Goal: Task Accomplishment & Management: Complete application form

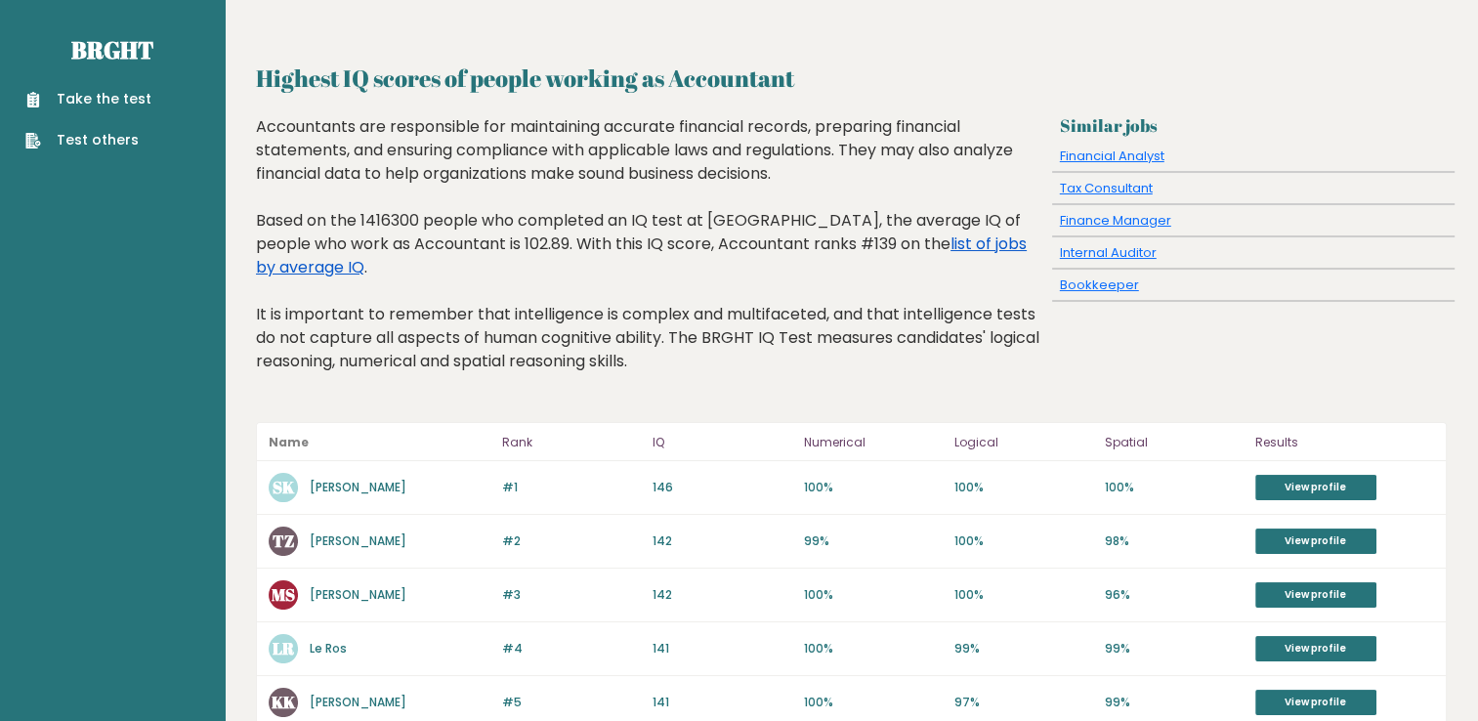
click at [879, 248] on link "list of jobs by average IQ" at bounding box center [641, 256] width 771 height 46
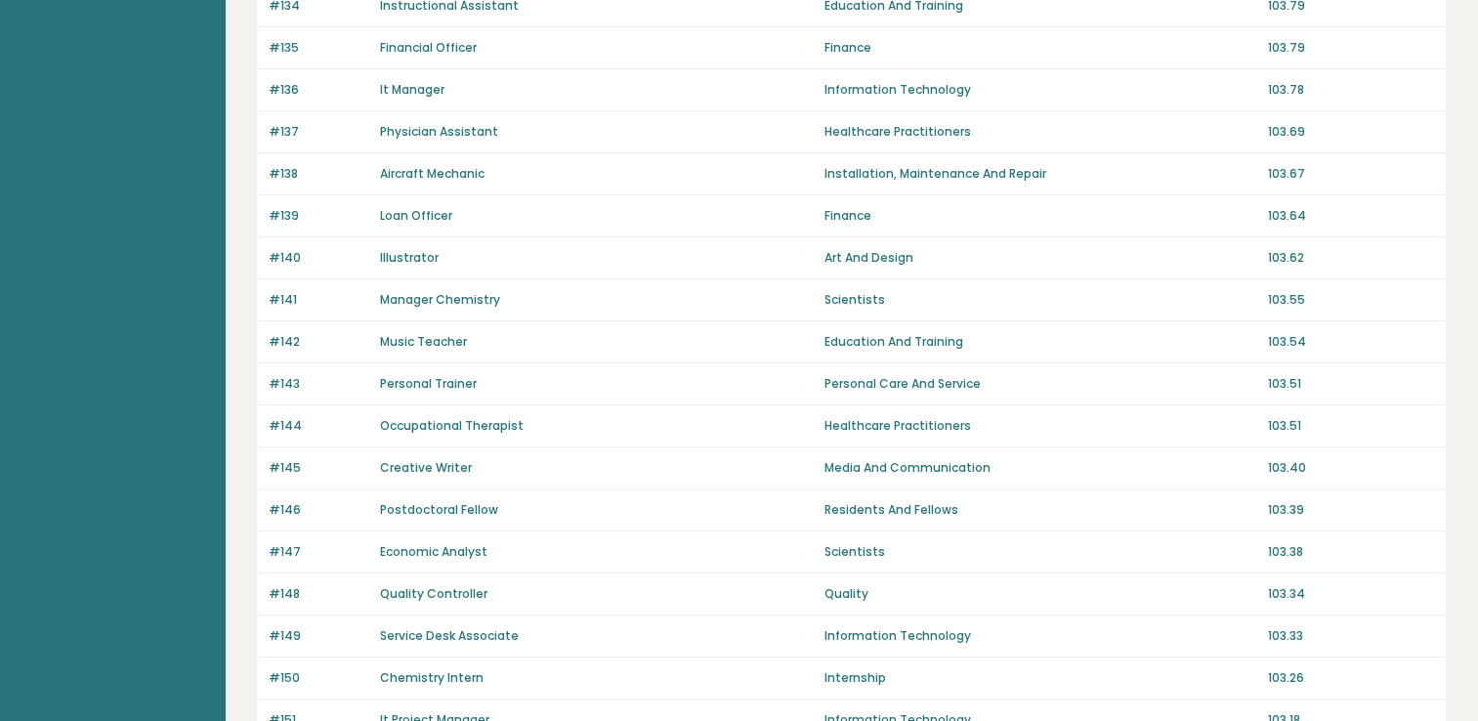
scroll to position [1338, 0]
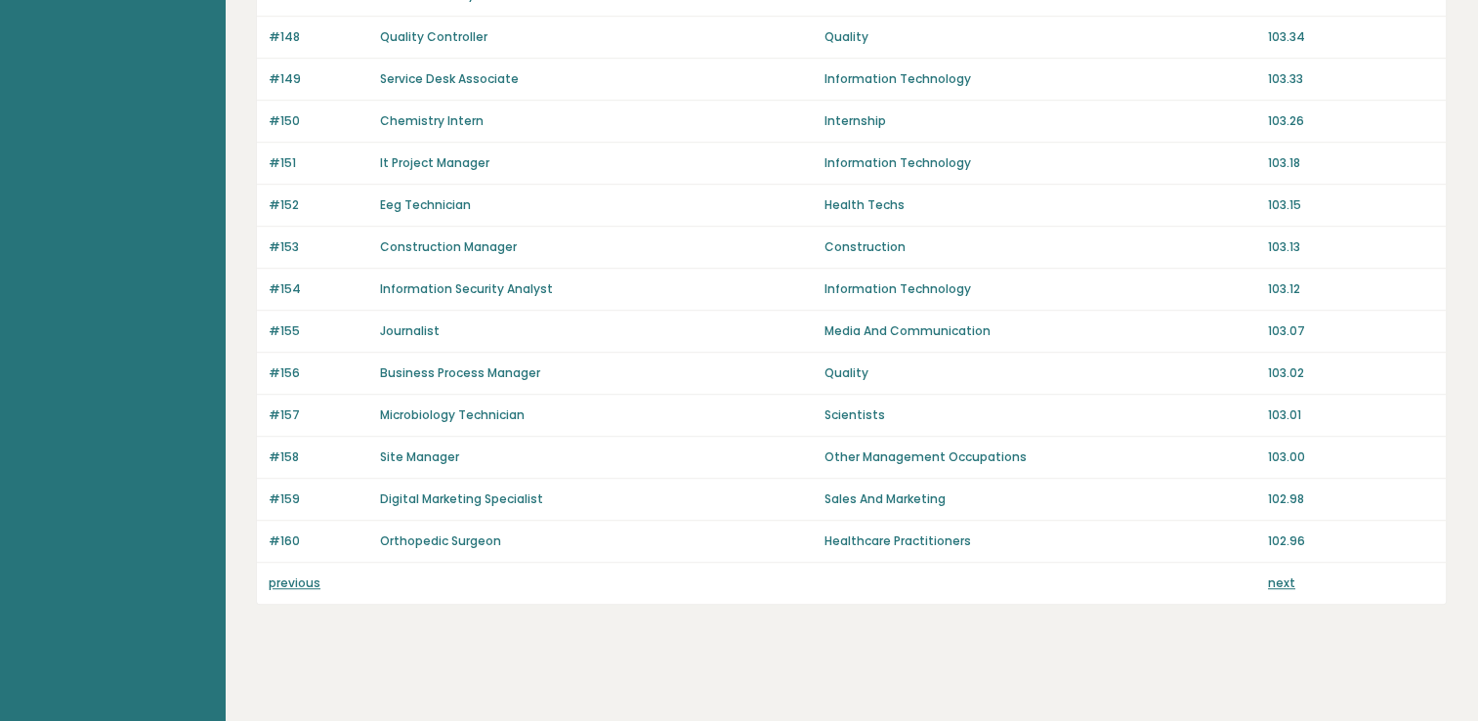
click at [304, 574] on link "previous" at bounding box center [295, 582] width 52 height 17
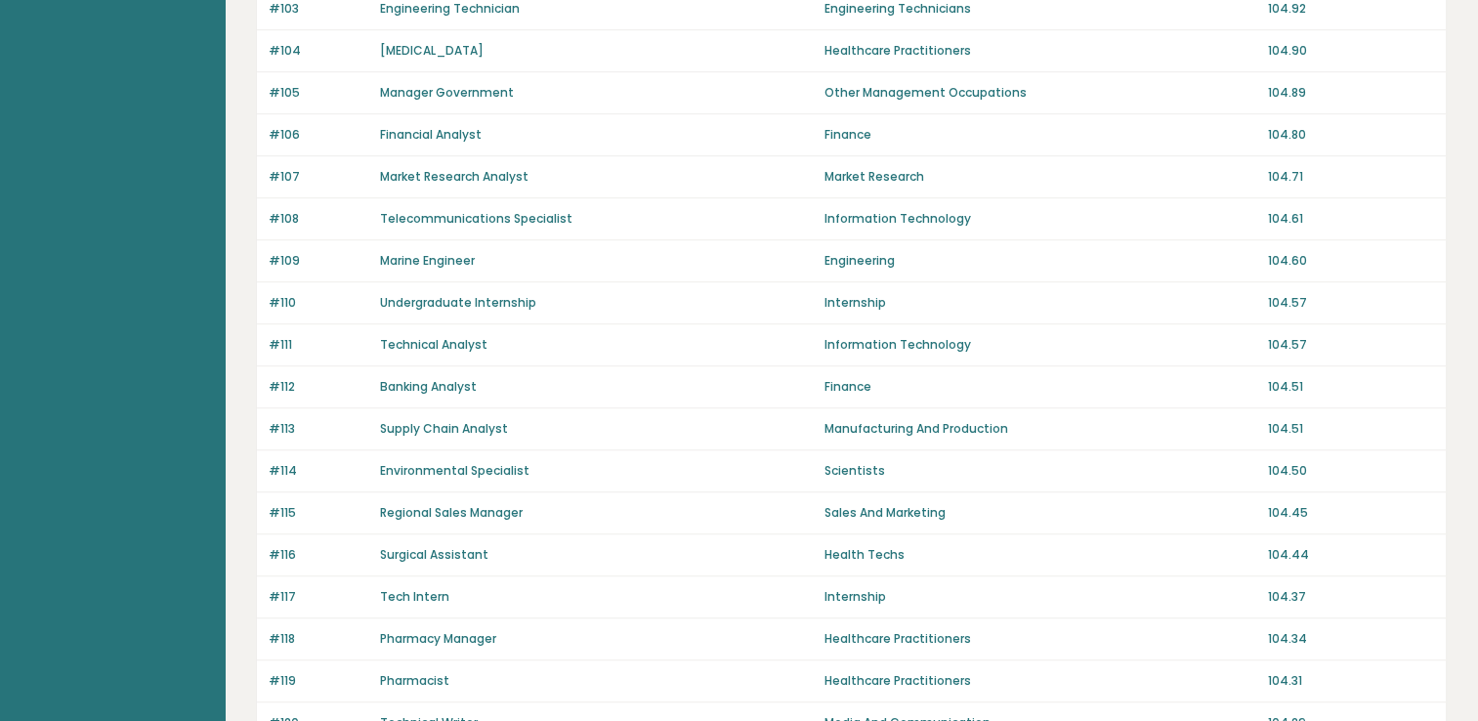
scroll to position [1338, 0]
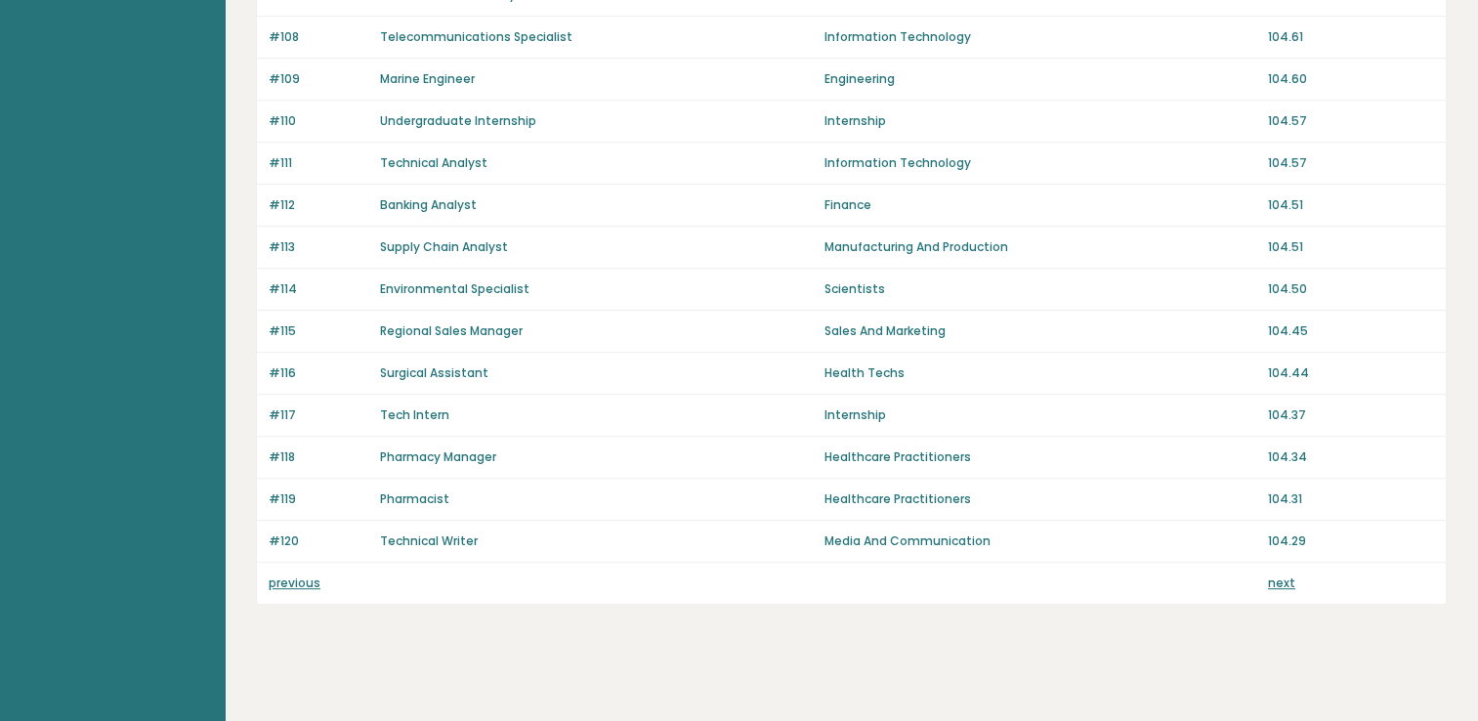
click at [309, 577] on link "previous" at bounding box center [295, 582] width 52 height 17
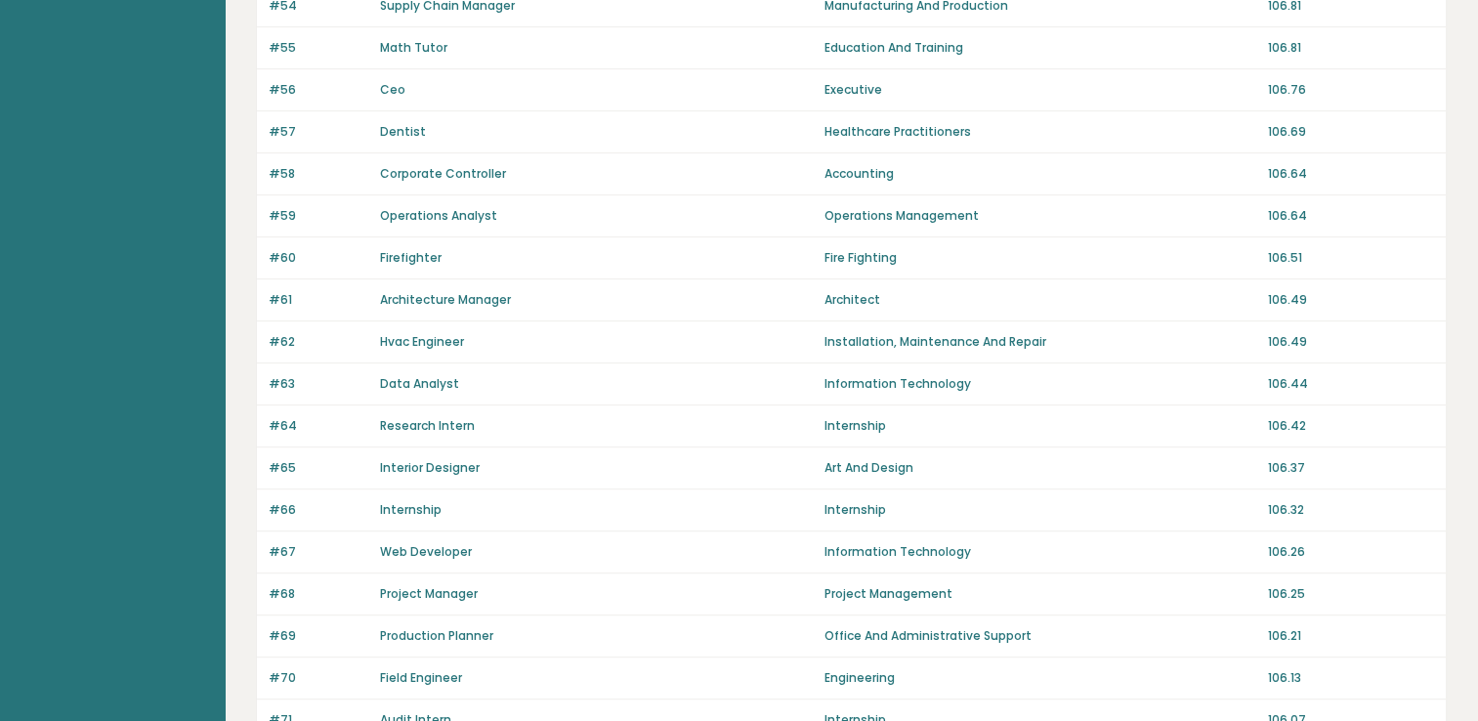
scroll to position [1338, 0]
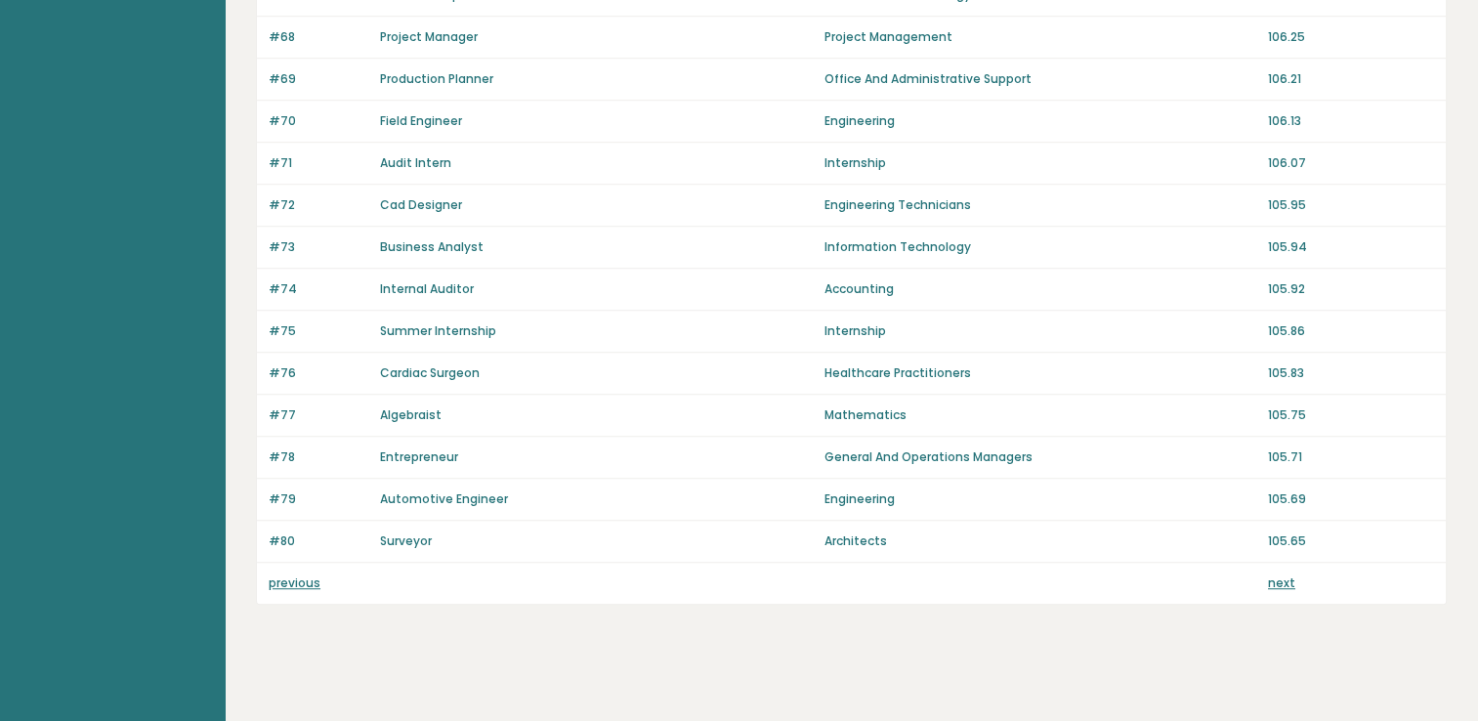
click at [301, 574] on link "previous" at bounding box center [295, 582] width 52 height 17
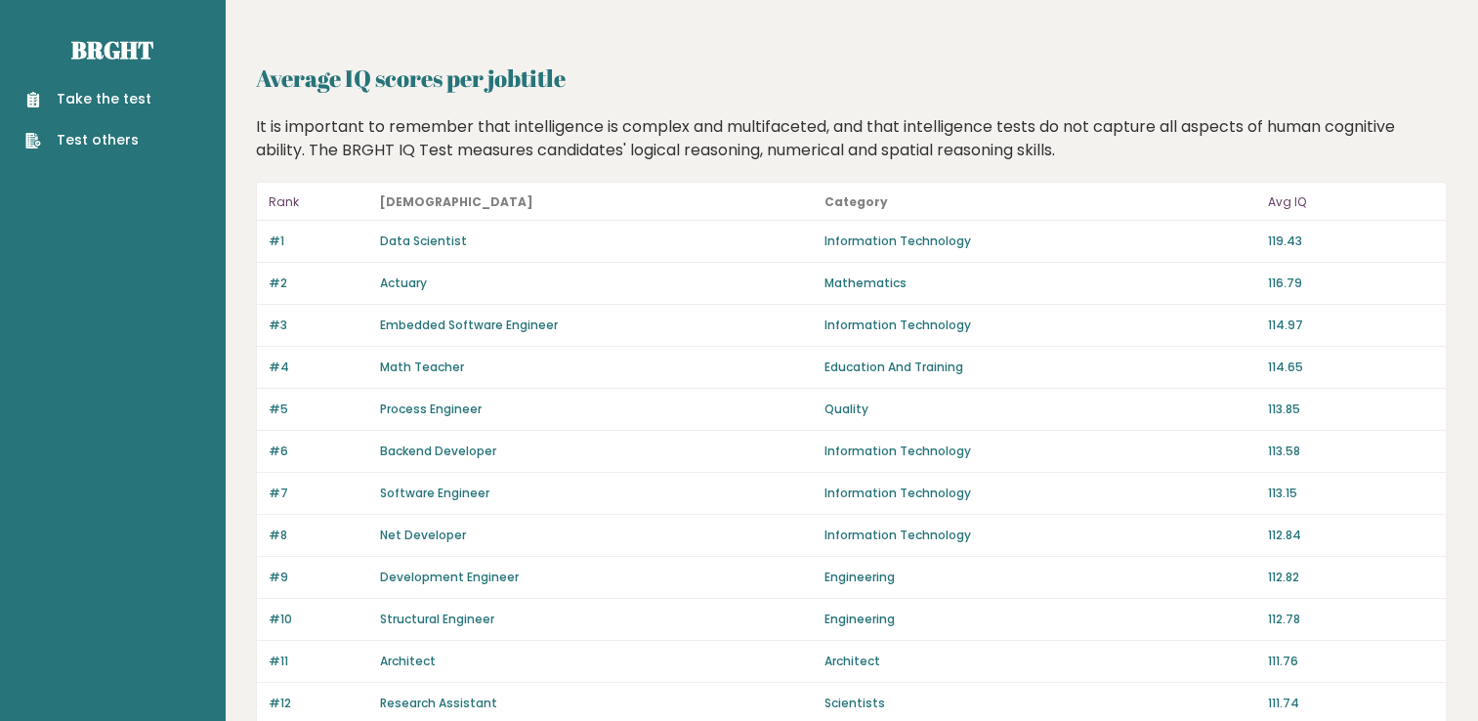
click at [442, 234] on link "Data Scientist" at bounding box center [423, 241] width 87 height 17
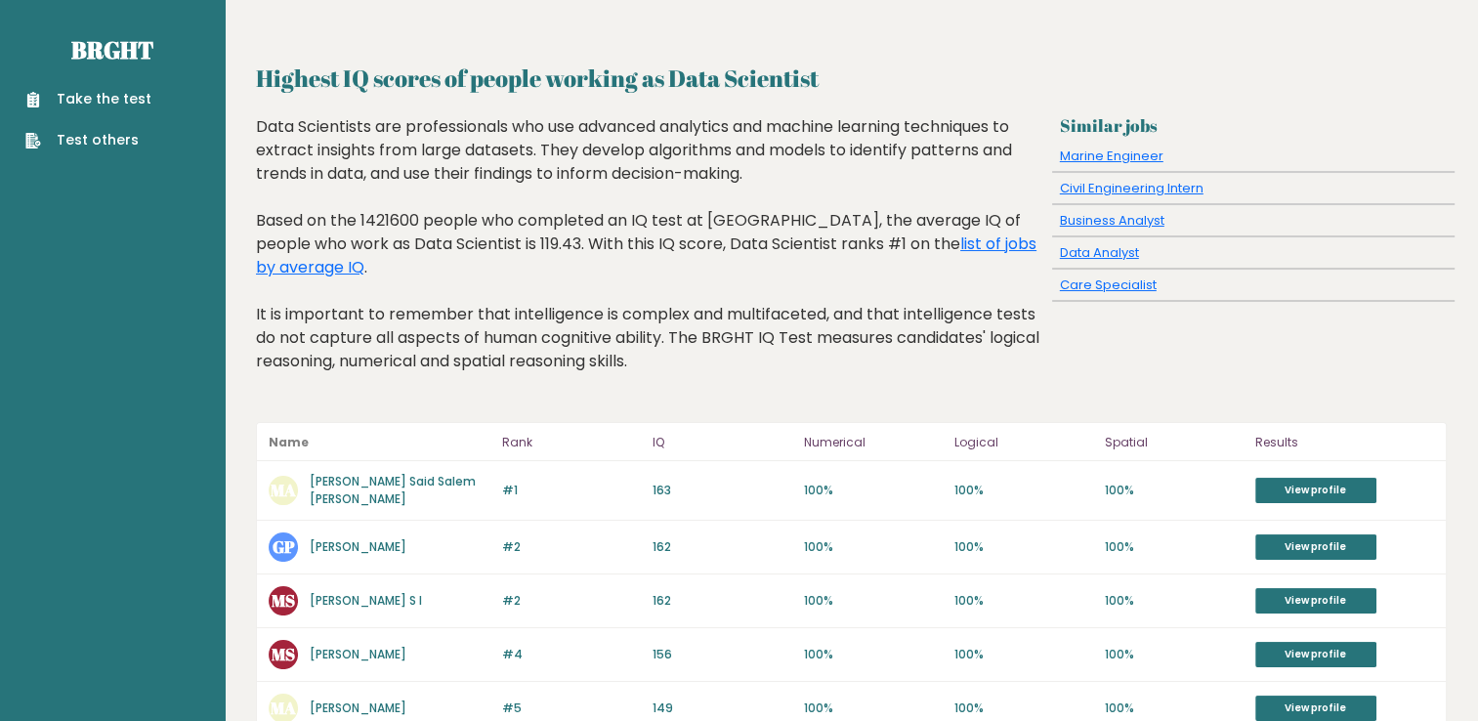
click at [94, 101] on link "Take the test" at bounding box center [88, 99] width 126 height 21
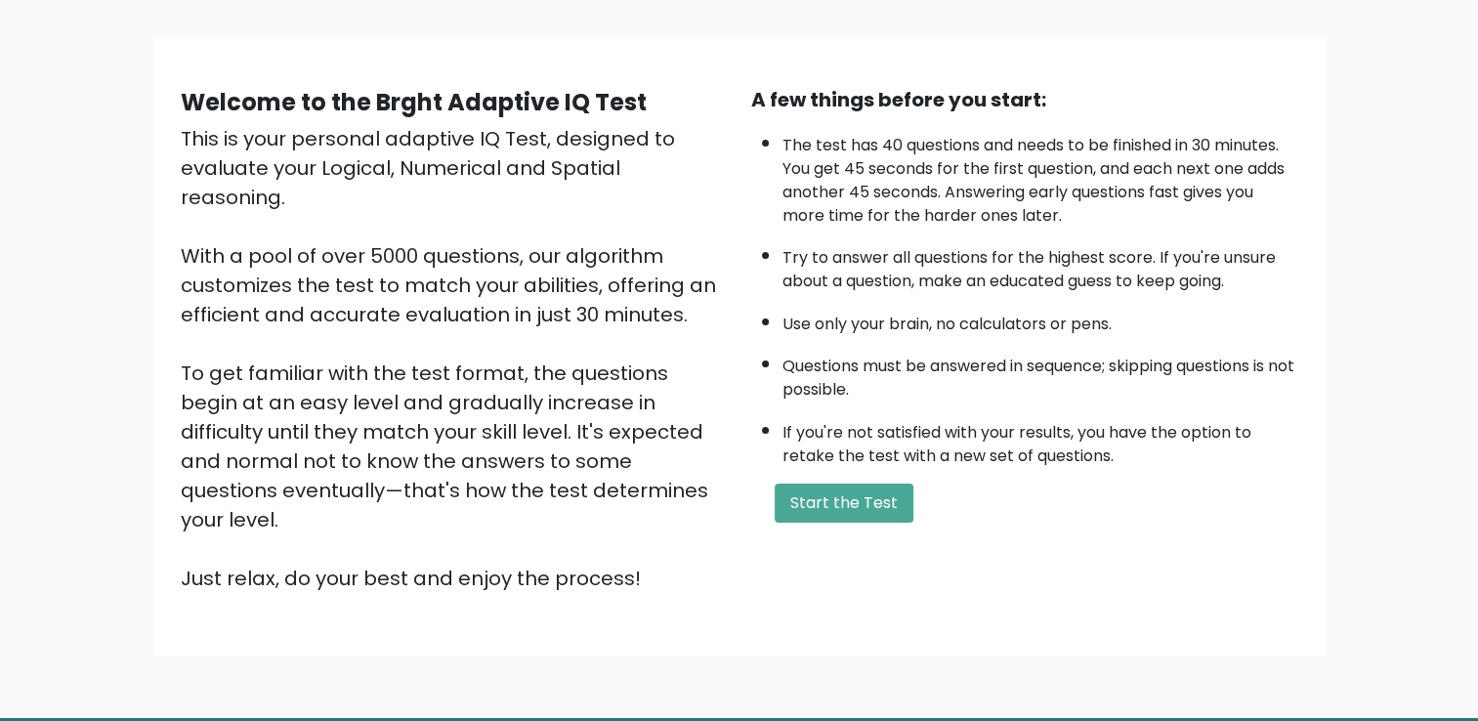
scroll to position [173, 0]
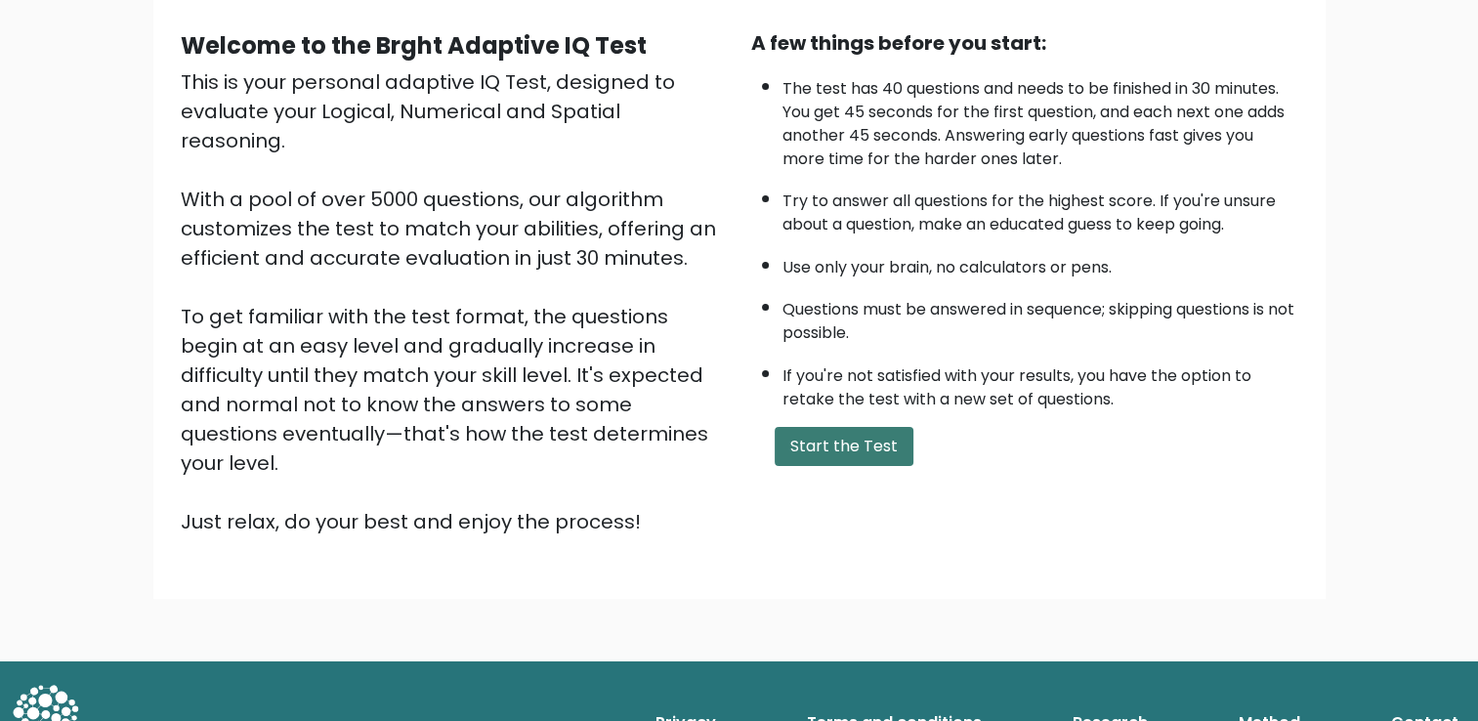
click at [878, 441] on button "Start the Test" at bounding box center [844, 446] width 139 height 39
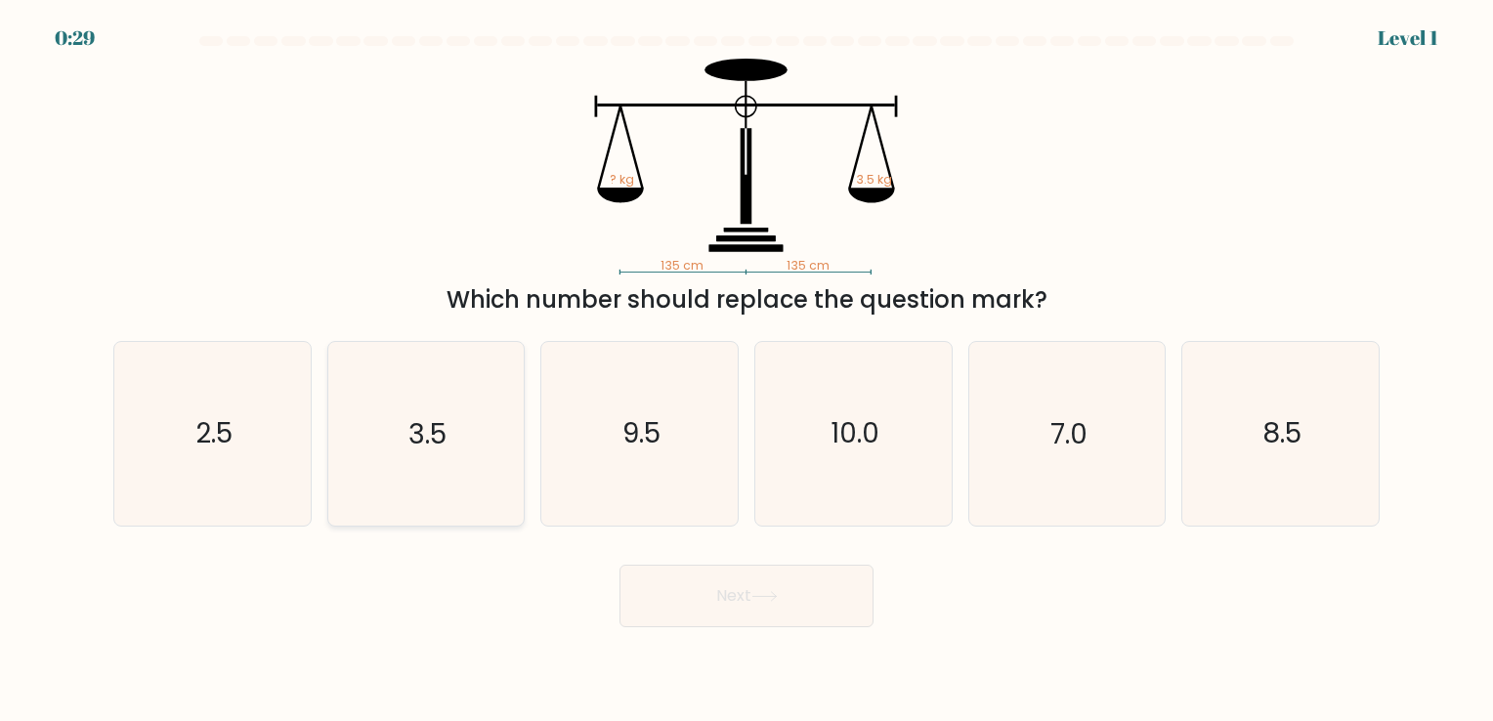
click at [385, 471] on icon "3.5" at bounding box center [425, 433] width 183 height 183
click at [746, 370] on input "b. 3.5" at bounding box center [746, 365] width 1 height 10
radio input "true"
click at [761, 588] on button "Next" at bounding box center [746, 596] width 254 height 63
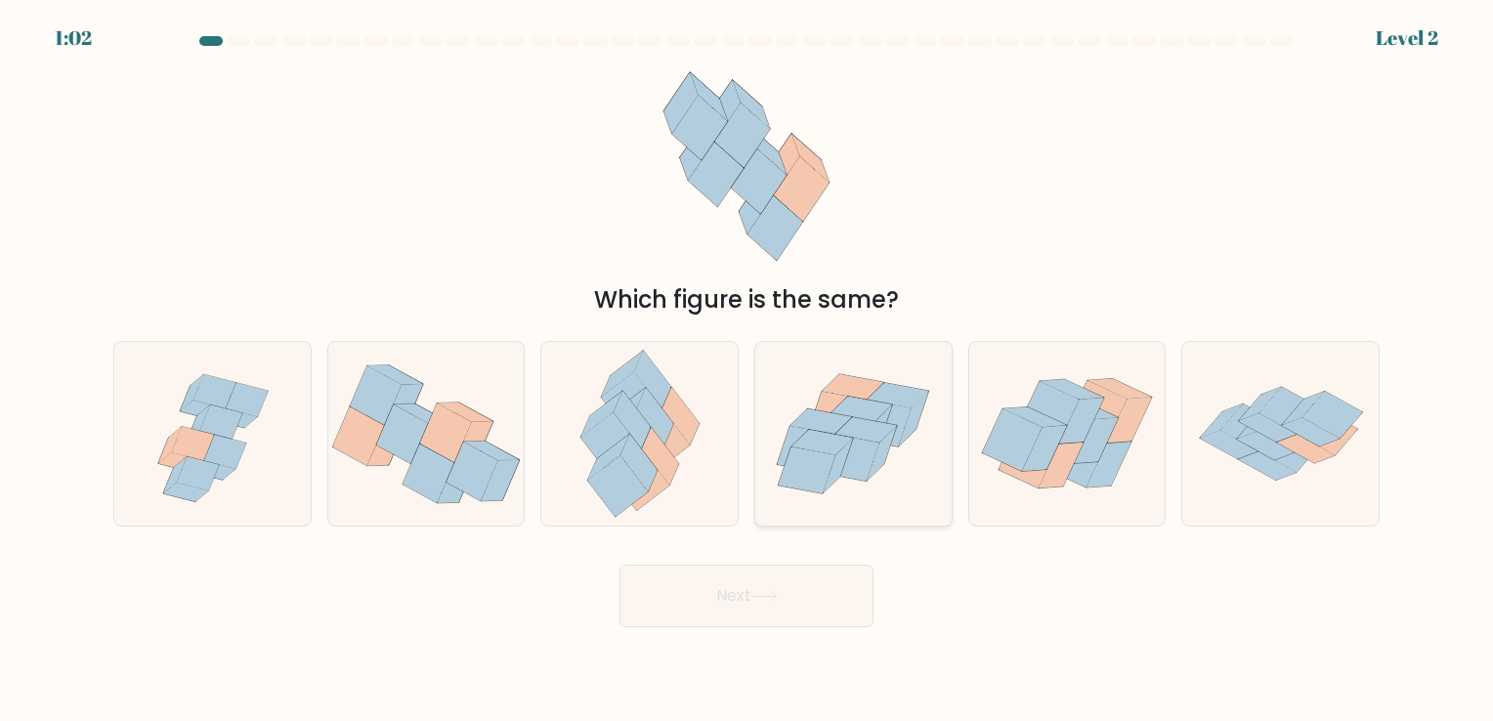
click at [891, 488] on icon at bounding box center [853, 434] width 196 height 169
click at [747, 370] on input "d." at bounding box center [746, 365] width 1 height 10
radio input "true"
click at [736, 612] on button "Next" at bounding box center [746, 596] width 254 height 63
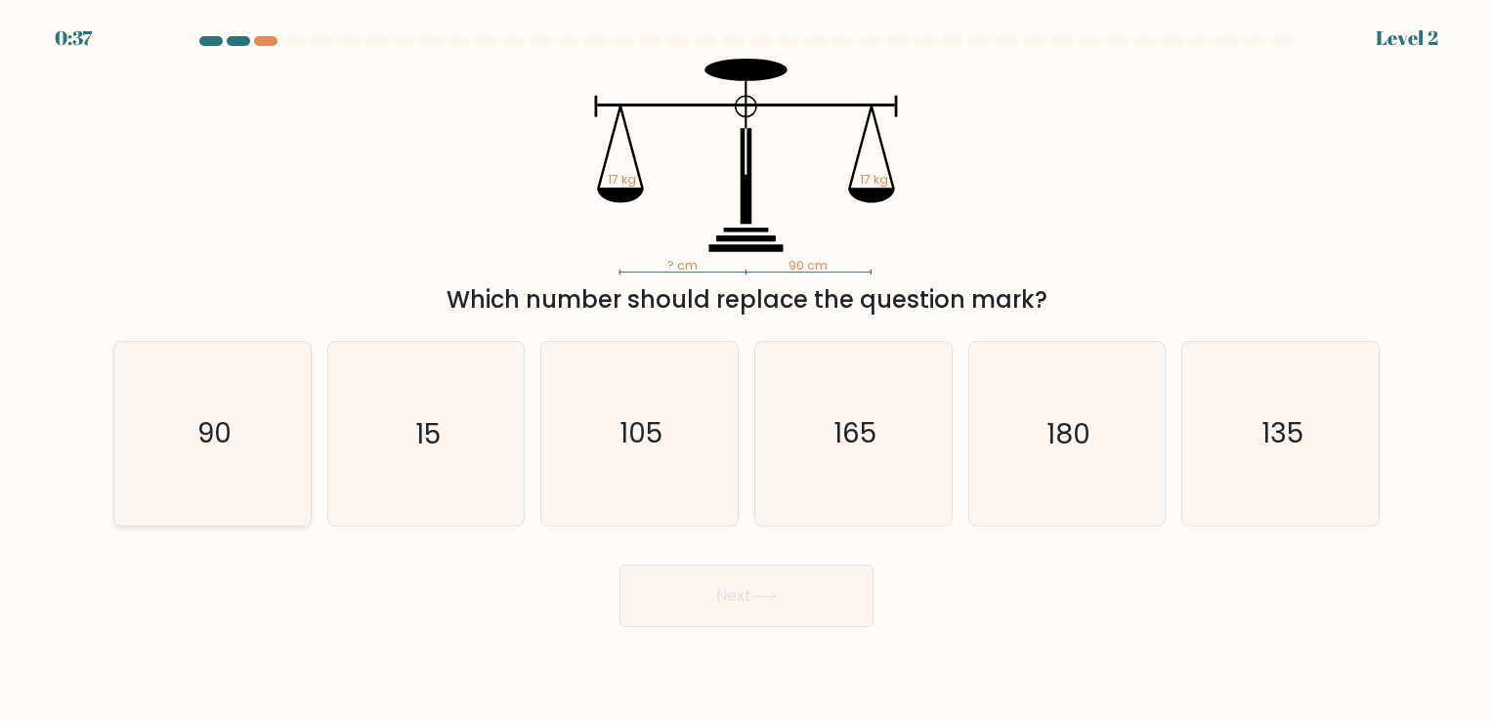
click at [213, 420] on text "90" at bounding box center [214, 434] width 34 height 38
click at [746, 370] on input "a. 90" at bounding box center [746, 365] width 1 height 10
radio input "true"
click at [770, 600] on icon at bounding box center [764, 596] width 26 height 11
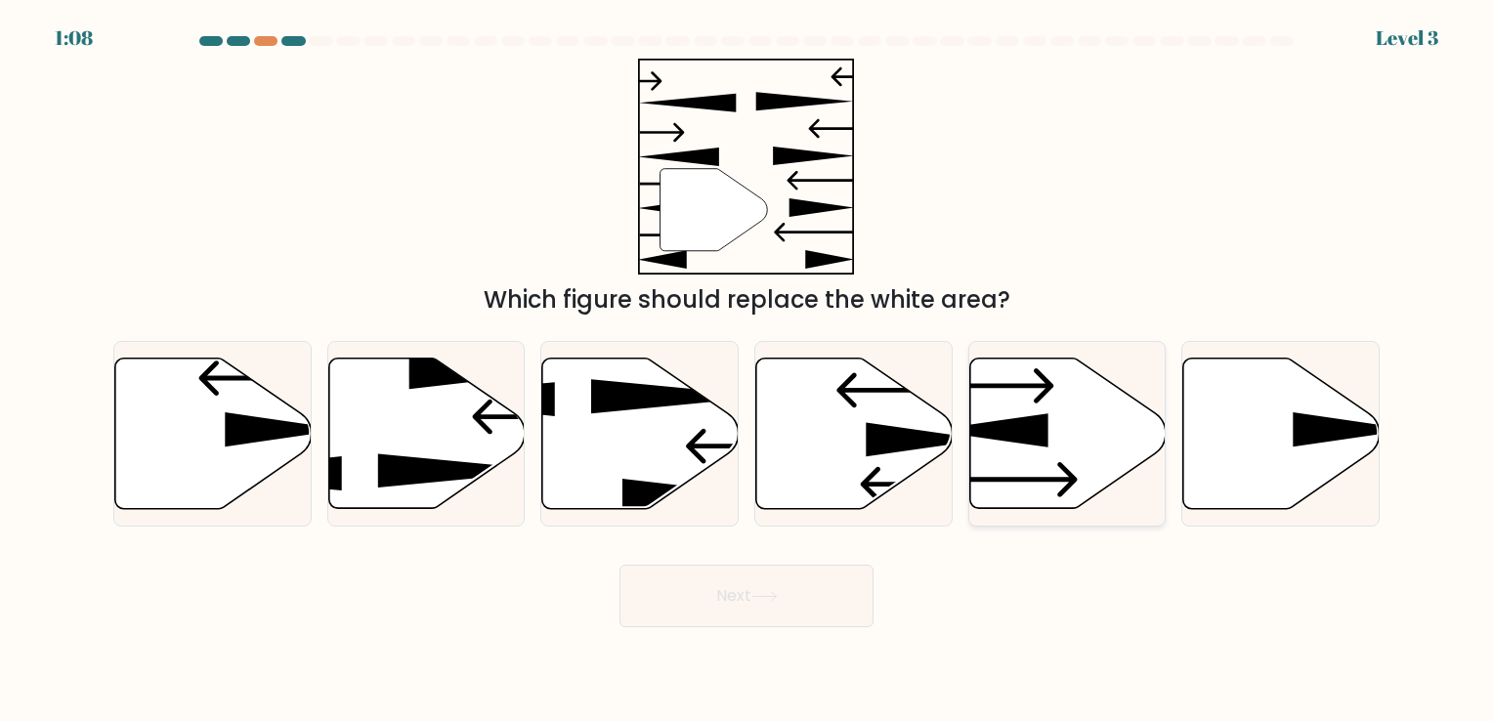
click at [1016, 481] on icon at bounding box center [1004, 479] width 145 height 35
click at [747, 370] on input "e." at bounding box center [746, 365] width 1 height 10
radio input "true"
drag, startPoint x: 791, startPoint y: 589, endPoint x: 780, endPoint y: 589, distance: 11.7
click at [780, 589] on button "Next" at bounding box center [746, 596] width 254 height 63
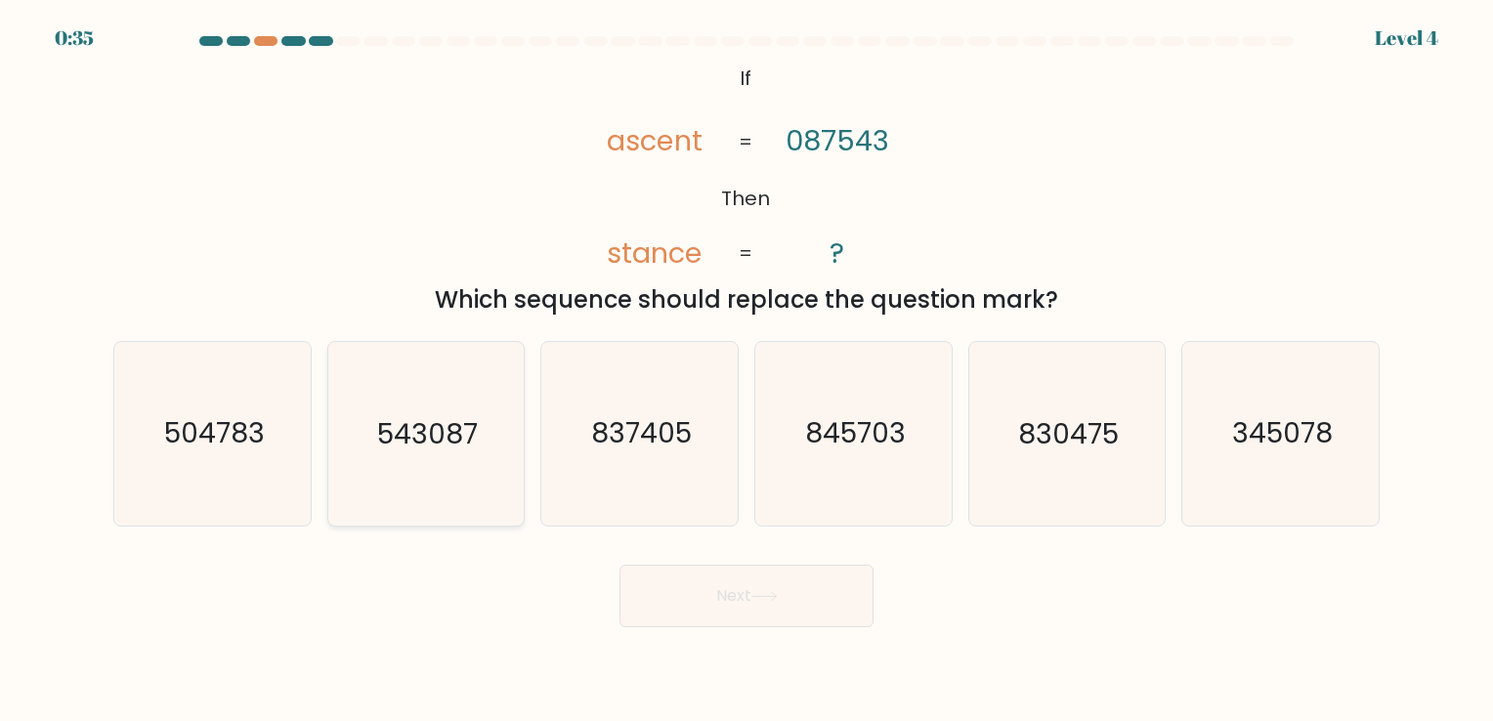
click at [433, 469] on icon "543087" at bounding box center [425, 433] width 183 height 183
click at [746, 370] on input "b. 543087" at bounding box center [746, 365] width 1 height 10
radio input "true"
click at [281, 481] on icon "504783" at bounding box center [212, 433] width 183 height 183
click at [746, 370] on input "a. 504783" at bounding box center [746, 365] width 1 height 10
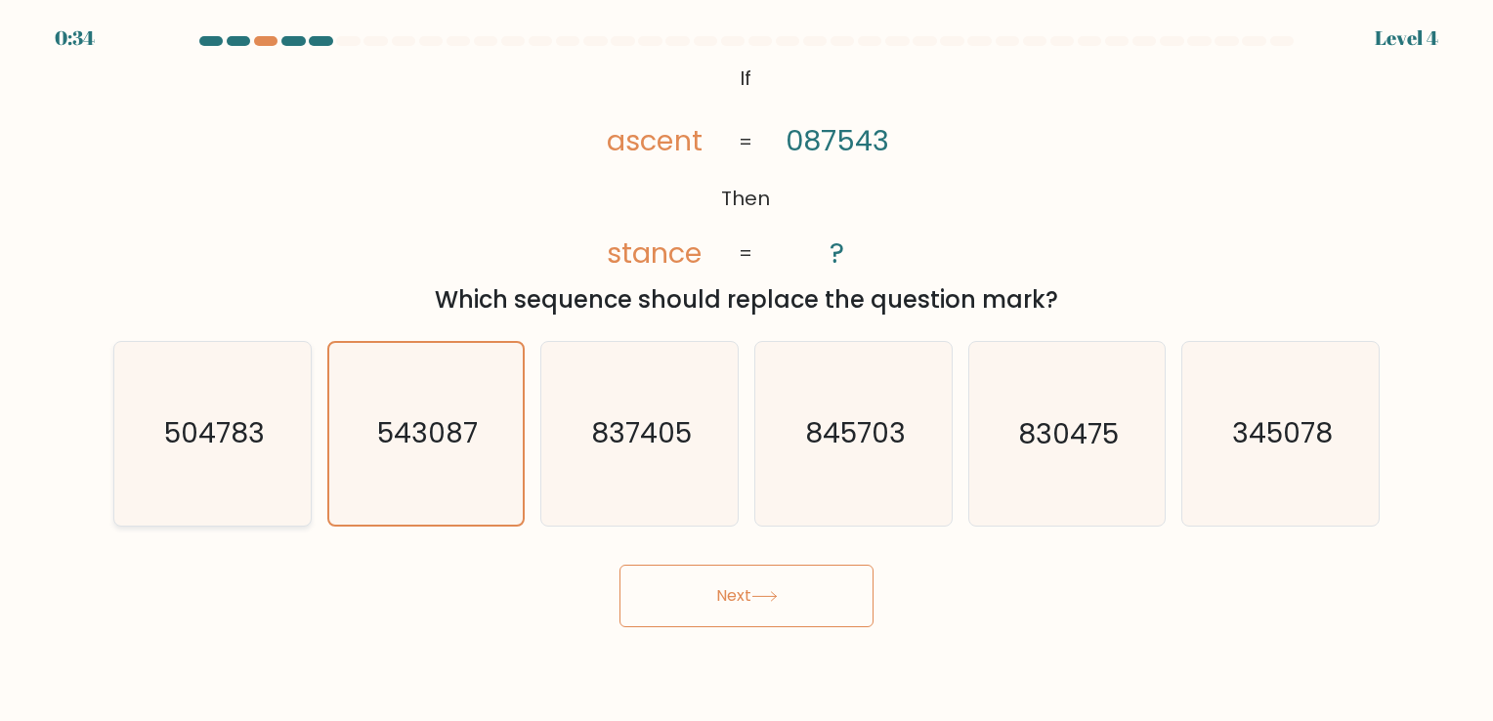
radio input "true"
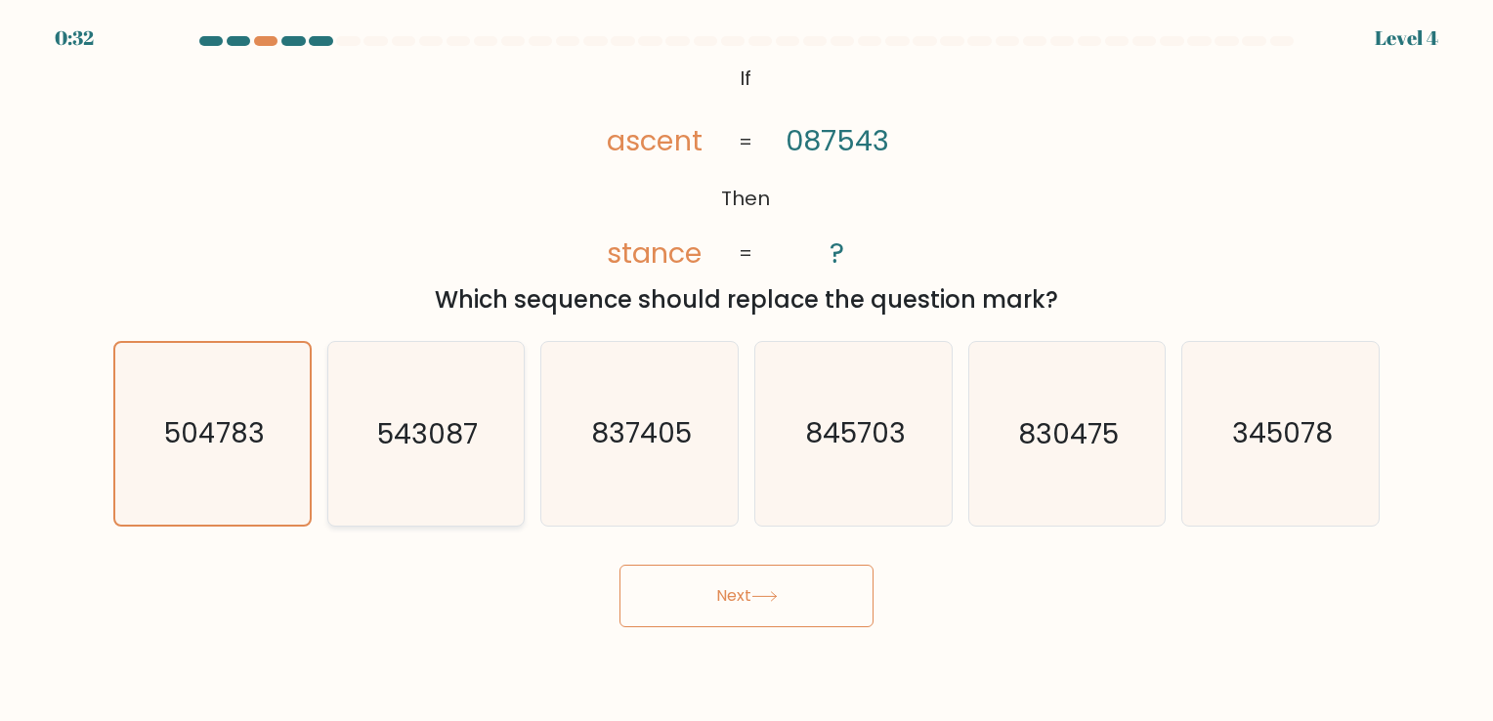
click at [420, 470] on icon "543087" at bounding box center [425, 433] width 183 height 183
click at [746, 370] on input "b. 543087" at bounding box center [746, 365] width 1 height 10
radio input "true"
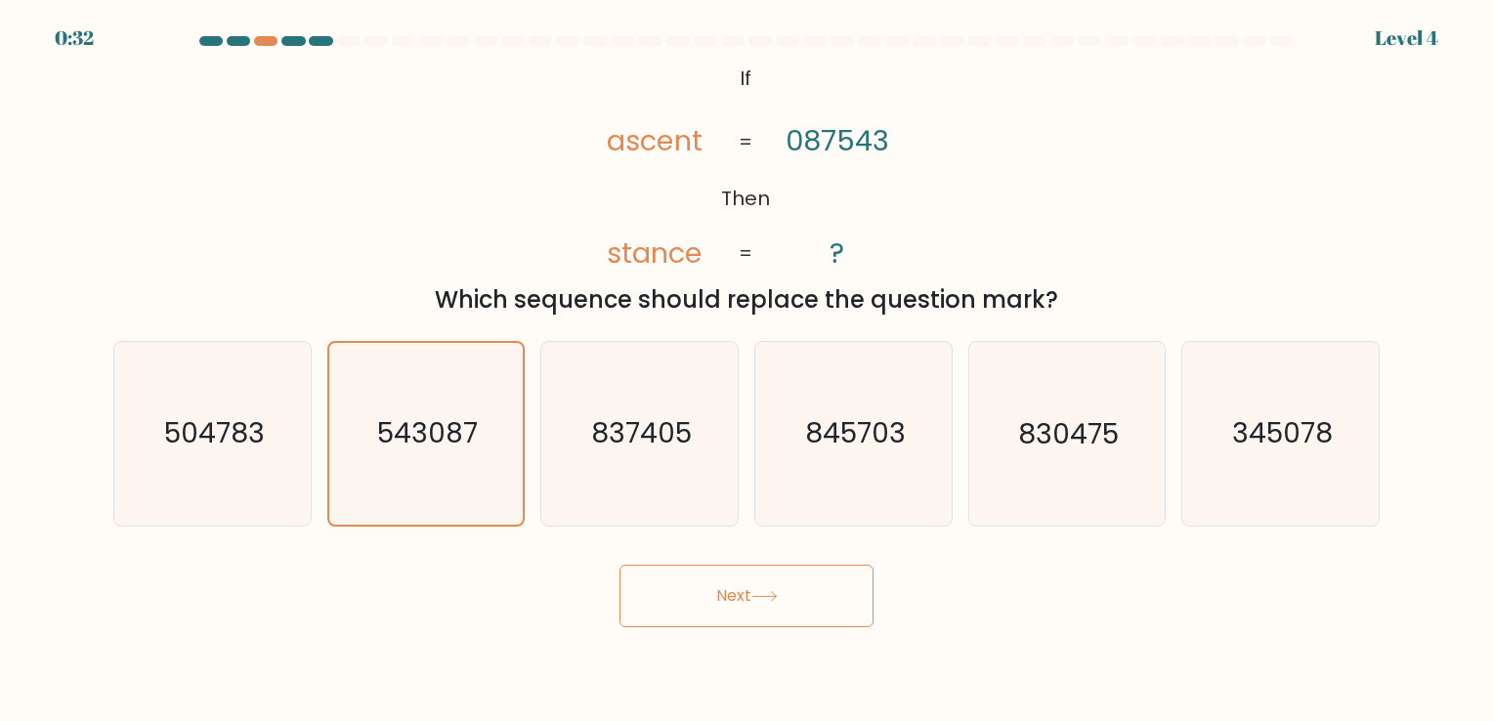
click at [724, 588] on button "Next" at bounding box center [746, 596] width 254 height 63
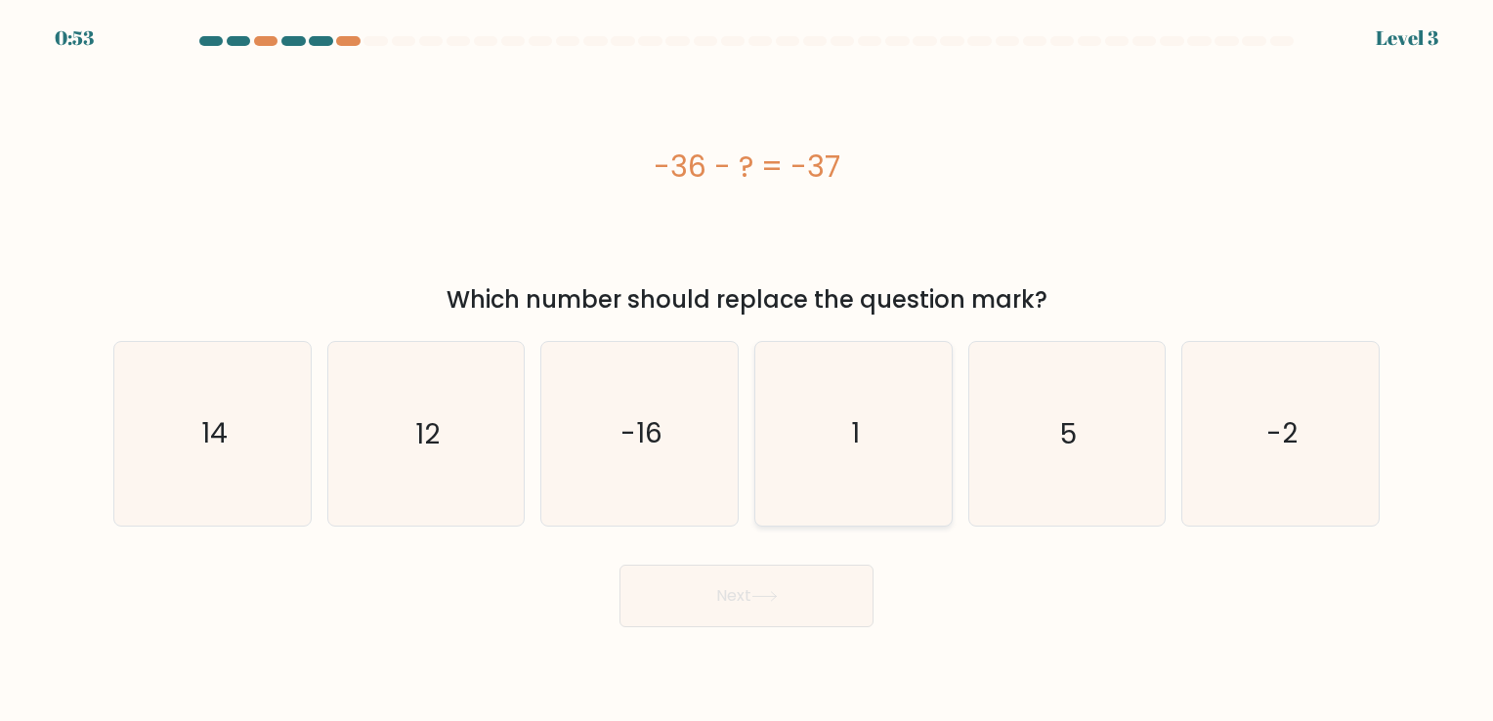
click at [894, 442] on icon "1" at bounding box center [853, 433] width 183 height 183
click at [747, 370] on input "d. 1" at bounding box center [746, 365] width 1 height 10
radio input "true"
click at [741, 604] on button "Next" at bounding box center [746, 596] width 254 height 63
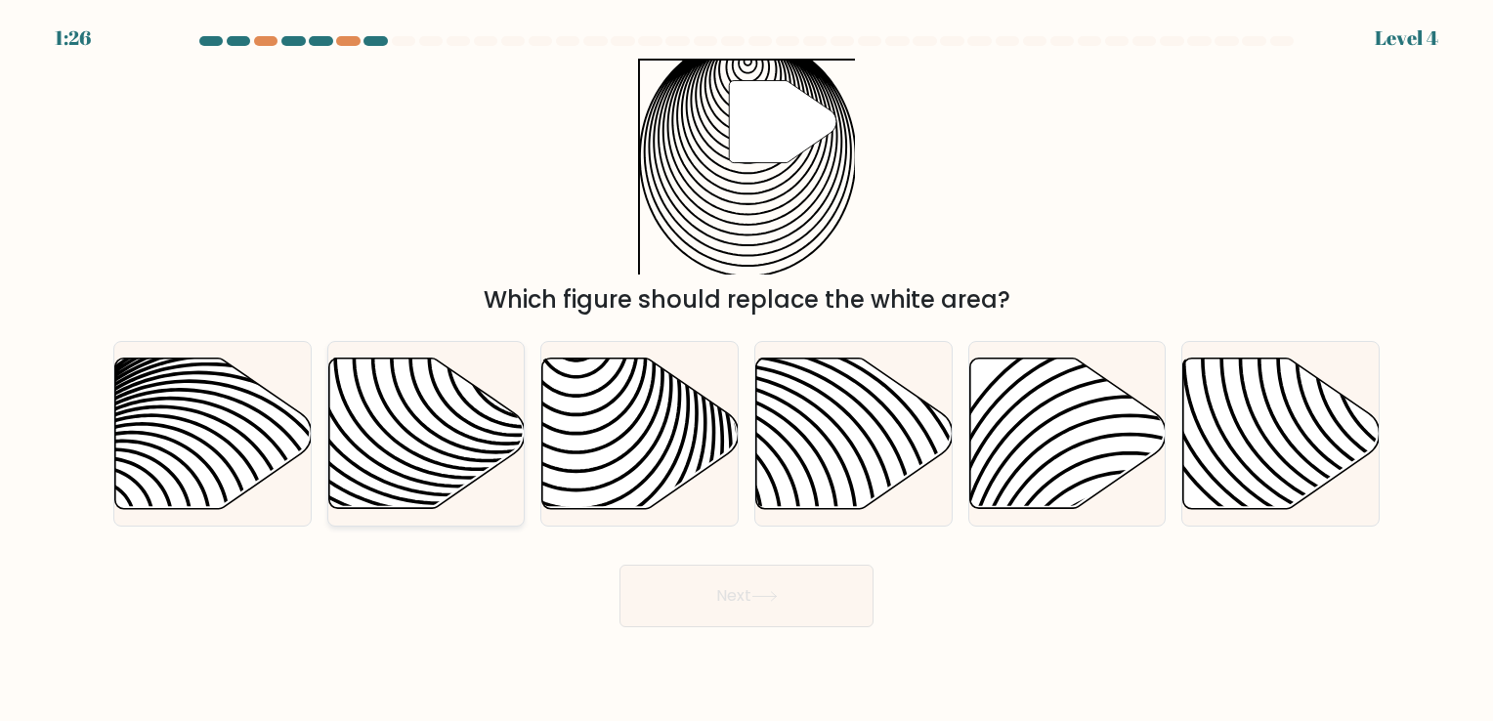
click at [386, 417] on icon at bounding box center [426, 433] width 196 height 150
click at [746, 370] on input "b." at bounding box center [746, 365] width 1 height 10
radio input "true"
click at [651, 493] on icon at bounding box center [577, 518] width 396 height 396
click at [746, 370] on input "c." at bounding box center [746, 365] width 1 height 10
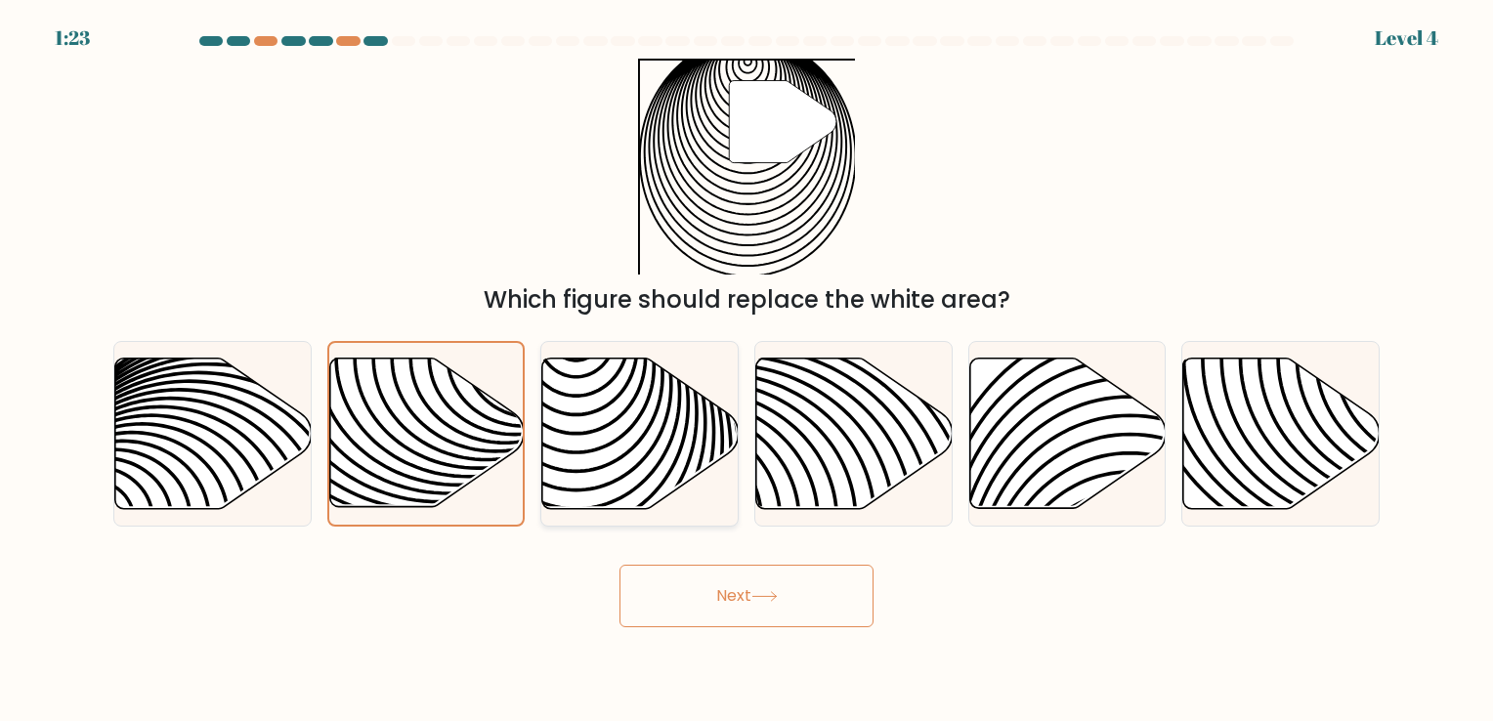
radio input "true"
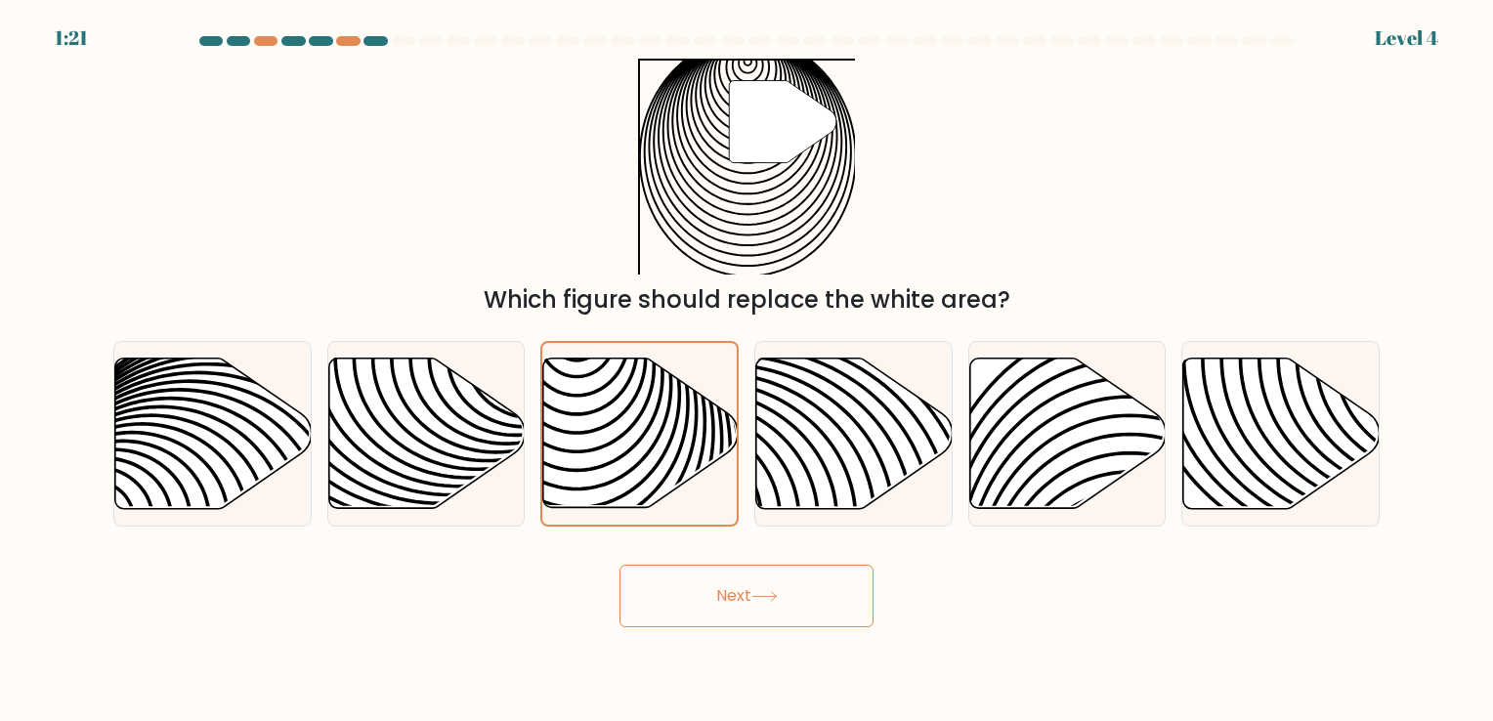
click at [701, 591] on button "Next" at bounding box center [746, 596] width 254 height 63
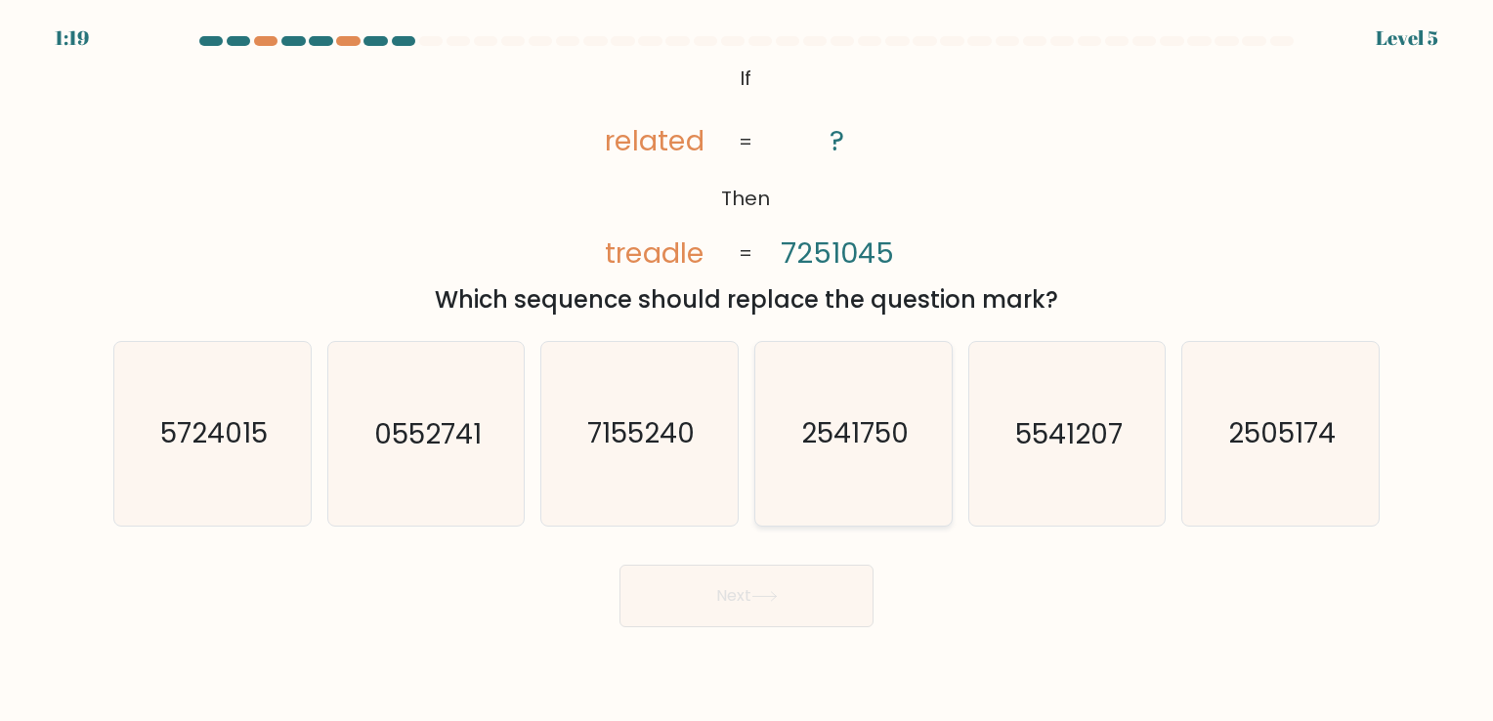
click at [819, 471] on icon "2541750" at bounding box center [853, 433] width 183 height 183
click at [747, 370] on input "d. 2541750" at bounding box center [746, 365] width 1 height 10
radio input "true"
click at [766, 604] on button "Next" at bounding box center [746, 596] width 254 height 63
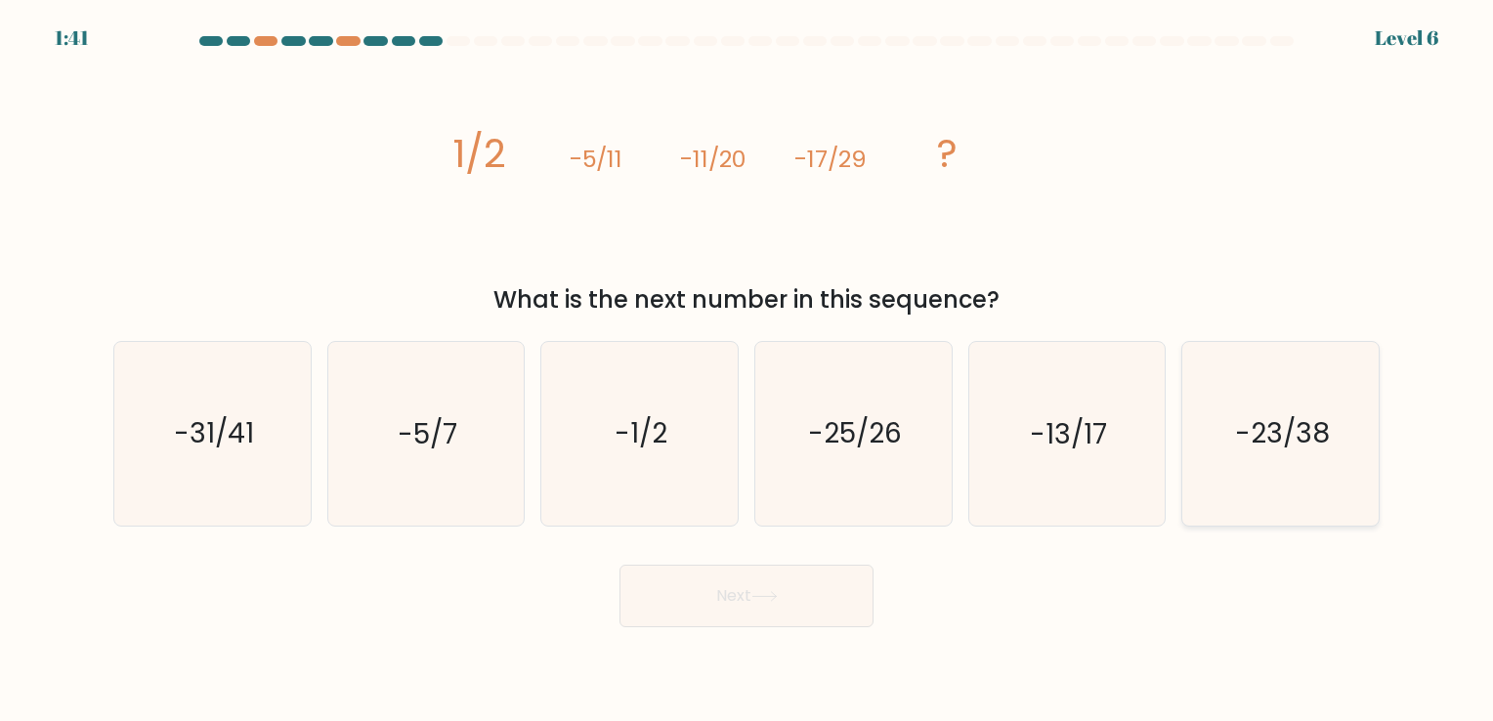
click at [1235, 412] on icon "-23/38" at bounding box center [1280, 433] width 183 height 183
click at [747, 370] on input "f. -23/38" at bounding box center [746, 365] width 1 height 10
radio input "true"
click at [715, 608] on button "Next" at bounding box center [746, 596] width 254 height 63
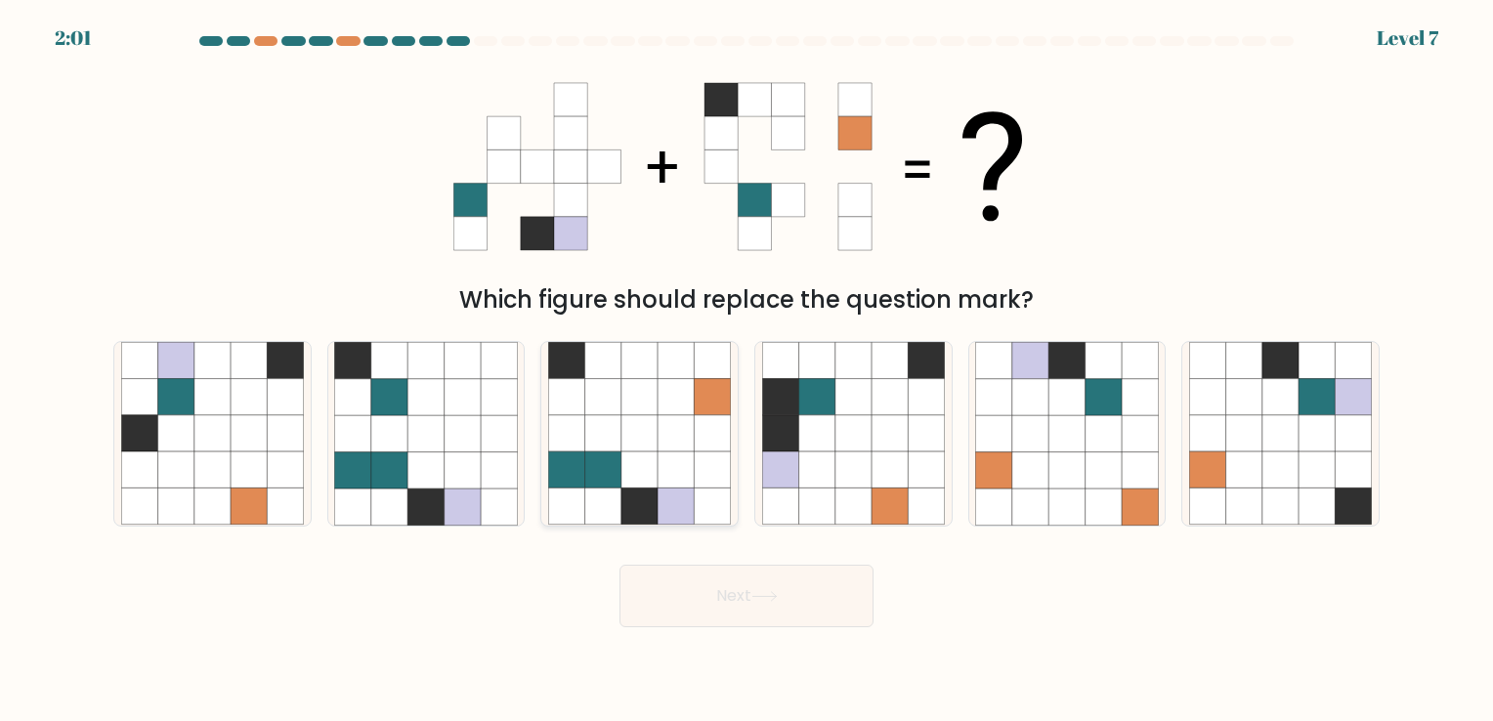
click at [645, 482] on icon at bounding box center [639, 470] width 36 height 36
click at [746, 370] on input "c." at bounding box center [746, 365] width 1 height 10
radio input "true"
click at [757, 612] on button "Next" at bounding box center [746, 596] width 254 height 63
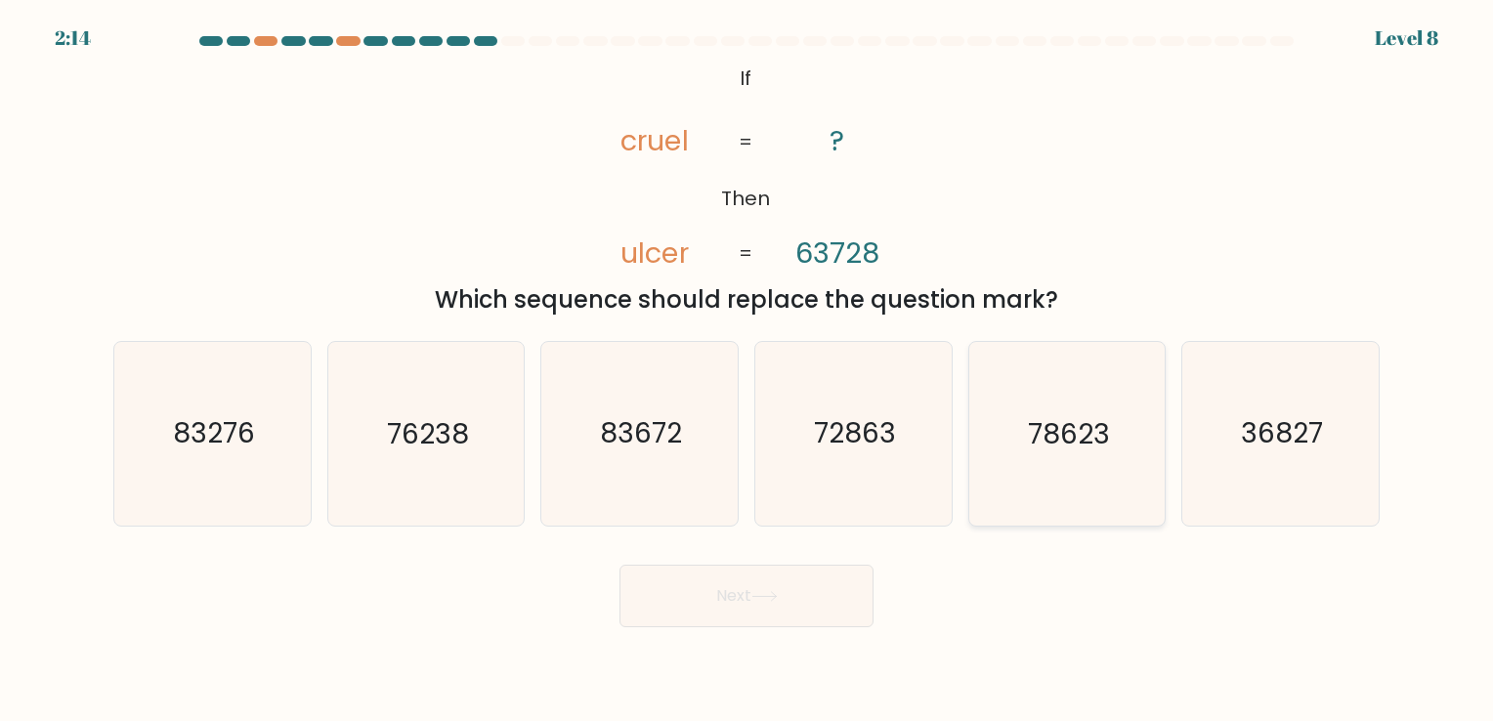
click at [1111, 429] on icon "78623" at bounding box center [1066, 433] width 183 height 183
click at [747, 370] on input "e. 78623" at bounding box center [746, 365] width 1 height 10
radio input "true"
click at [698, 576] on button "Next" at bounding box center [746, 596] width 254 height 63
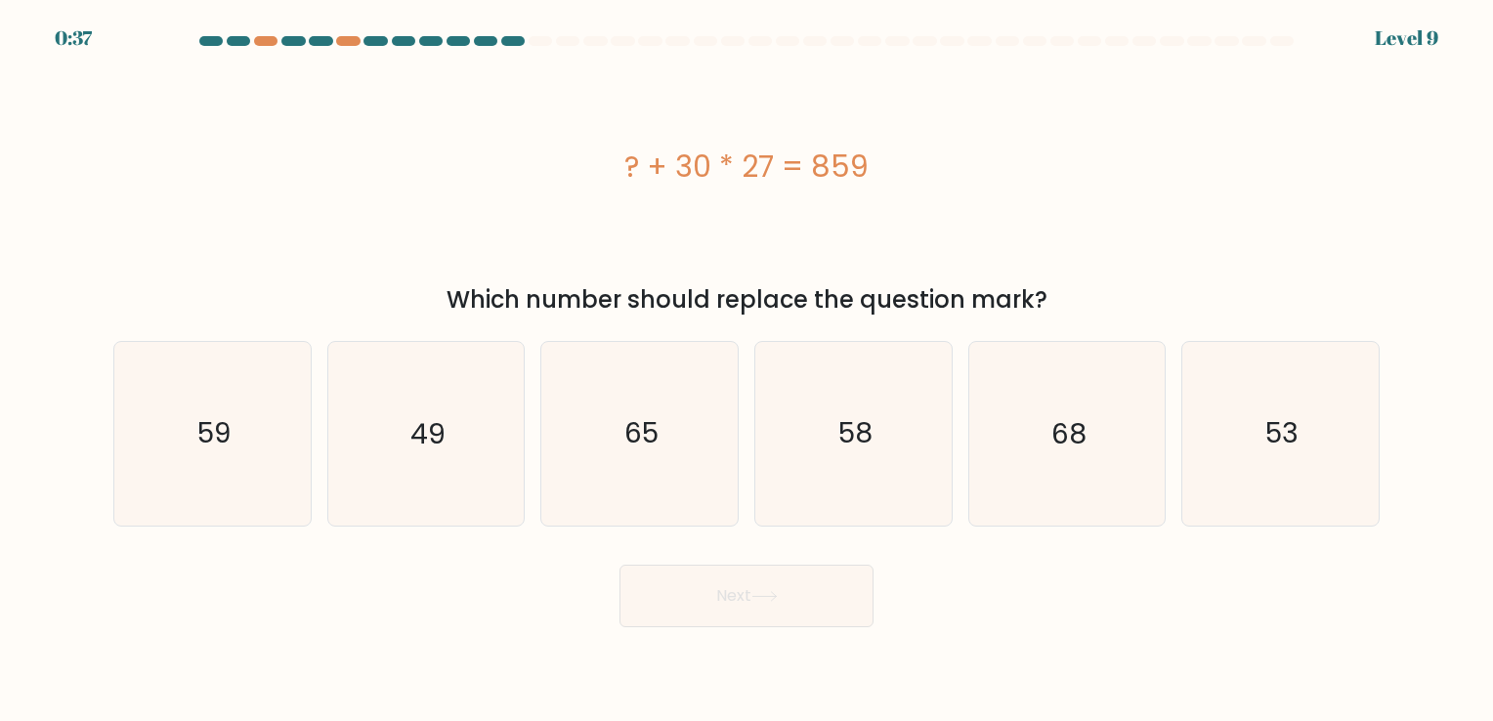
click at [113, 274] on div "? + 30 * 27 = 859" at bounding box center [746, 167] width 1266 height 216
click at [82, 272] on form "a." at bounding box center [746, 331] width 1493 height 591
click at [177, 448] on icon "59" at bounding box center [212, 433] width 183 height 183
click at [746, 370] on input "a. 59" at bounding box center [746, 365] width 1 height 10
radio input "true"
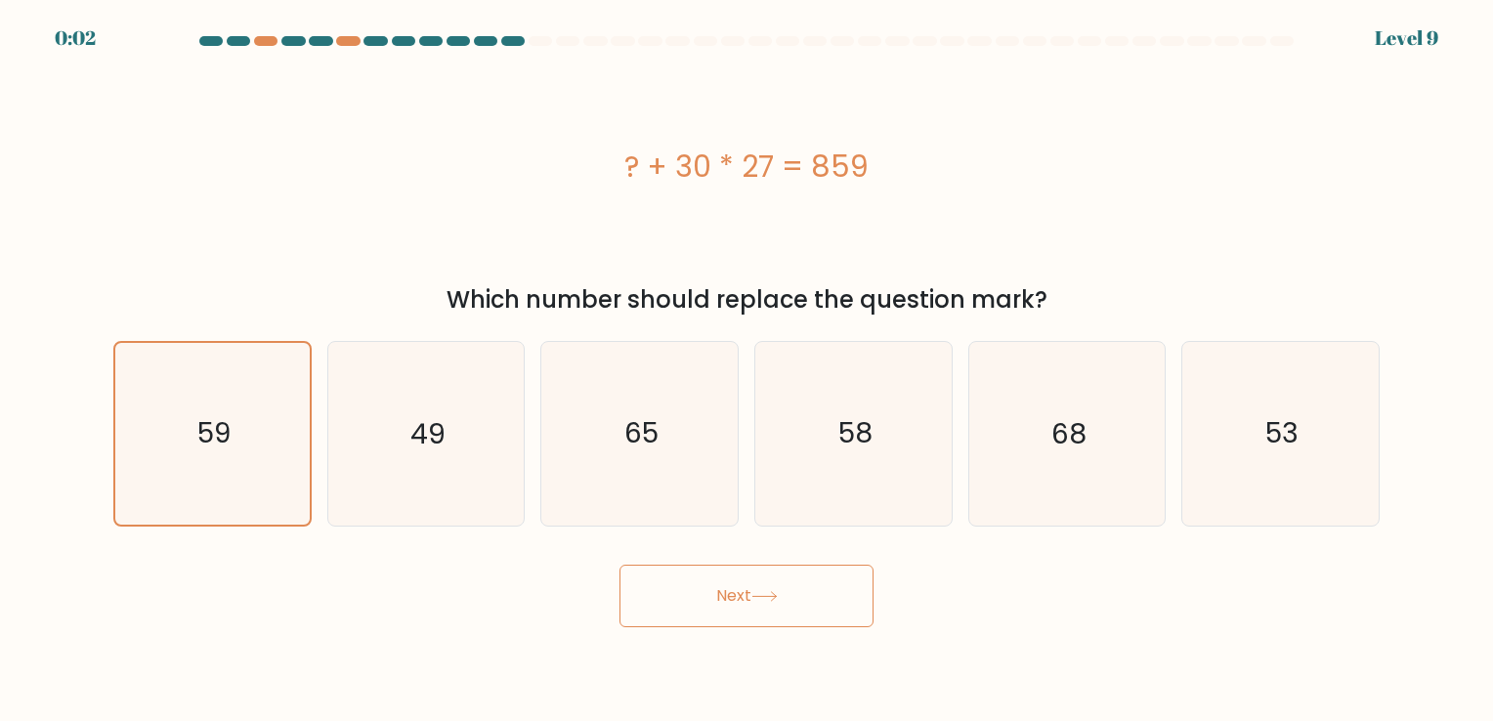
click at [765, 596] on icon at bounding box center [764, 596] width 26 height 11
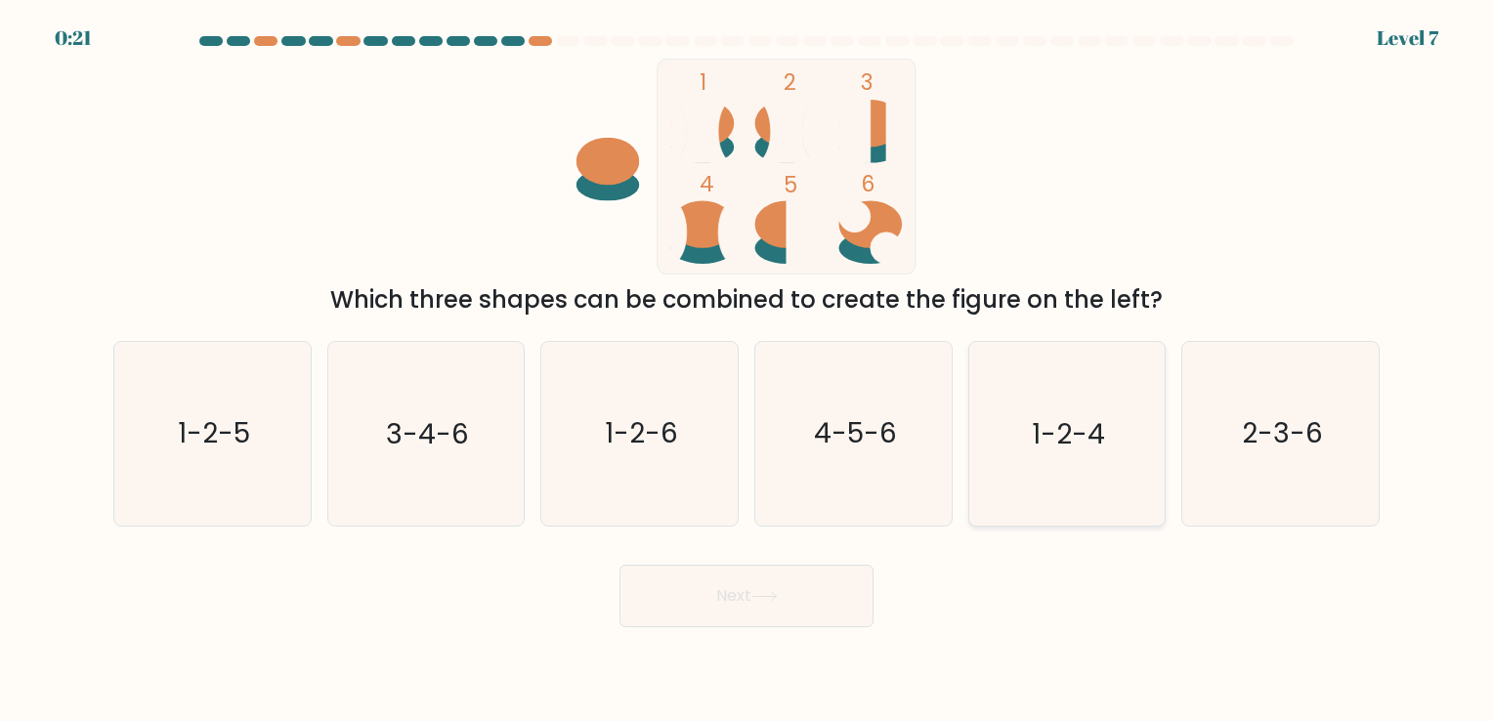
click at [1074, 454] on icon "1-2-4" at bounding box center [1066, 433] width 183 height 183
click at [747, 370] on input "e. 1-2-4" at bounding box center [746, 365] width 1 height 10
radio input "true"
click at [807, 610] on button "Next" at bounding box center [746, 596] width 254 height 63
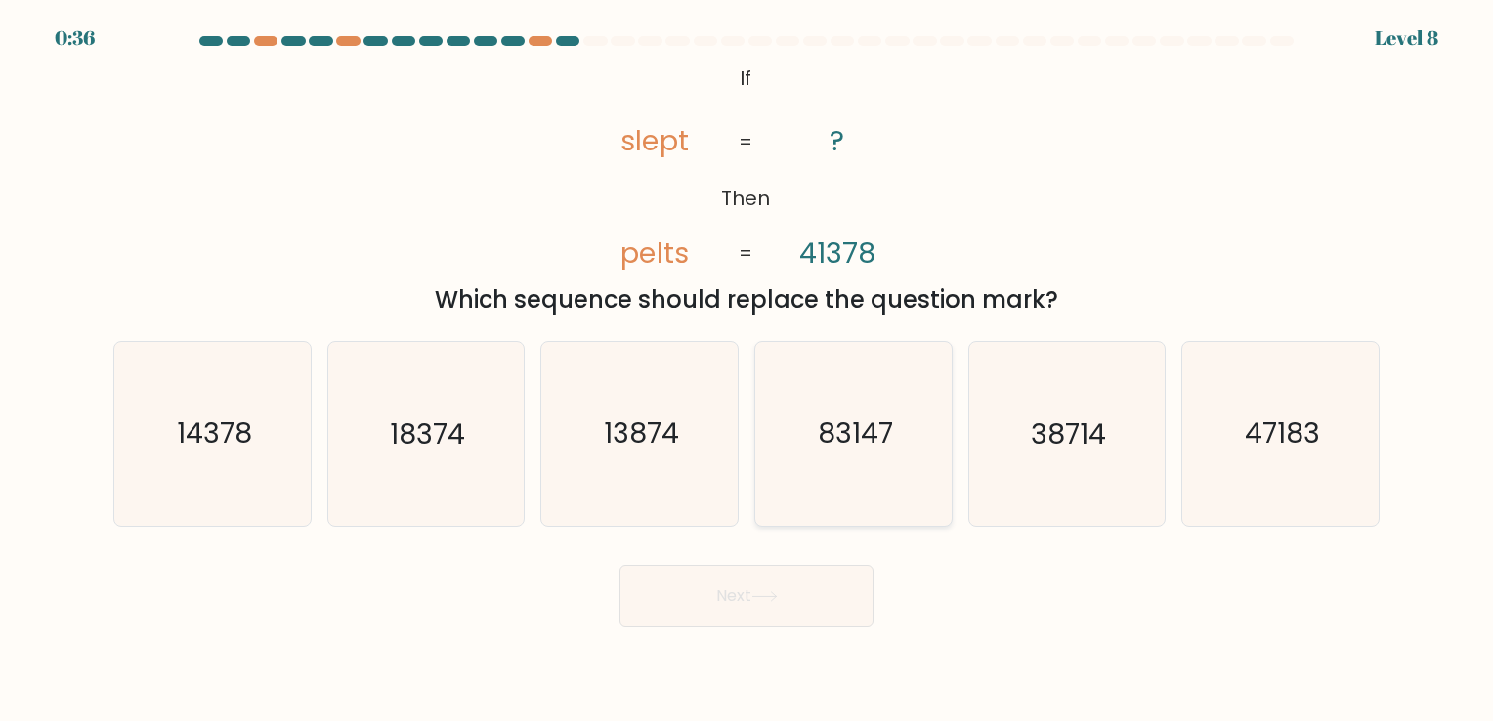
click at [879, 428] on text "83147" at bounding box center [855, 434] width 75 height 38
click at [747, 370] on input "d. 83147" at bounding box center [746, 365] width 1 height 10
radio input "true"
click at [787, 623] on button "Next" at bounding box center [746, 596] width 254 height 63
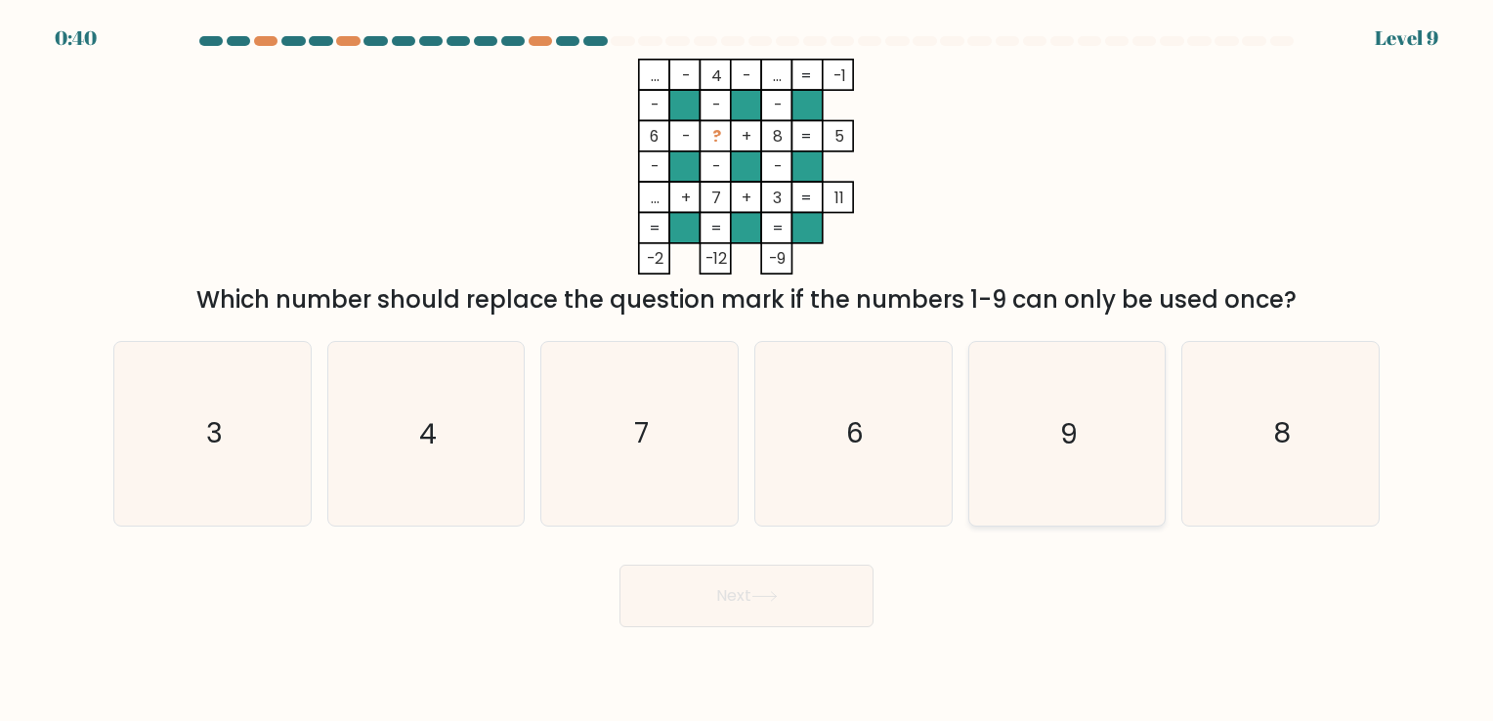
click at [1063, 436] on text "9" at bounding box center [1068, 434] width 17 height 38
click at [747, 370] on input "e. 9" at bounding box center [746, 365] width 1 height 10
radio input "true"
click at [707, 603] on button "Next" at bounding box center [746, 596] width 254 height 63
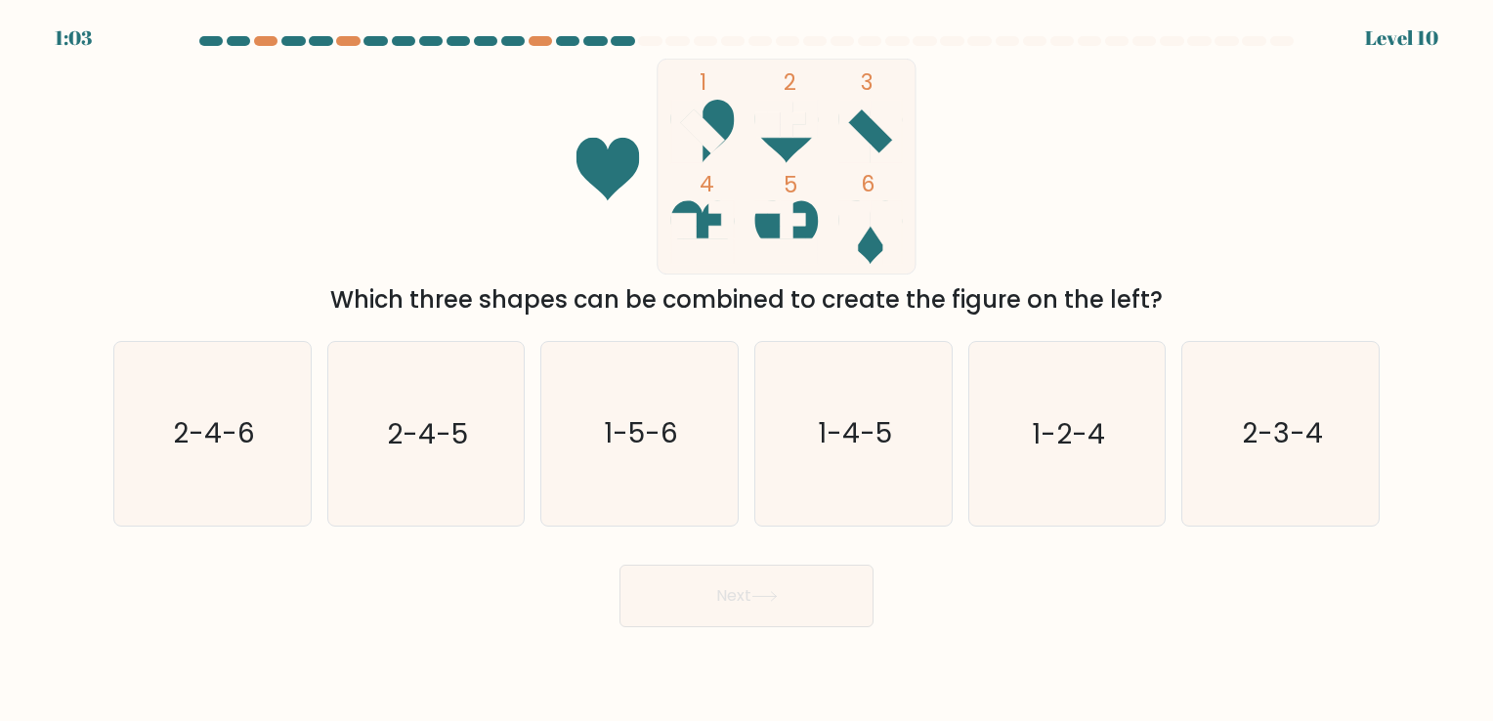
drag, startPoint x: 438, startPoint y: 470, endPoint x: 495, endPoint y: 527, distance: 80.8
click at [438, 469] on icon "2-4-5" at bounding box center [425, 433] width 183 height 183
click at [746, 370] on input "b. 2-4-5" at bounding box center [746, 365] width 1 height 10
radio input "true"
click at [763, 583] on button "Next" at bounding box center [746, 596] width 254 height 63
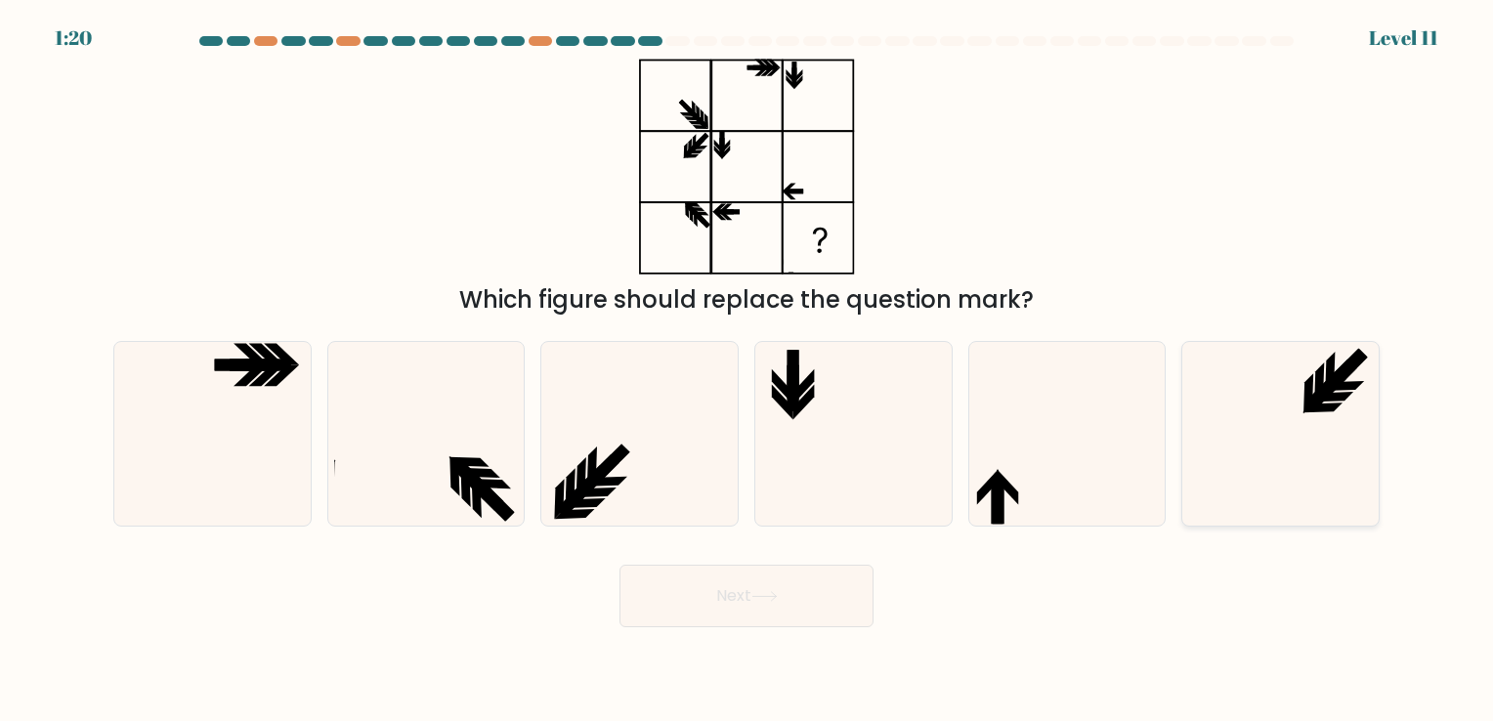
click at [1251, 420] on icon at bounding box center [1280, 433] width 183 height 183
click at [747, 370] on input "f." at bounding box center [746, 365] width 1 height 10
radio input "true"
click at [739, 599] on button "Next" at bounding box center [746, 596] width 254 height 63
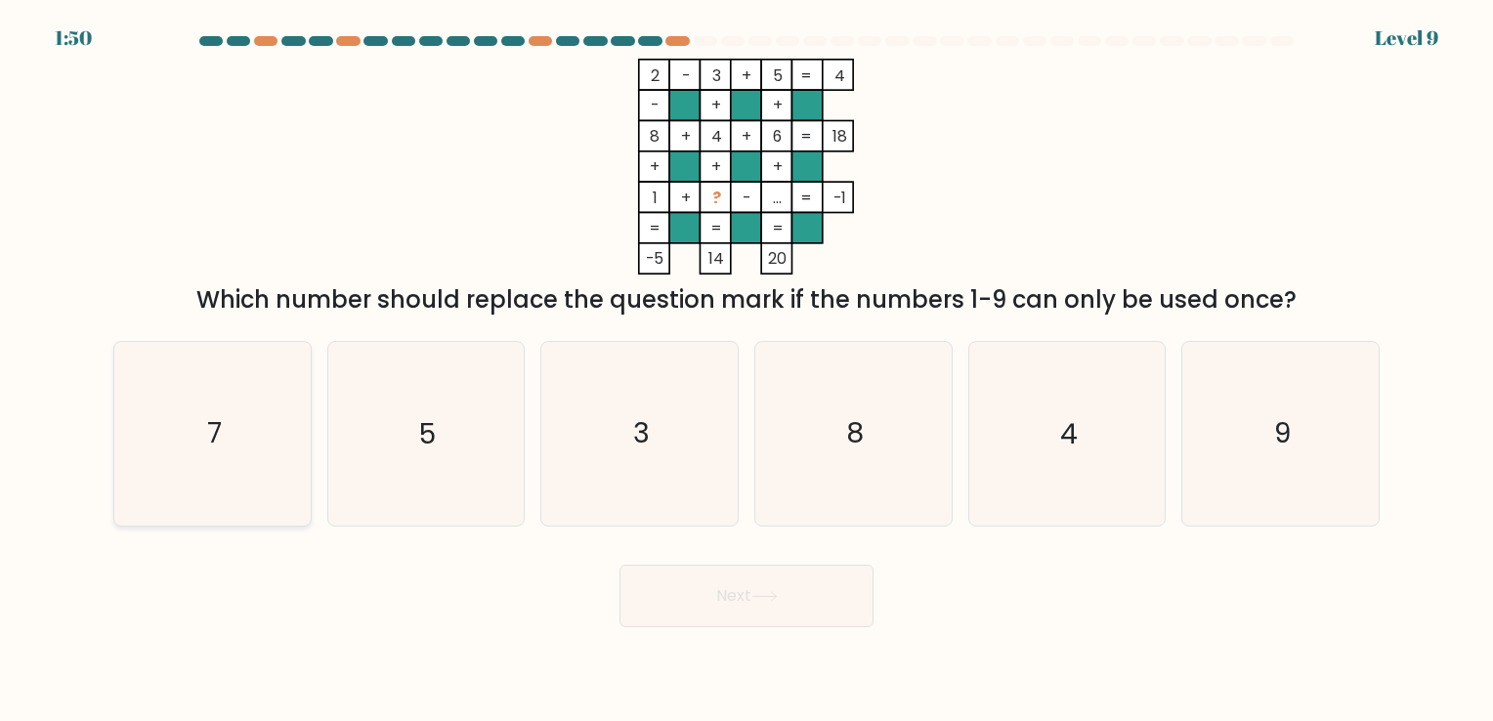
click at [191, 453] on icon "7" at bounding box center [212, 433] width 183 height 183
click at [746, 370] on input "a. 7" at bounding box center [746, 365] width 1 height 10
radio input "true"
click at [719, 593] on button "Next" at bounding box center [746, 596] width 254 height 63
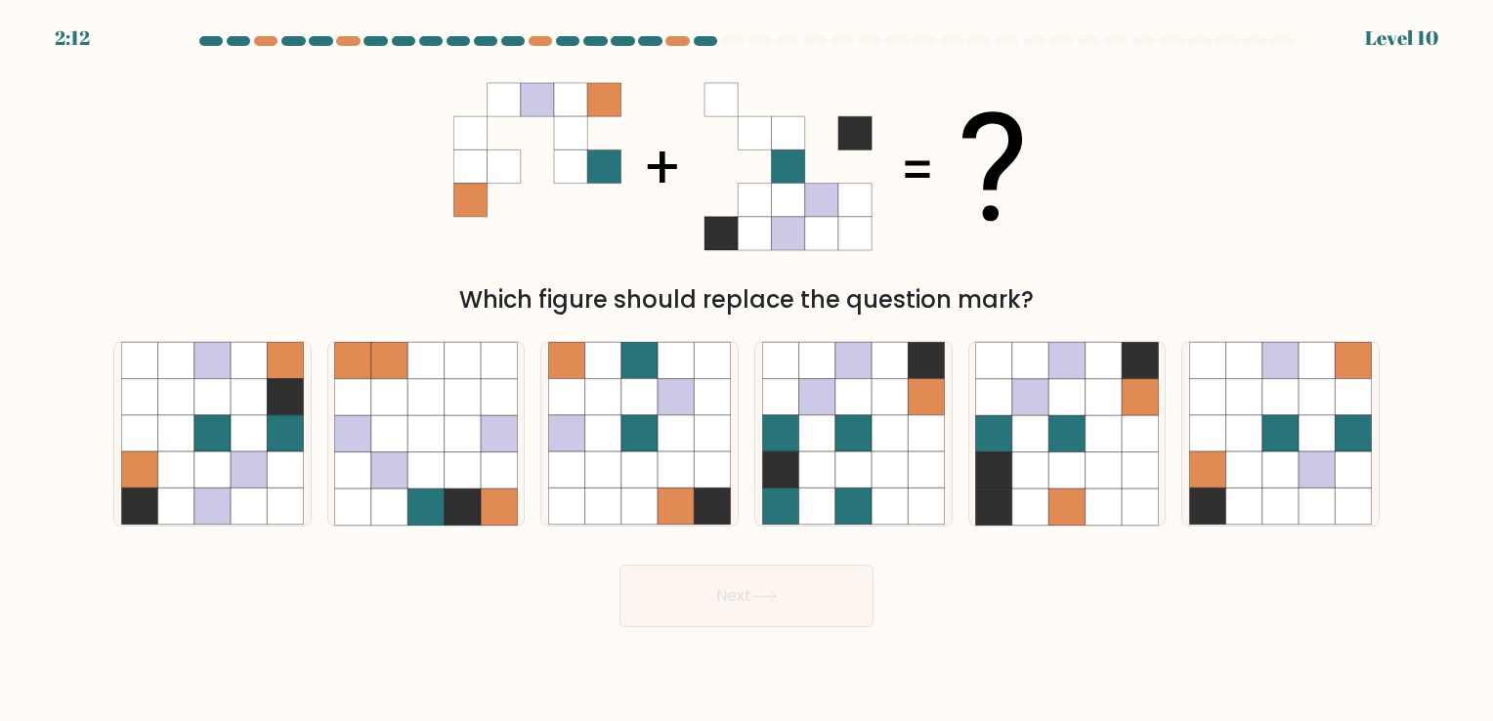
click at [15, 445] on form at bounding box center [746, 331] width 1493 height 591
click at [261, 462] on icon at bounding box center [249, 470] width 36 height 36
click at [746, 370] on input "a." at bounding box center [746, 365] width 1 height 10
radio input "true"
click at [735, 584] on button "Next" at bounding box center [746, 596] width 254 height 63
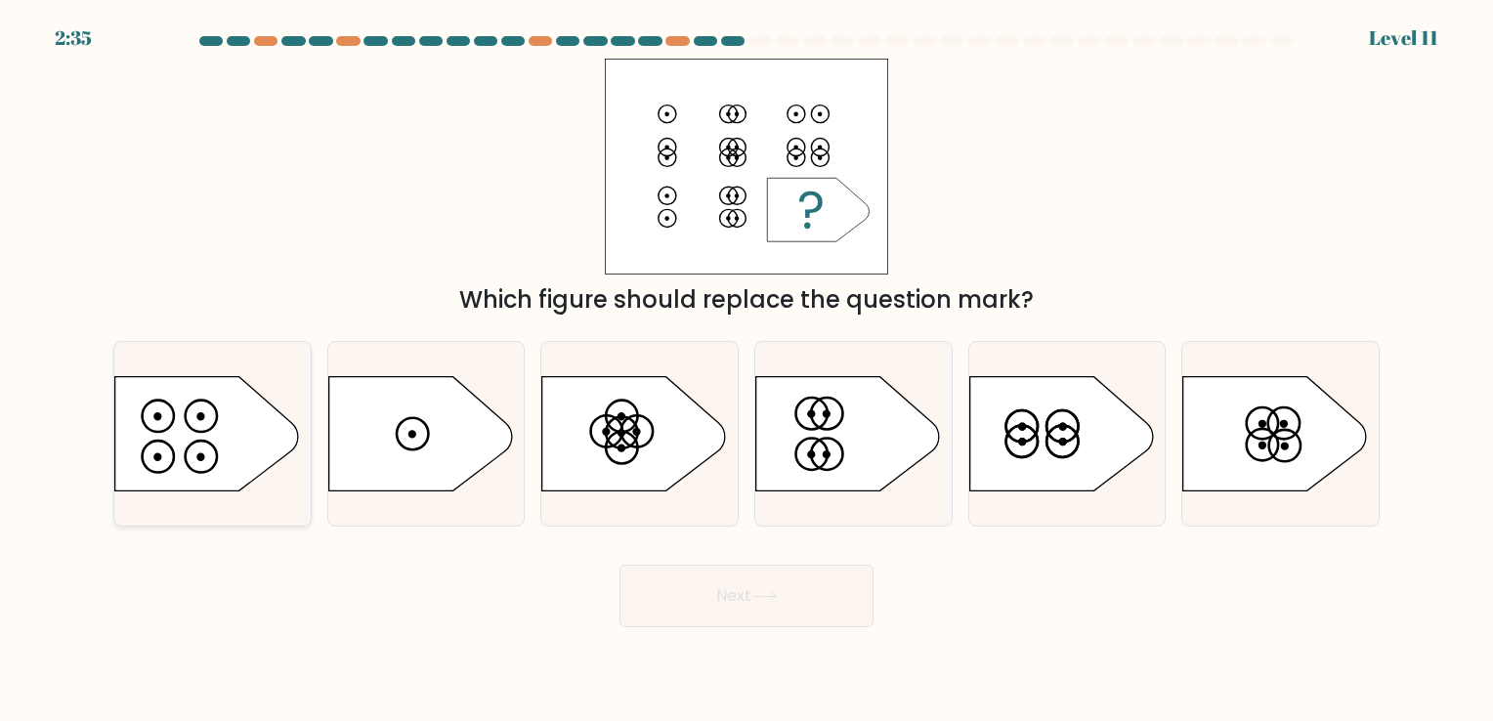
click at [189, 442] on icon at bounding box center [207, 433] width 184 height 114
click at [746, 370] on input "a." at bounding box center [746, 365] width 1 height 10
radio input "true"
click at [789, 597] on button "Next" at bounding box center [746, 596] width 254 height 63
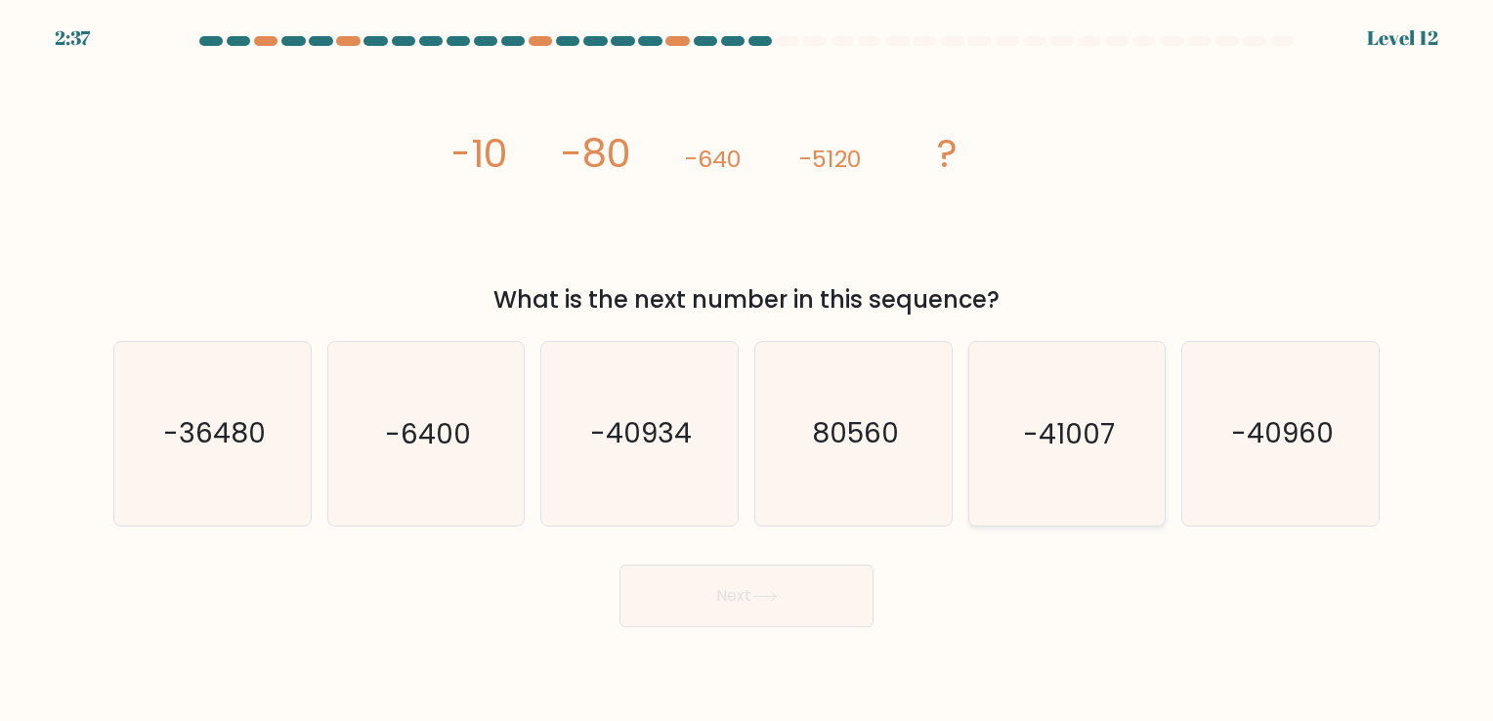
click at [1067, 434] on text "-41007" at bounding box center [1069, 434] width 92 height 38
click at [747, 370] on input "e. -41007" at bounding box center [746, 365] width 1 height 10
radio input "true"
click at [1354, 443] on icon "-40960" at bounding box center [1280, 433] width 183 height 183
click at [747, 370] on input "f. -40960" at bounding box center [746, 365] width 1 height 10
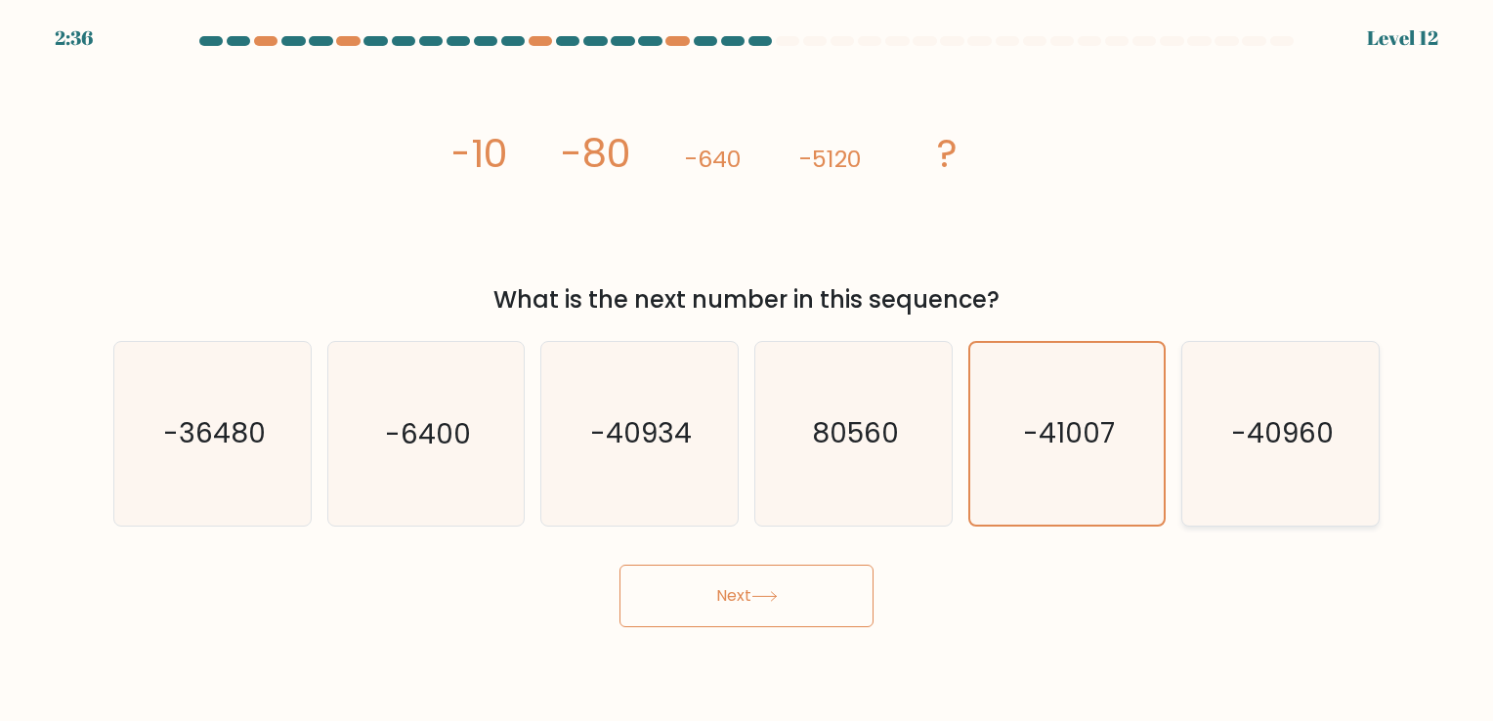
radio input "true"
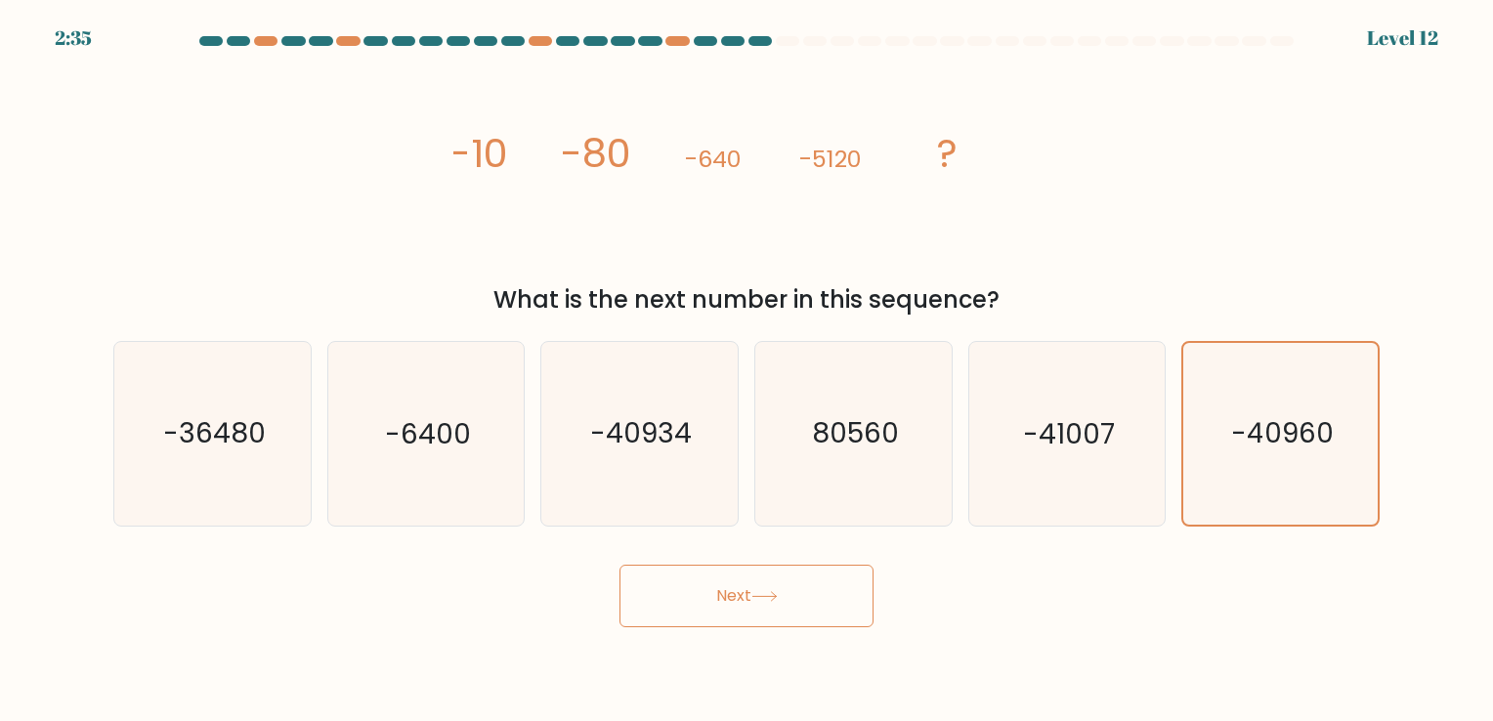
click at [772, 596] on icon at bounding box center [763, 596] width 23 height 9
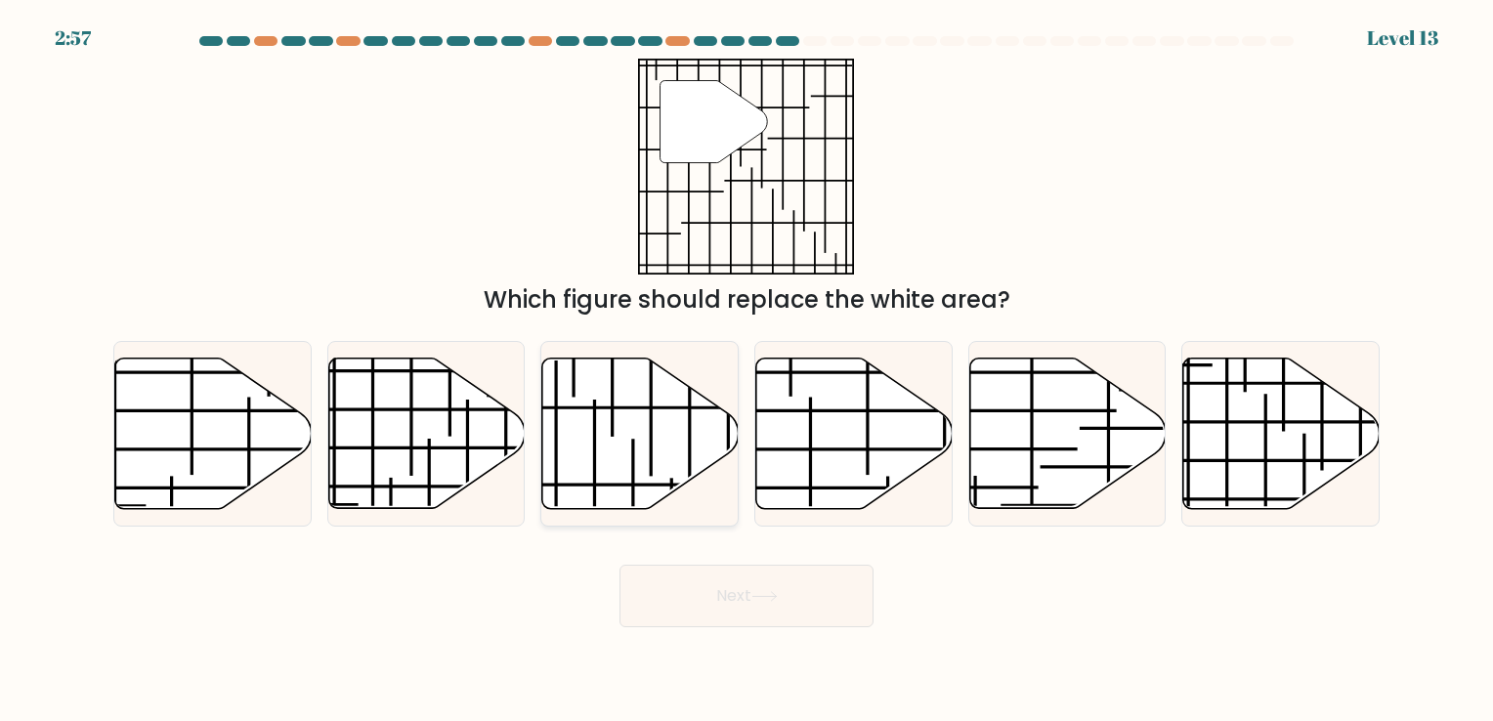
click at [607, 459] on icon at bounding box center [640, 433] width 196 height 150
click at [746, 370] on input "c." at bounding box center [746, 365] width 1 height 10
radio input "true"
click at [762, 623] on button "Next" at bounding box center [746, 596] width 254 height 63
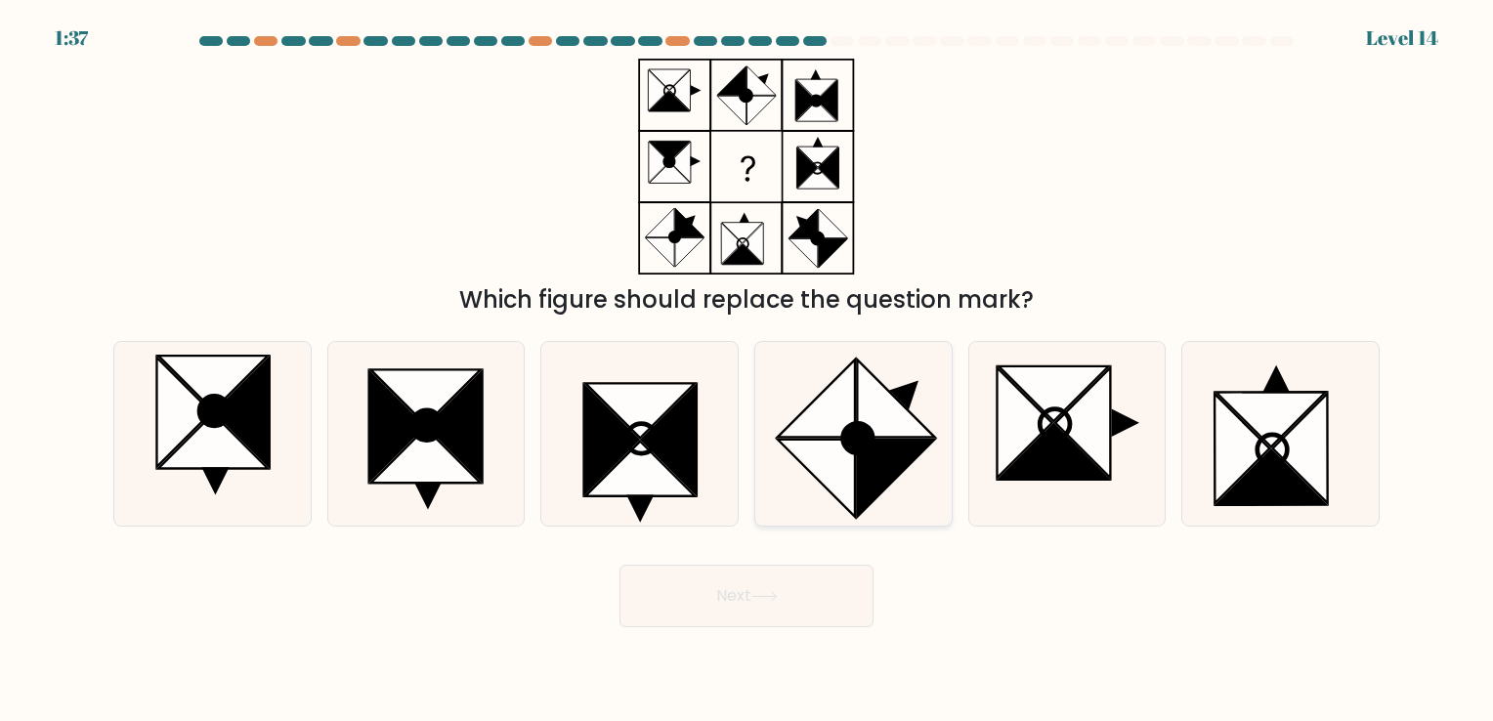
click at [891, 414] on icon at bounding box center [895, 398] width 77 height 77
click at [747, 370] on input "d." at bounding box center [746, 365] width 1 height 10
radio input "true"
click at [728, 612] on button "Next" at bounding box center [746, 596] width 254 height 63
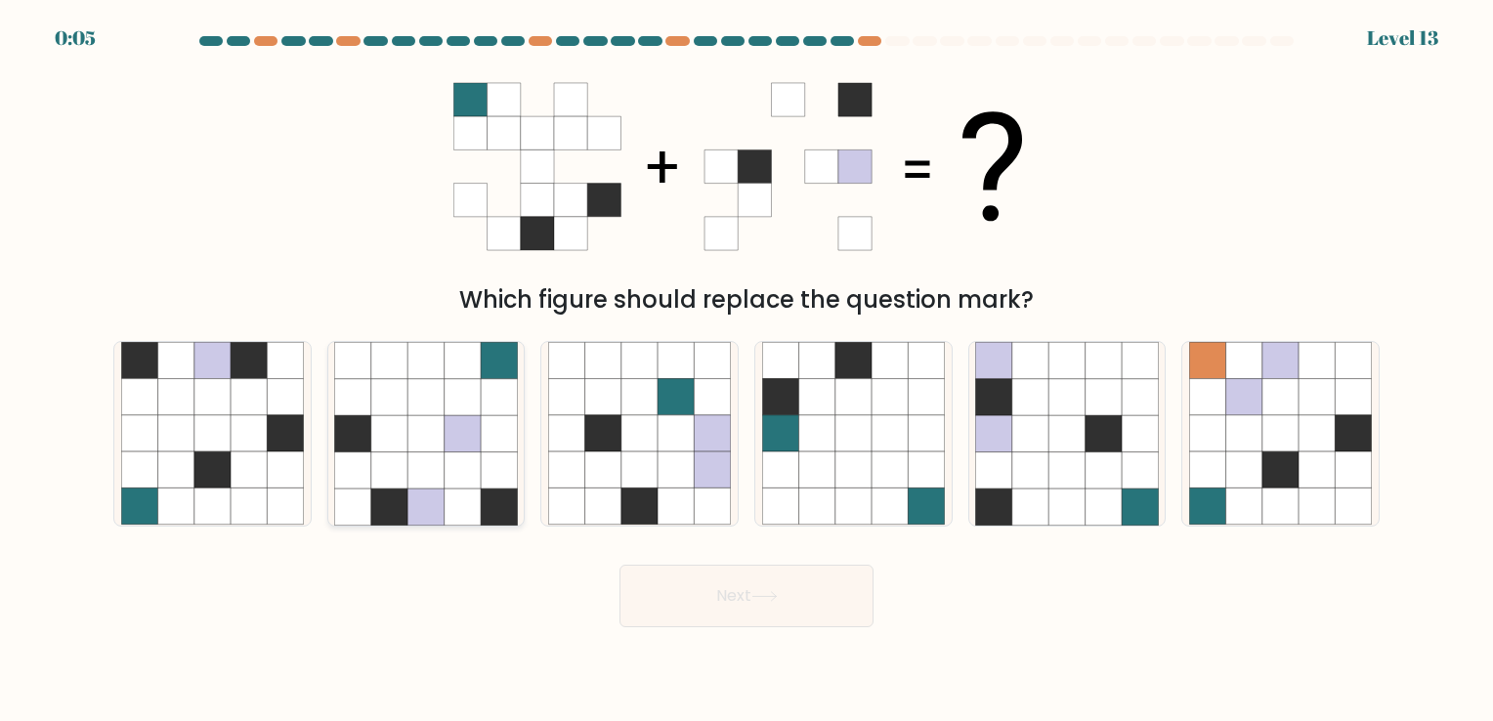
click at [410, 487] on icon at bounding box center [425, 470] width 36 height 36
click at [746, 370] on input "b." at bounding box center [746, 365] width 1 height 10
radio input "true"
click at [781, 611] on button "Next" at bounding box center [746, 596] width 254 height 63
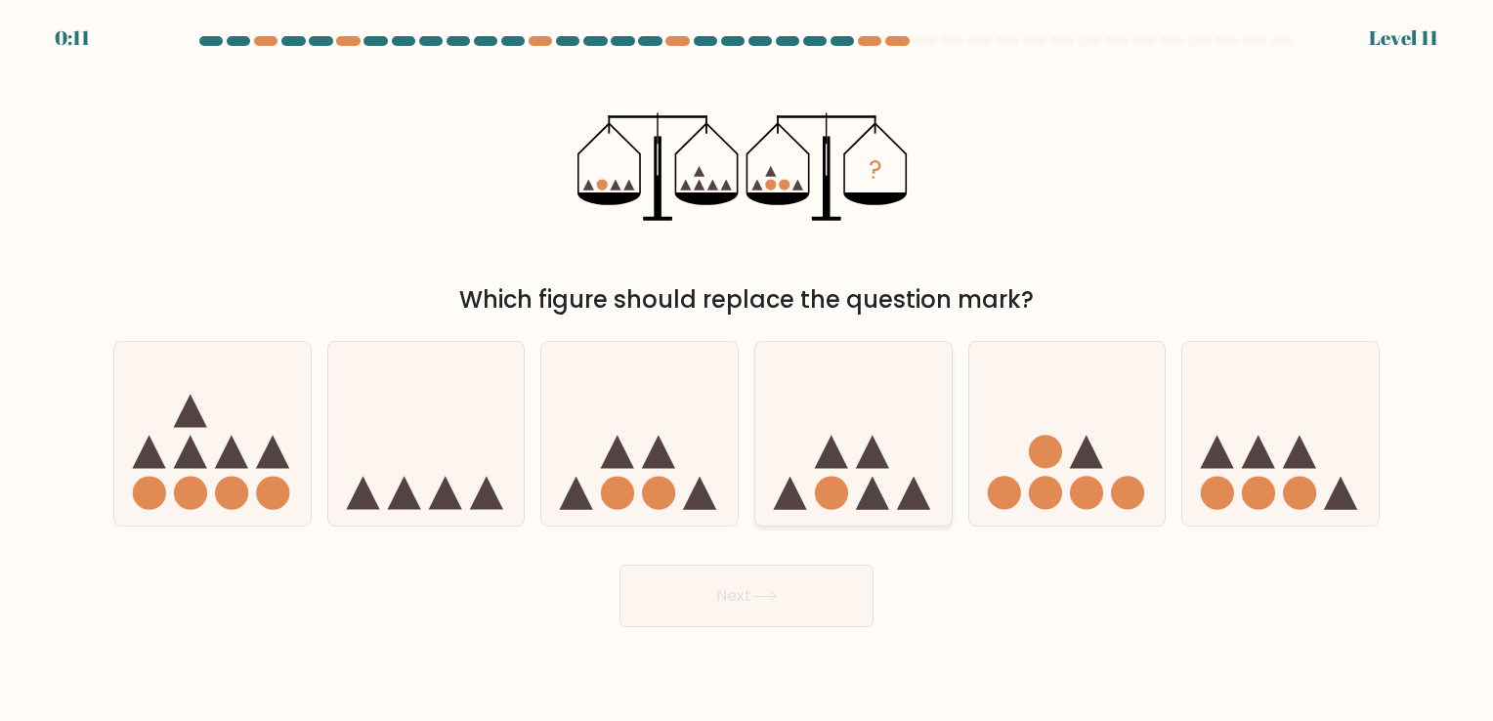
click at [867, 455] on icon at bounding box center [872, 451] width 33 height 33
click at [747, 370] on input "d." at bounding box center [746, 365] width 1 height 10
radio input "true"
click at [761, 572] on button "Next" at bounding box center [746, 596] width 254 height 63
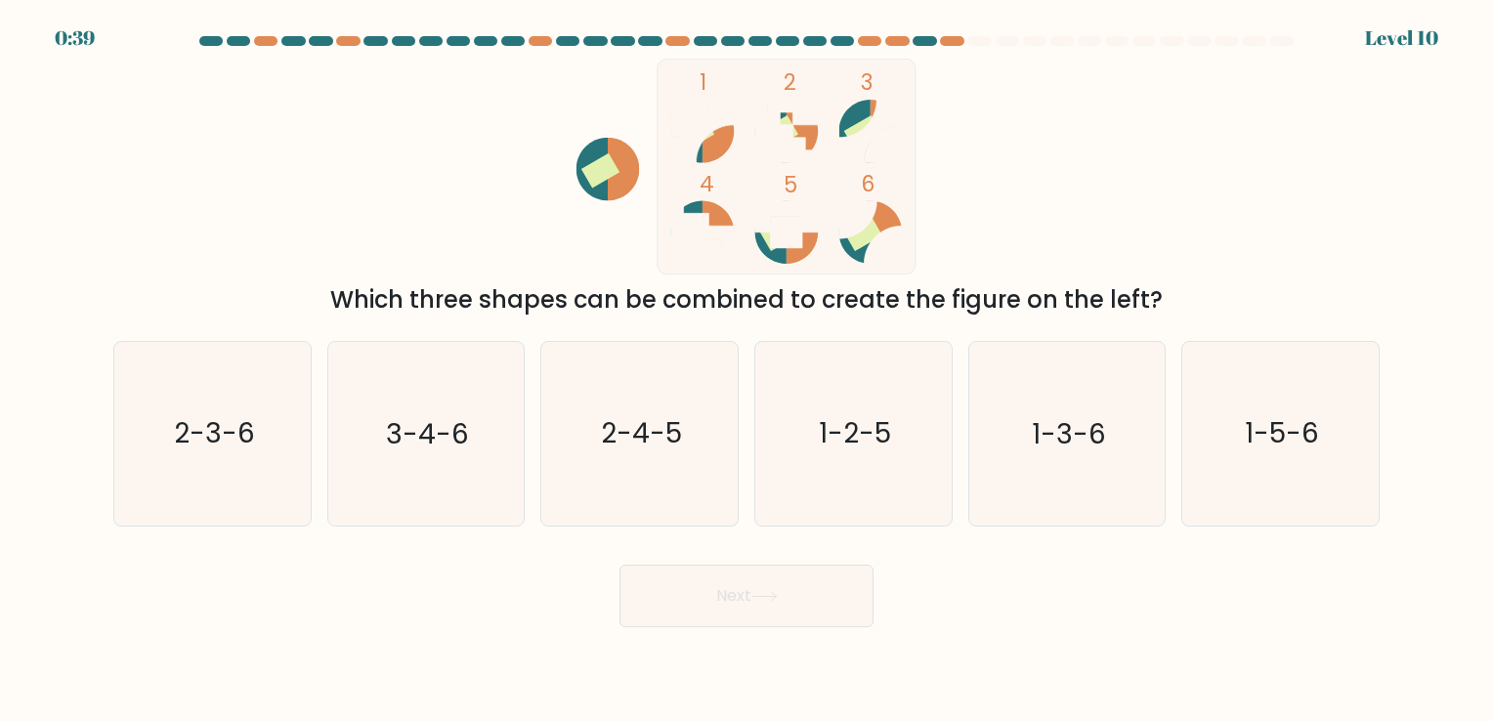
click at [475, 256] on div "1 2 3 4 5 6 Which three shapes can be combined to create the figure on the left?" at bounding box center [747, 188] width 1290 height 259
click at [1018, 445] on icon "1-3-6" at bounding box center [1066, 433] width 183 height 183
click at [747, 370] on input "e. 1-3-6" at bounding box center [746, 365] width 1 height 10
radio input "true"
click at [727, 615] on button "Next" at bounding box center [746, 596] width 254 height 63
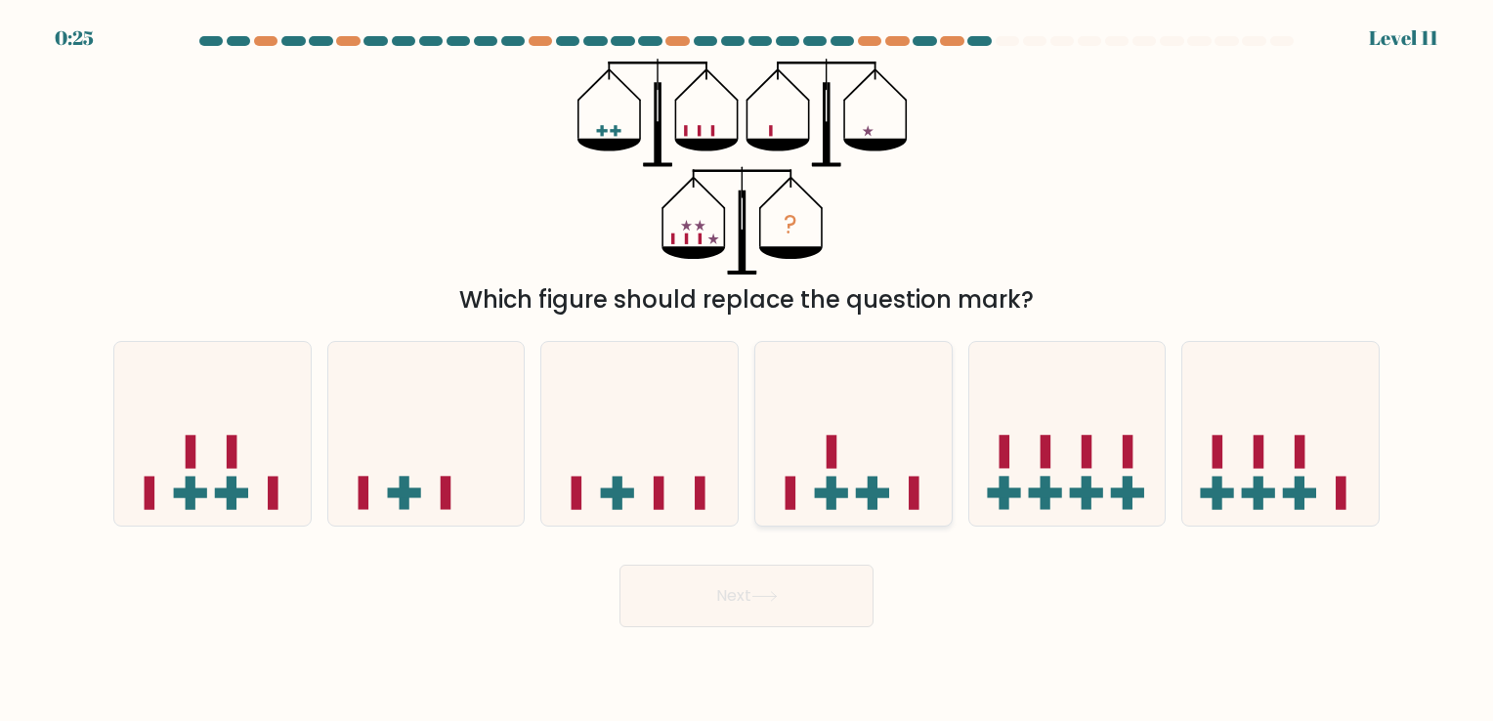
click at [861, 476] on icon at bounding box center [853, 434] width 196 height 162
click at [747, 370] on input "d." at bounding box center [746, 365] width 1 height 10
radio input "true"
click at [756, 614] on button "Next" at bounding box center [746, 596] width 254 height 63
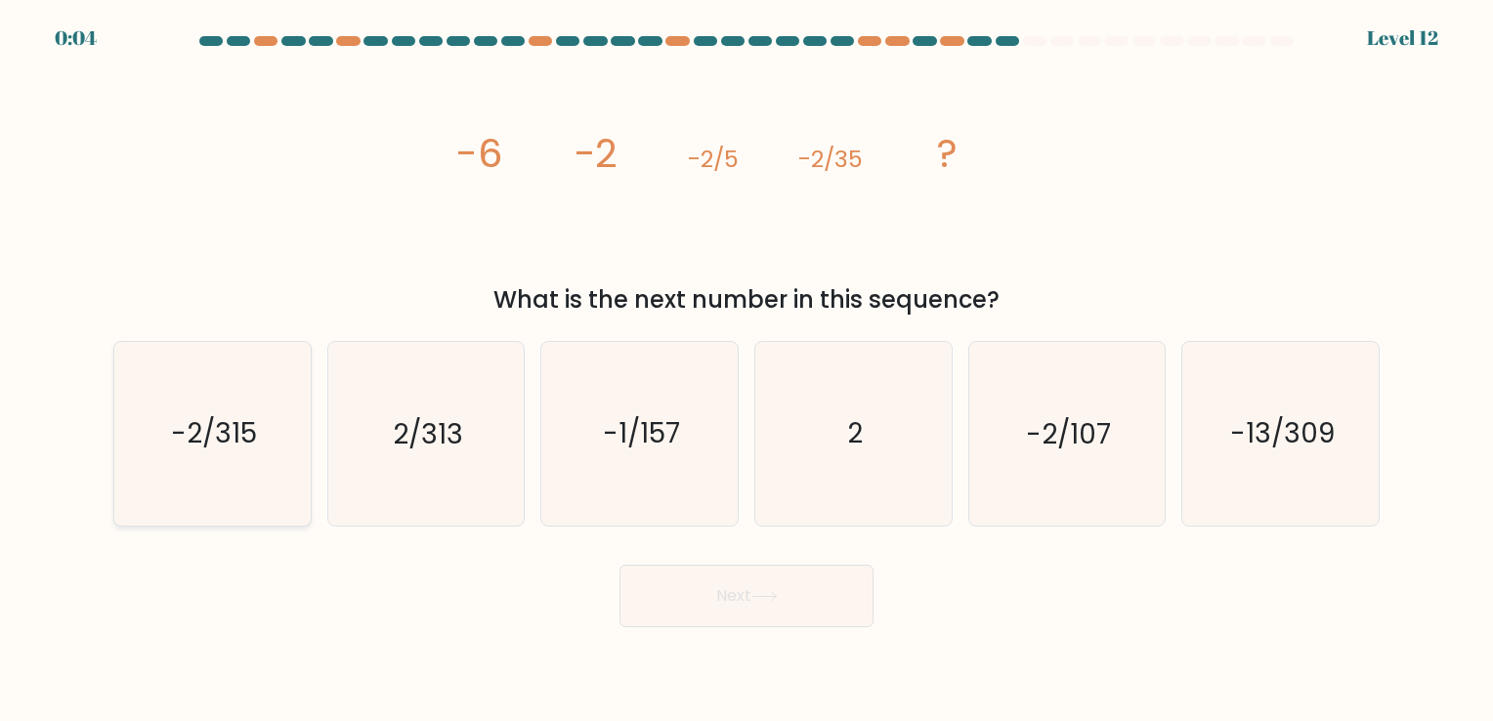
click at [184, 461] on icon "-2/315" at bounding box center [212, 433] width 183 height 183
click at [746, 370] on input "a. -2/315" at bounding box center [746, 365] width 1 height 10
radio input "true"
click at [716, 613] on button "Next" at bounding box center [746, 596] width 254 height 63
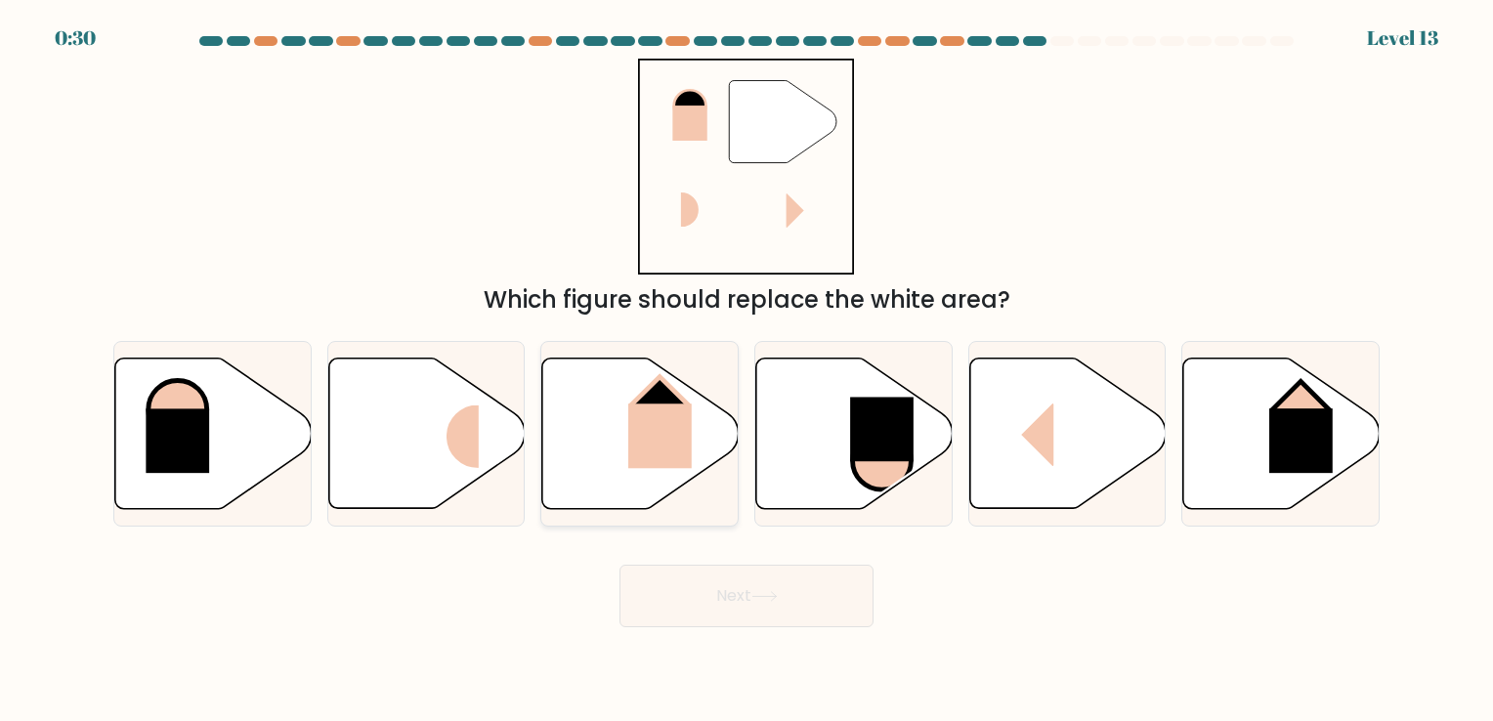
click at [645, 420] on rect at bounding box center [660, 435] width 64 height 64
click at [746, 370] on input "c." at bounding box center [746, 365] width 1 height 10
radio input "true"
click at [765, 592] on icon at bounding box center [764, 596] width 26 height 11
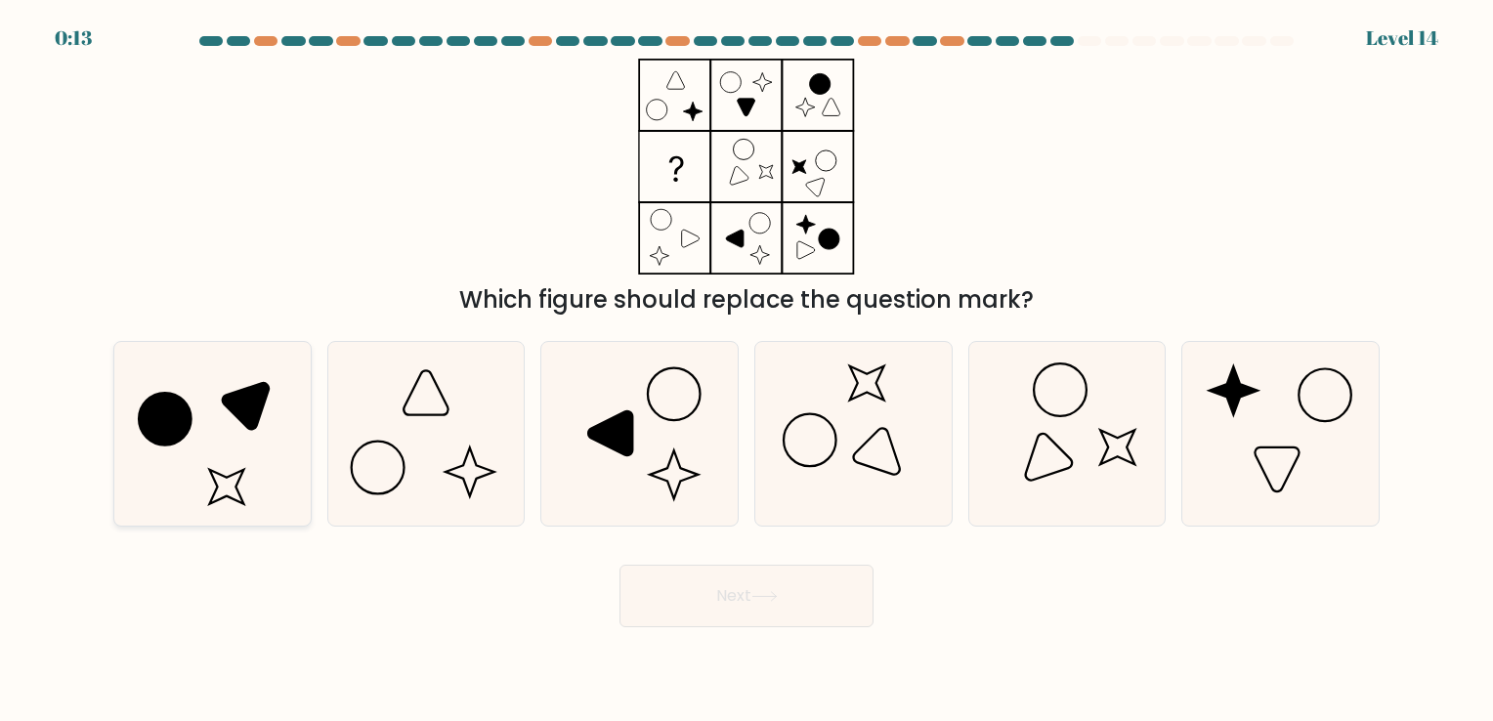
click at [182, 404] on circle at bounding box center [165, 419] width 74 height 74
click at [746, 370] on input "a." at bounding box center [746, 365] width 1 height 10
radio input "true"
click at [758, 596] on icon at bounding box center [764, 596] width 26 height 11
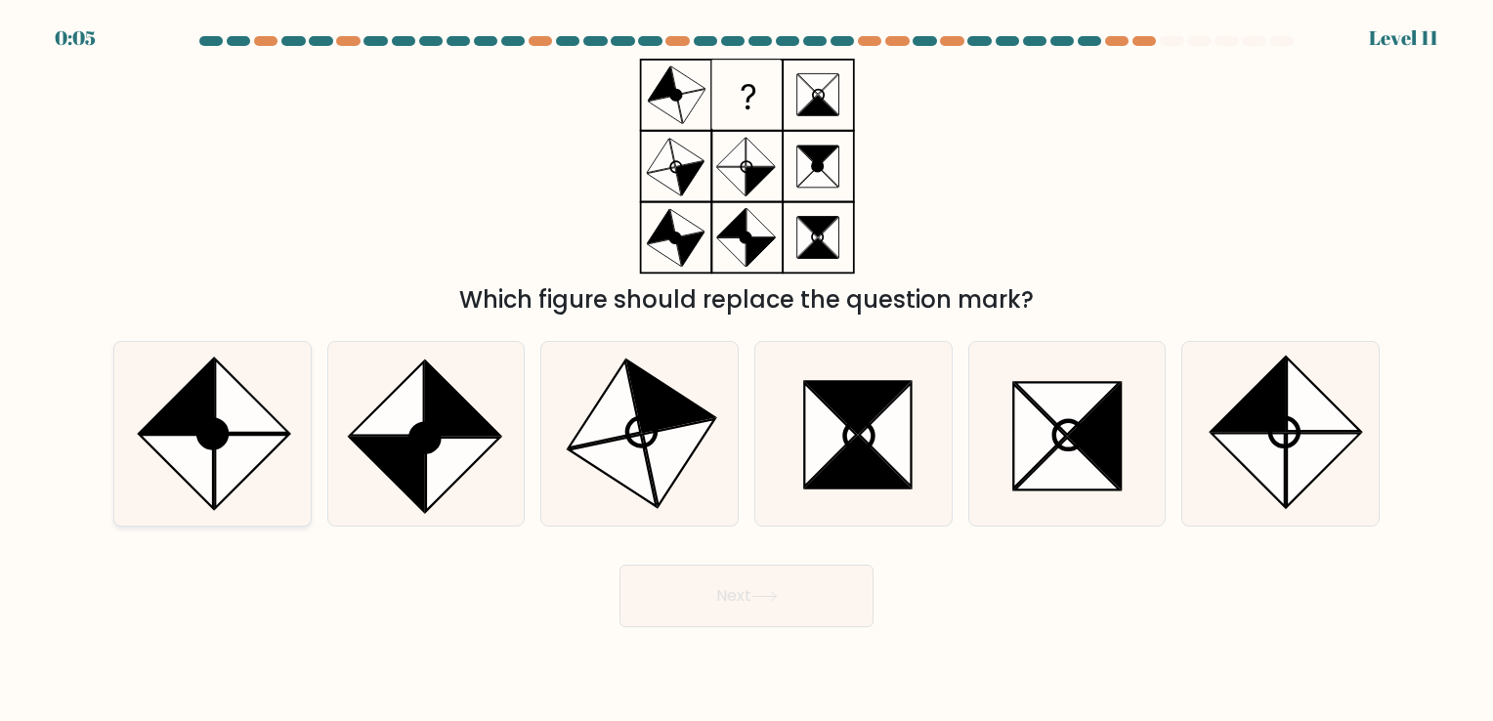
click at [248, 463] on icon at bounding box center [251, 472] width 73 height 73
click at [746, 370] on input "a." at bounding box center [746, 365] width 1 height 10
radio input "true"
click at [750, 602] on button "Next" at bounding box center [746, 596] width 254 height 63
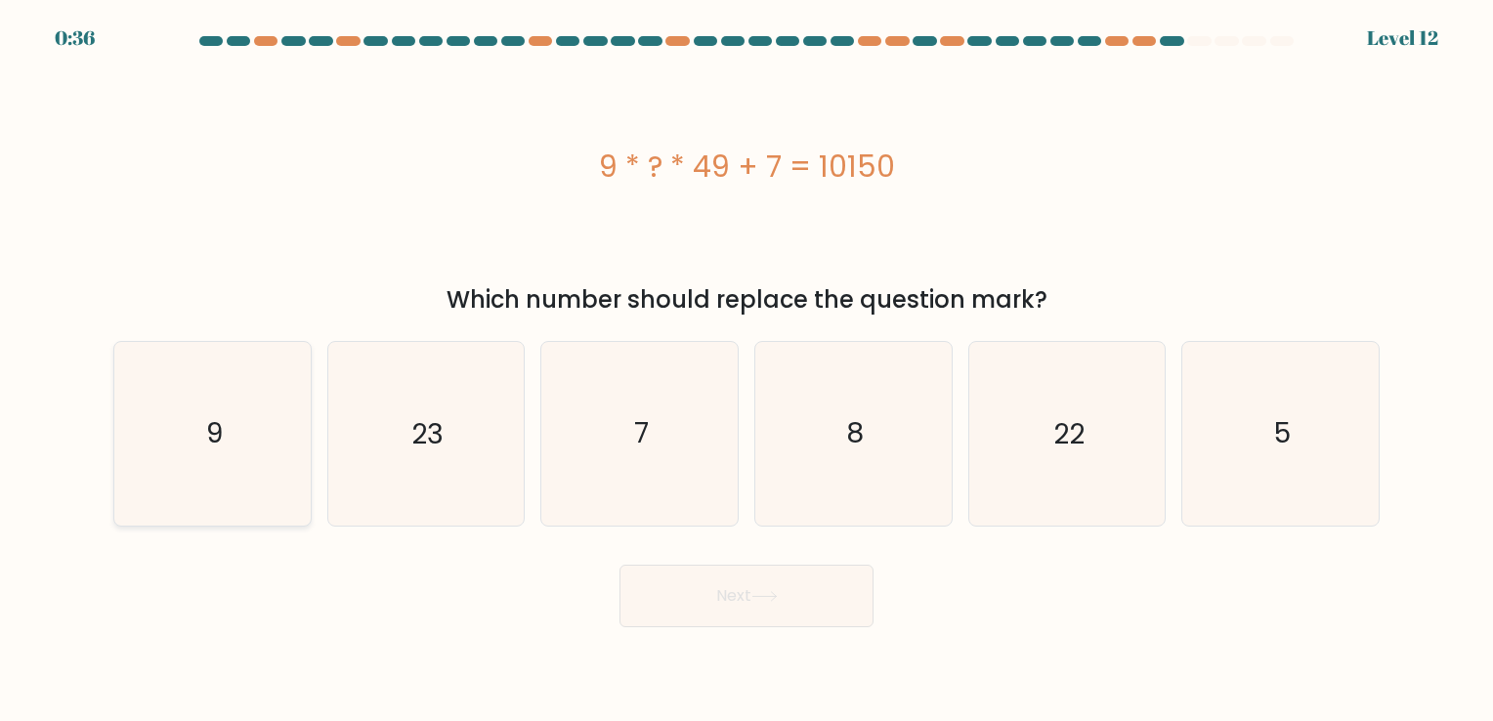
click at [215, 441] on text "9" at bounding box center [214, 434] width 17 height 38
click at [746, 370] on input "a. 9" at bounding box center [746, 365] width 1 height 10
radio input "true"
click at [758, 611] on button "Next" at bounding box center [746, 596] width 254 height 63
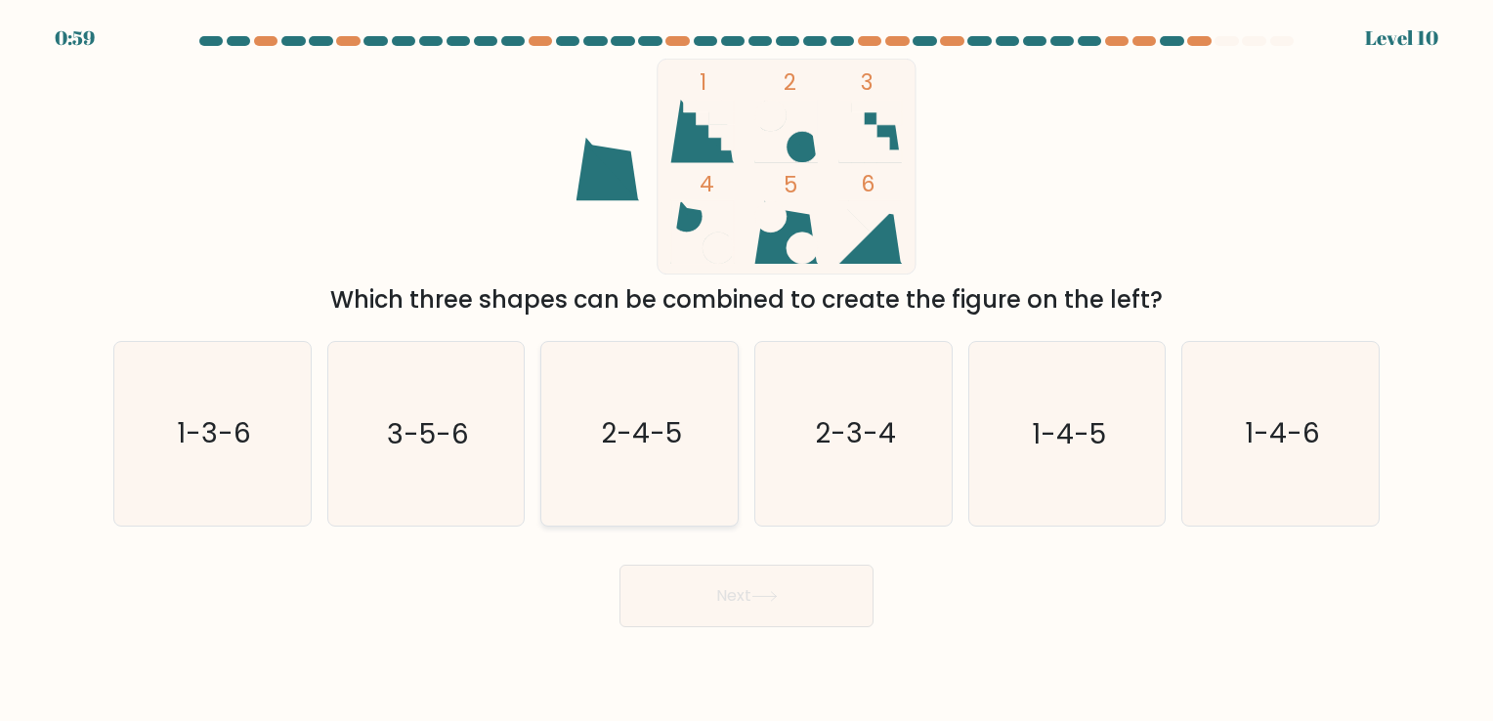
click at [656, 436] on text "2-4-5" at bounding box center [641, 434] width 81 height 38
click at [746, 370] on input "c. 2-4-5" at bounding box center [746, 365] width 1 height 10
radio input "true"
click at [732, 580] on button "Next" at bounding box center [746, 596] width 254 height 63
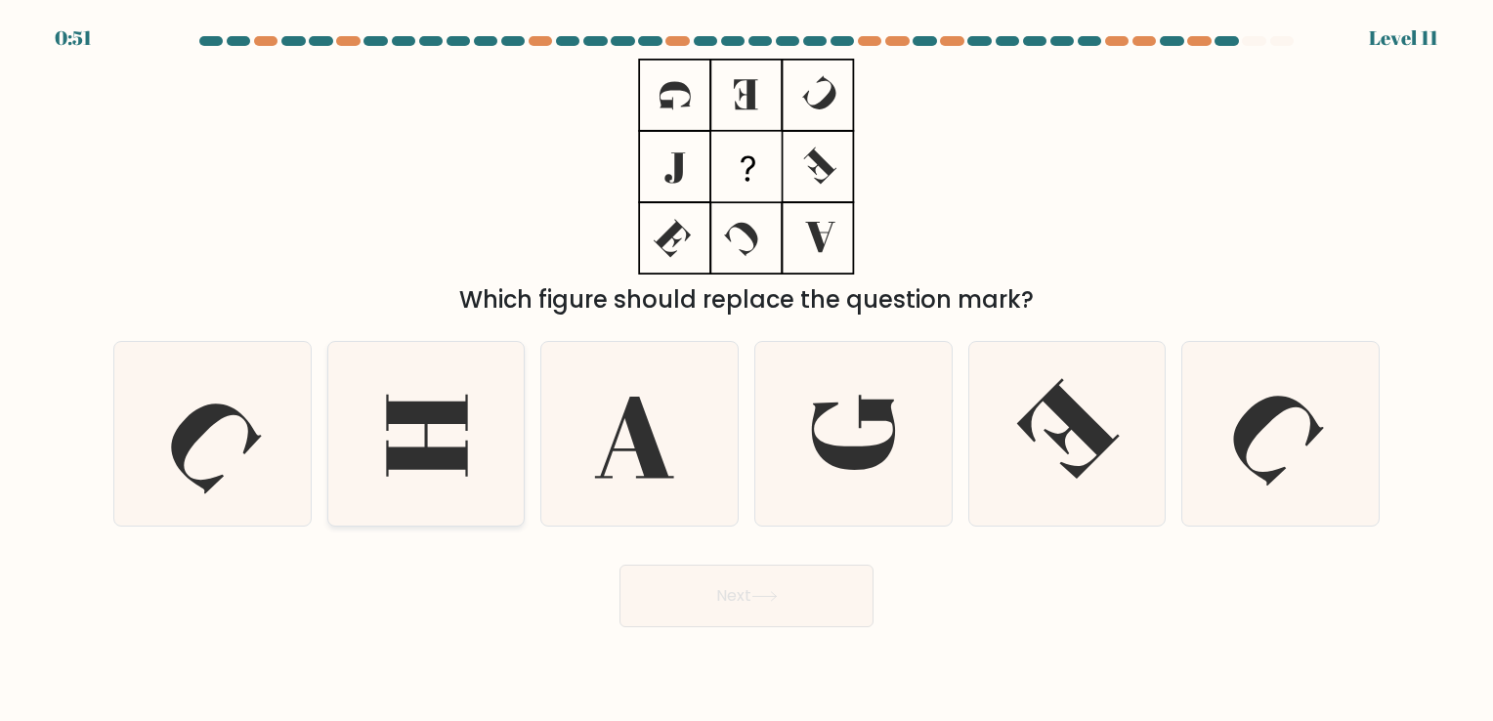
click at [468, 453] on icon at bounding box center [425, 433] width 183 height 183
click at [746, 370] on input "b." at bounding box center [746, 365] width 1 height 10
radio input "true"
click at [707, 597] on button "Next" at bounding box center [746, 596] width 254 height 63
click at [707, 585] on button "Next" at bounding box center [746, 596] width 254 height 63
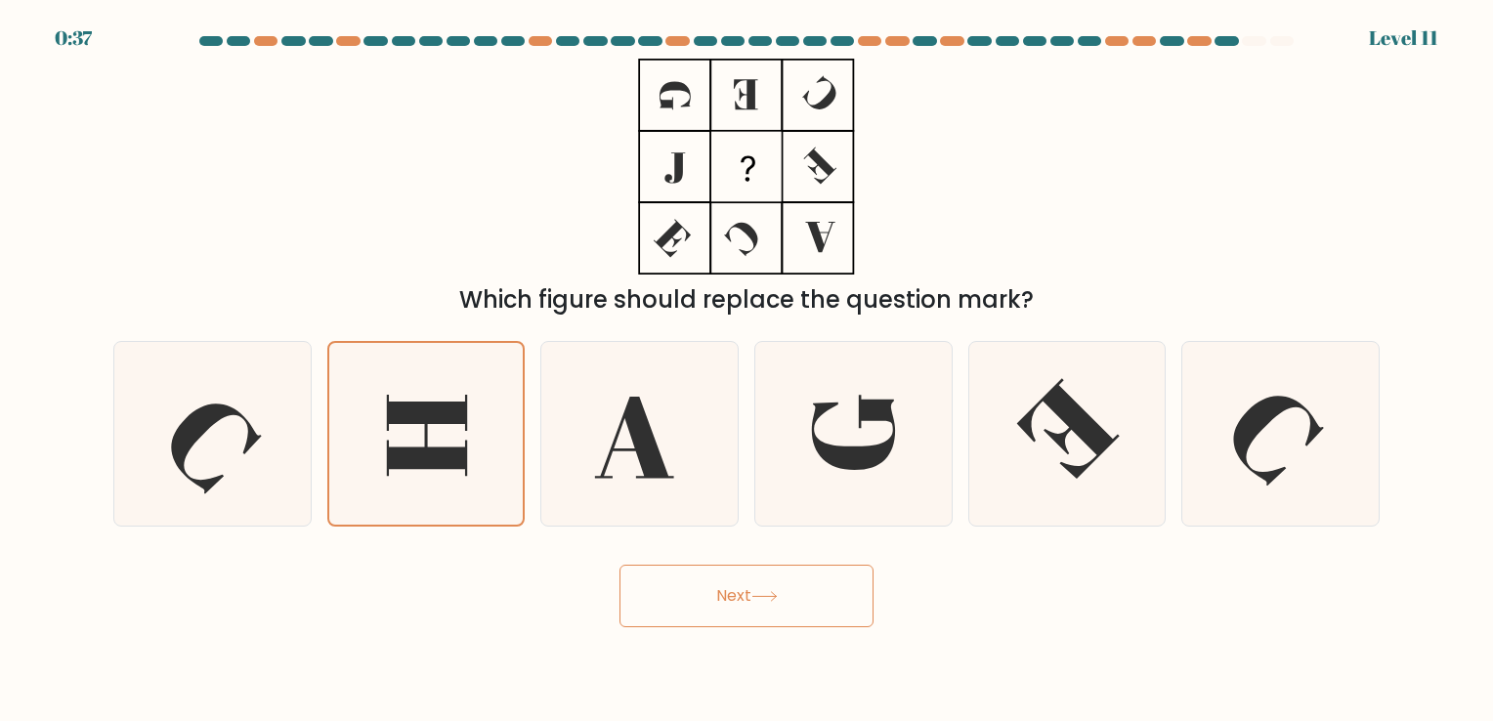
click at [710, 596] on button "Next" at bounding box center [746, 596] width 254 height 63
click at [815, 593] on button "Next" at bounding box center [746, 596] width 254 height 63
click at [793, 431] on icon at bounding box center [853, 433] width 183 height 183
click at [747, 370] on input "d." at bounding box center [746, 365] width 1 height 10
radio input "true"
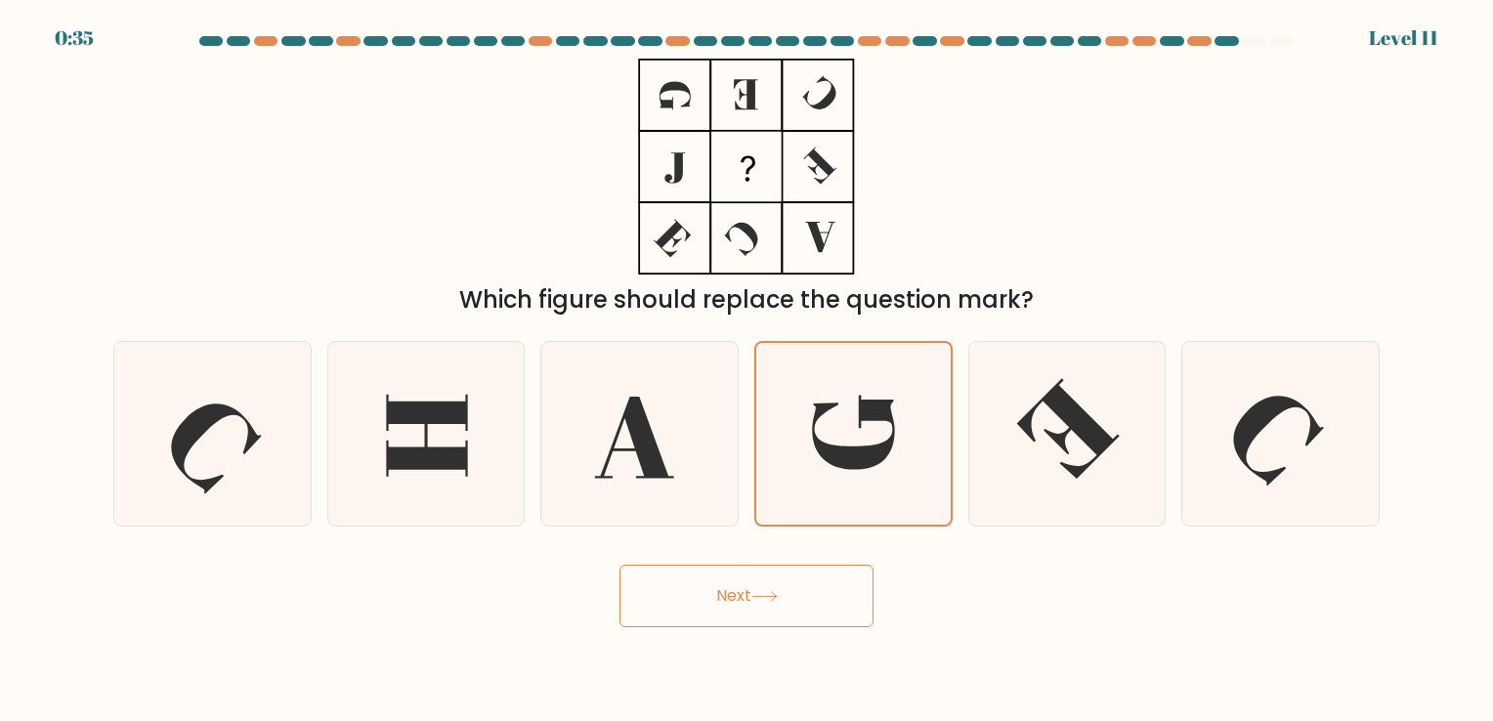
click at [756, 609] on button "Next" at bounding box center [746, 596] width 254 height 63
click at [381, 471] on icon at bounding box center [425, 433] width 183 height 183
click at [746, 370] on input "b." at bounding box center [746, 365] width 1 height 10
radio input "true"
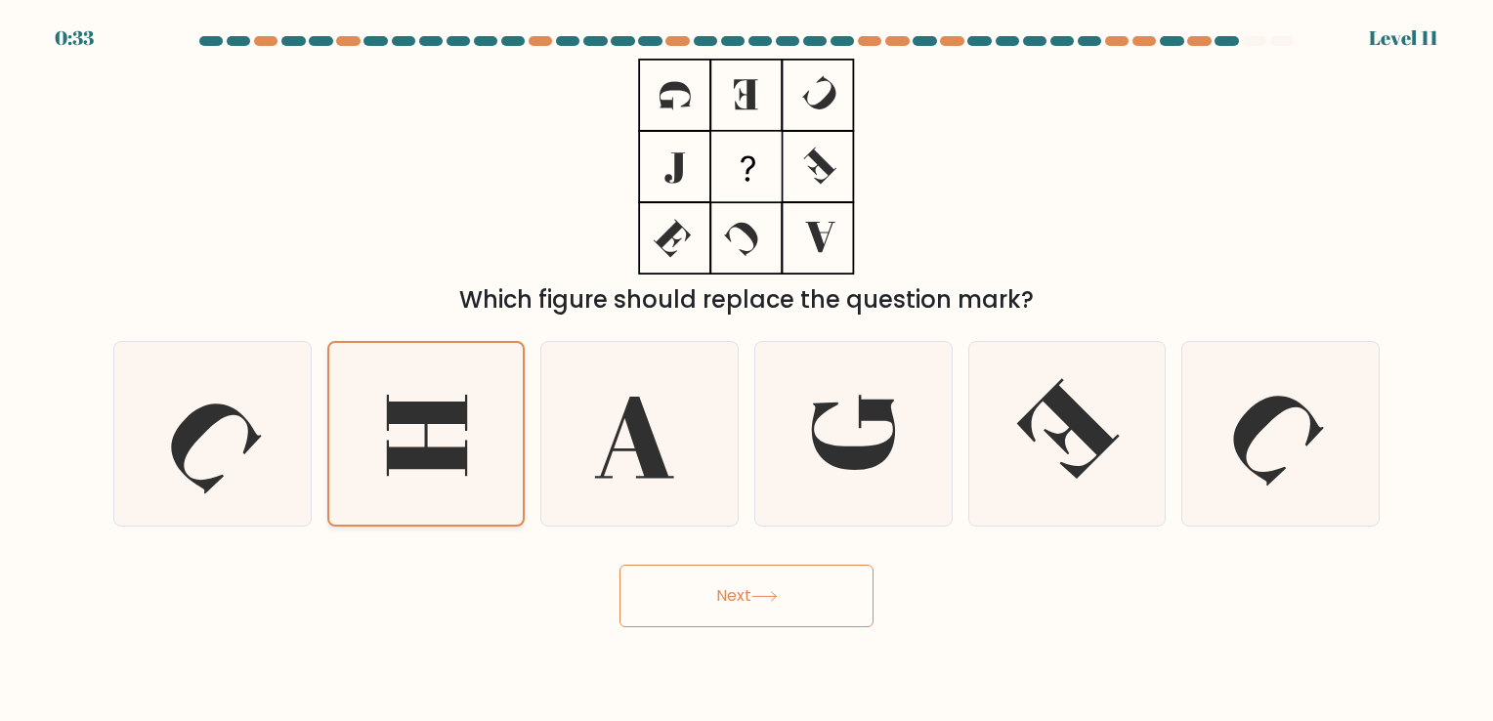
click at [390, 467] on icon at bounding box center [427, 435] width 80 height 81
click at [746, 370] on input "b." at bounding box center [746, 365] width 1 height 10
click at [390, 467] on icon at bounding box center [427, 435] width 80 height 81
click at [746, 370] on input "b." at bounding box center [746, 365] width 1 height 10
click at [390, 467] on icon at bounding box center [427, 435] width 80 height 81
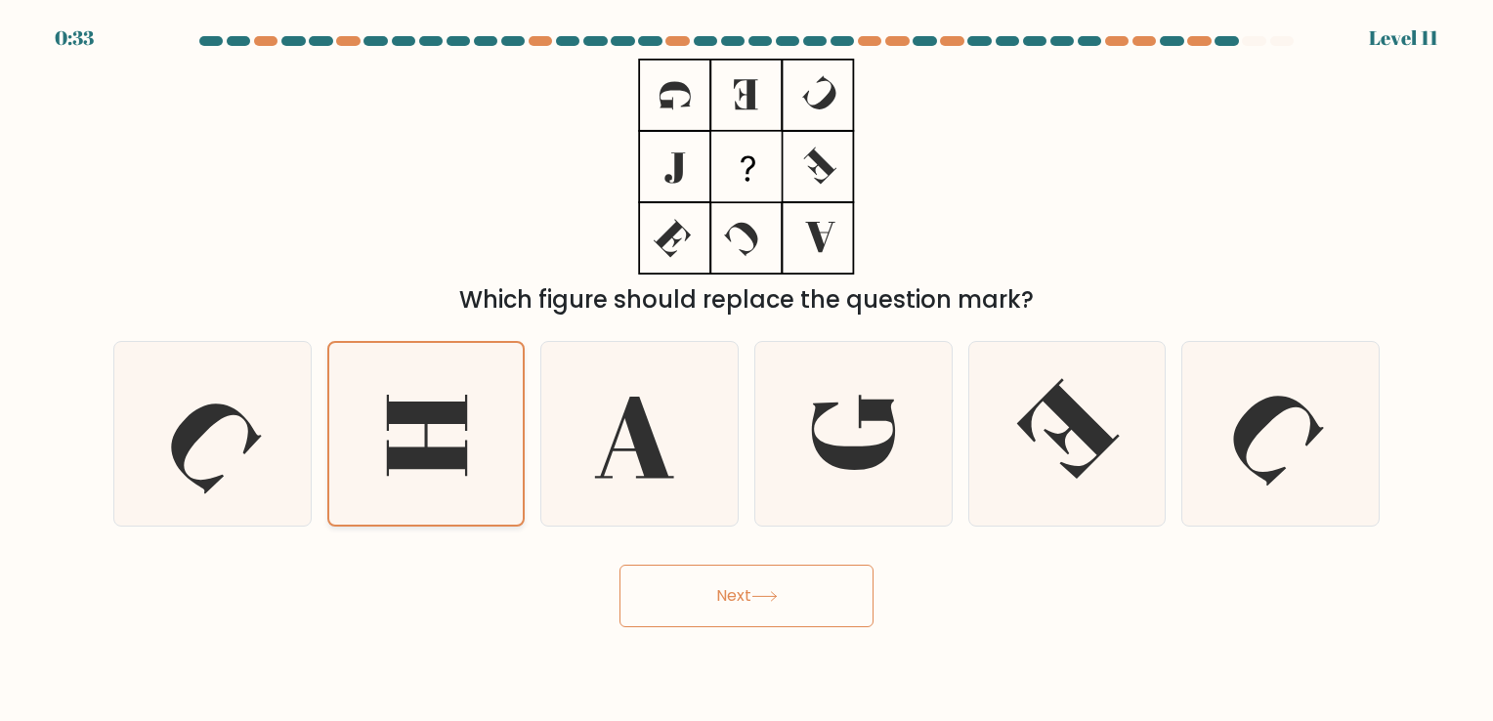
click at [746, 370] on input "b." at bounding box center [746, 365] width 1 height 10
click at [762, 582] on button "Next" at bounding box center [746, 596] width 254 height 63
click at [735, 596] on button "Next" at bounding box center [746, 596] width 254 height 63
click at [504, 218] on div "Which figure should replace the question mark?" at bounding box center [747, 188] width 1290 height 259
click at [505, 218] on div "Which figure should replace the question mark?" at bounding box center [747, 188] width 1290 height 259
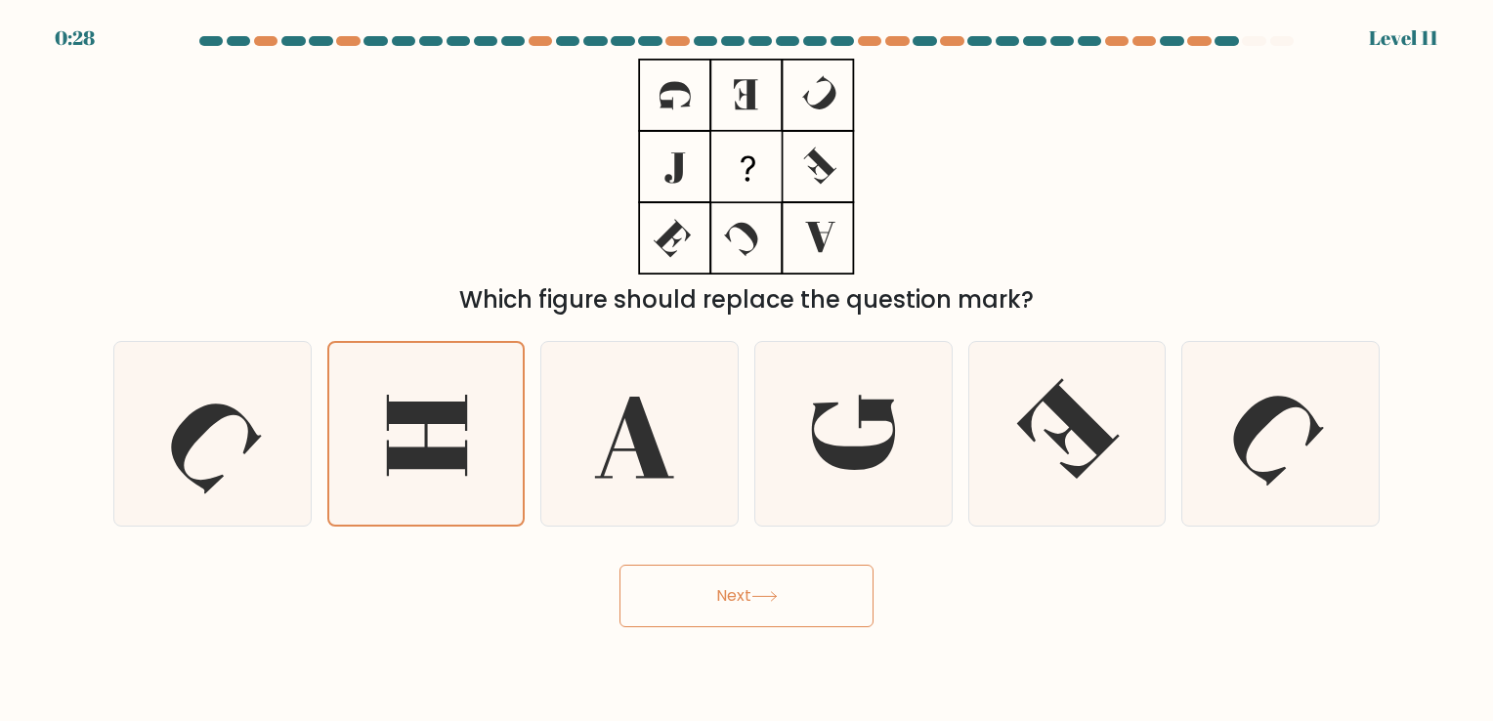
drag, startPoint x: 505, startPoint y: 218, endPoint x: 456, endPoint y: 231, distance: 50.5
click at [456, 231] on div "Which figure should replace the question mark?" at bounding box center [747, 188] width 1290 height 259
click at [791, 468] on icon at bounding box center [853, 433] width 183 height 183
click at [747, 370] on input "d." at bounding box center [746, 365] width 1 height 10
radio input "true"
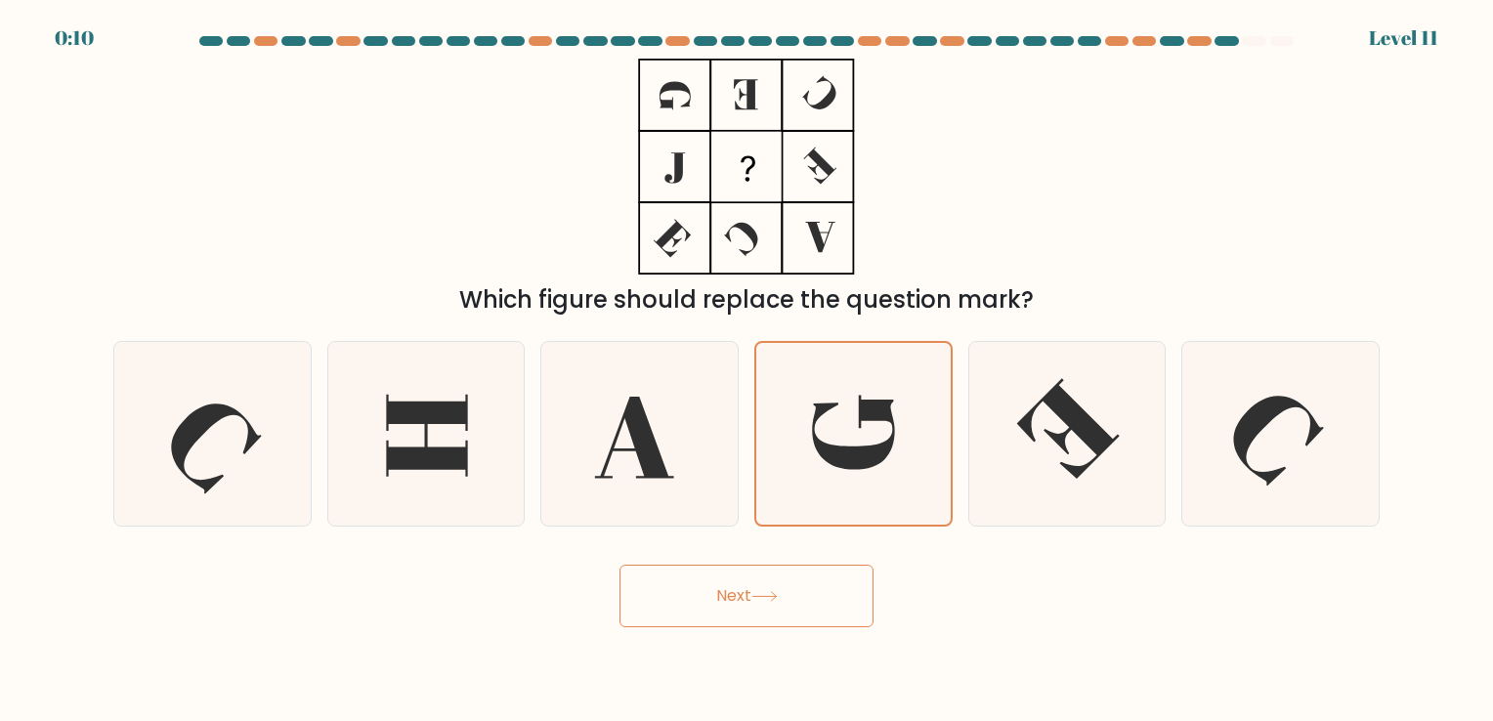
click at [758, 597] on icon at bounding box center [764, 596] width 26 height 11
click at [681, 596] on button "Next" at bounding box center [746, 596] width 254 height 63
click at [449, 459] on icon at bounding box center [426, 436] width 81 height 82
click at [746, 370] on input "b." at bounding box center [746, 365] width 1 height 10
radio input "true"
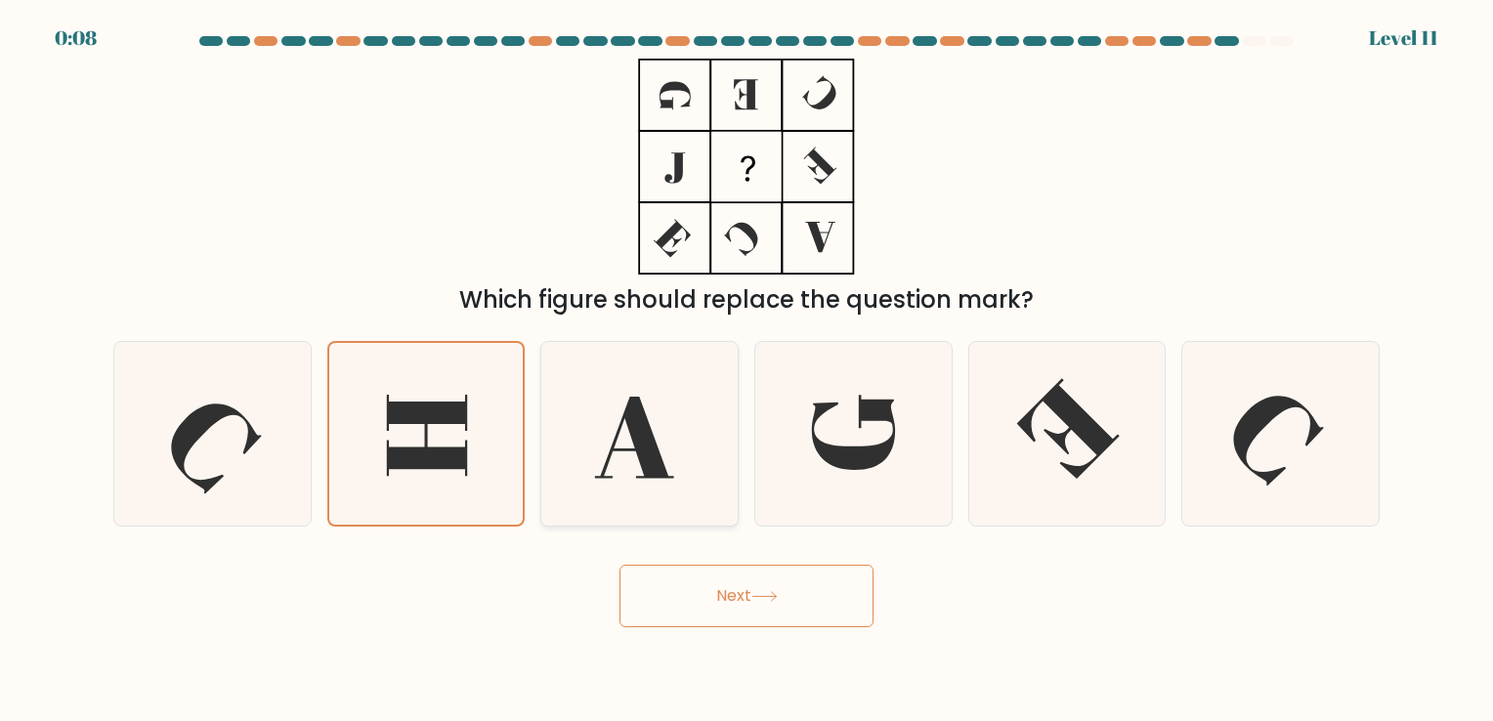
click at [653, 448] on icon at bounding box center [634, 439] width 79 height 82
click at [746, 370] on input "c." at bounding box center [746, 365] width 1 height 10
radio input "true"
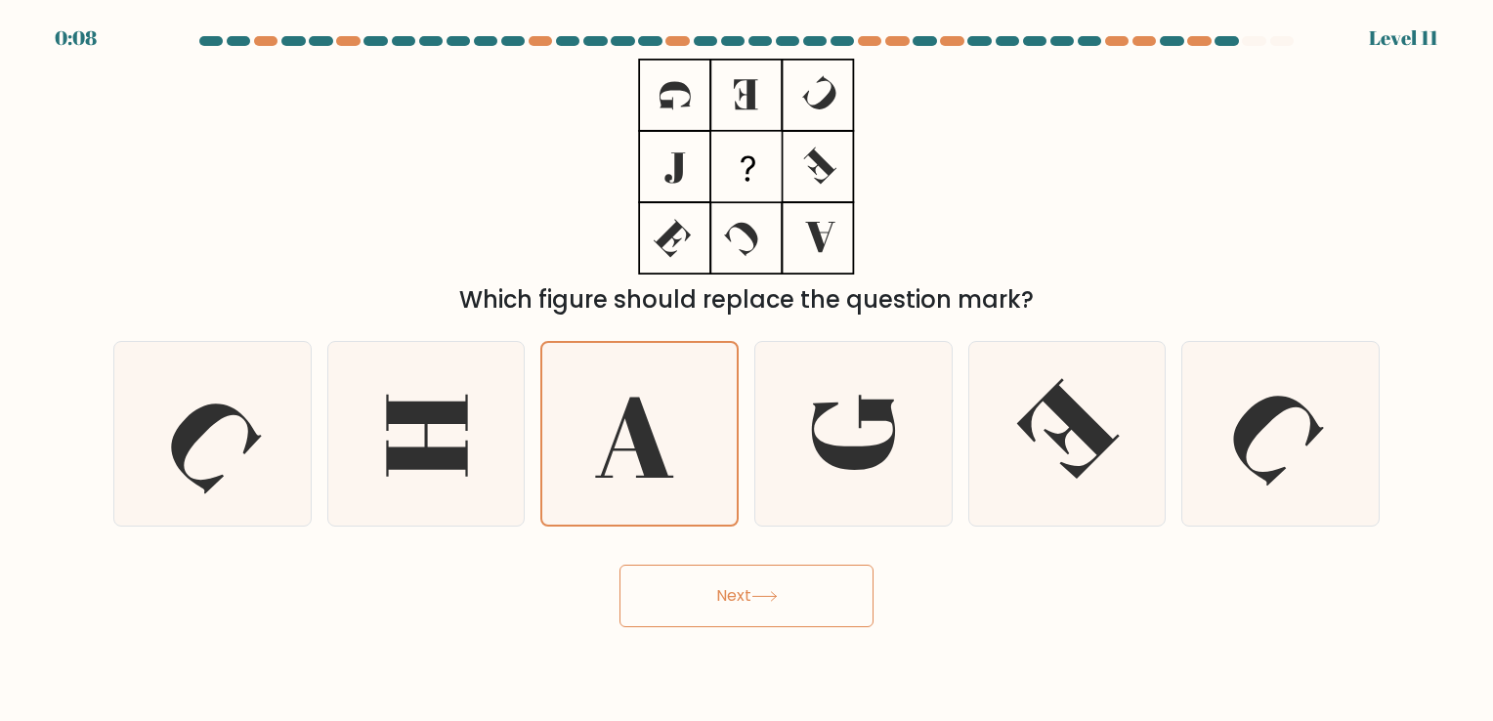
click at [664, 612] on button "Next" at bounding box center [746, 596] width 254 height 63
click at [911, 626] on div "Next" at bounding box center [747, 588] width 1290 height 77
drag, startPoint x: 312, startPoint y: 450, endPoint x: 324, endPoint y: 448, distance: 12.8
click at [315, 450] on div "a." at bounding box center [213, 433] width 214 height 185
click at [463, 444] on icon at bounding box center [425, 433] width 183 height 183
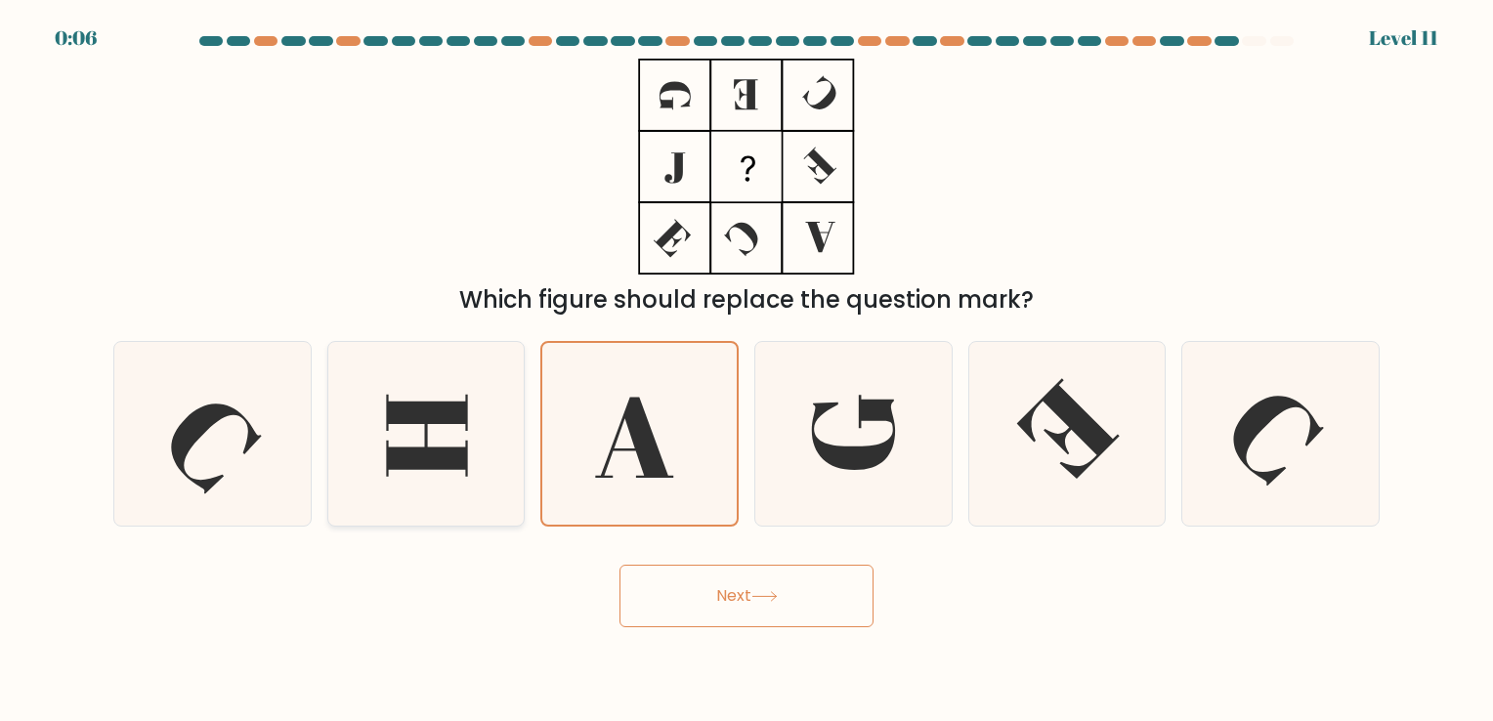
click at [746, 370] on input "b." at bounding box center [746, 365] width 1 height 10
radio input "true"
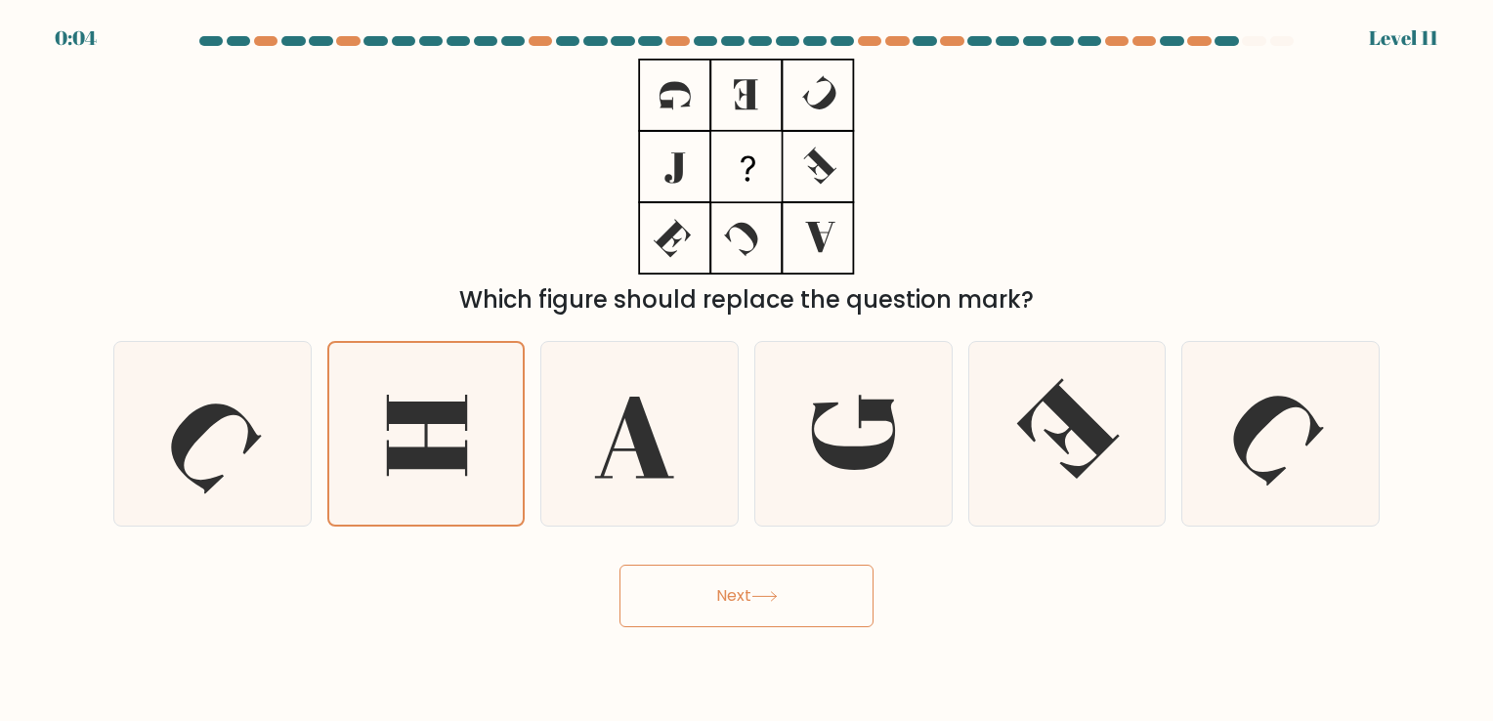
drag, startPoint x: 1137, startPoint y: 220, endPoint x: 1231, endPoint y: 248, distance: 98.0
click at [1141, 225] on div "Which figure should replace the question mark?" at bounding box center [747, 188] width 1290 height 259
click at [935, 197] on div "Which figure should replace the question mark?" at bounding box center [747, 188] width 1290 height 259
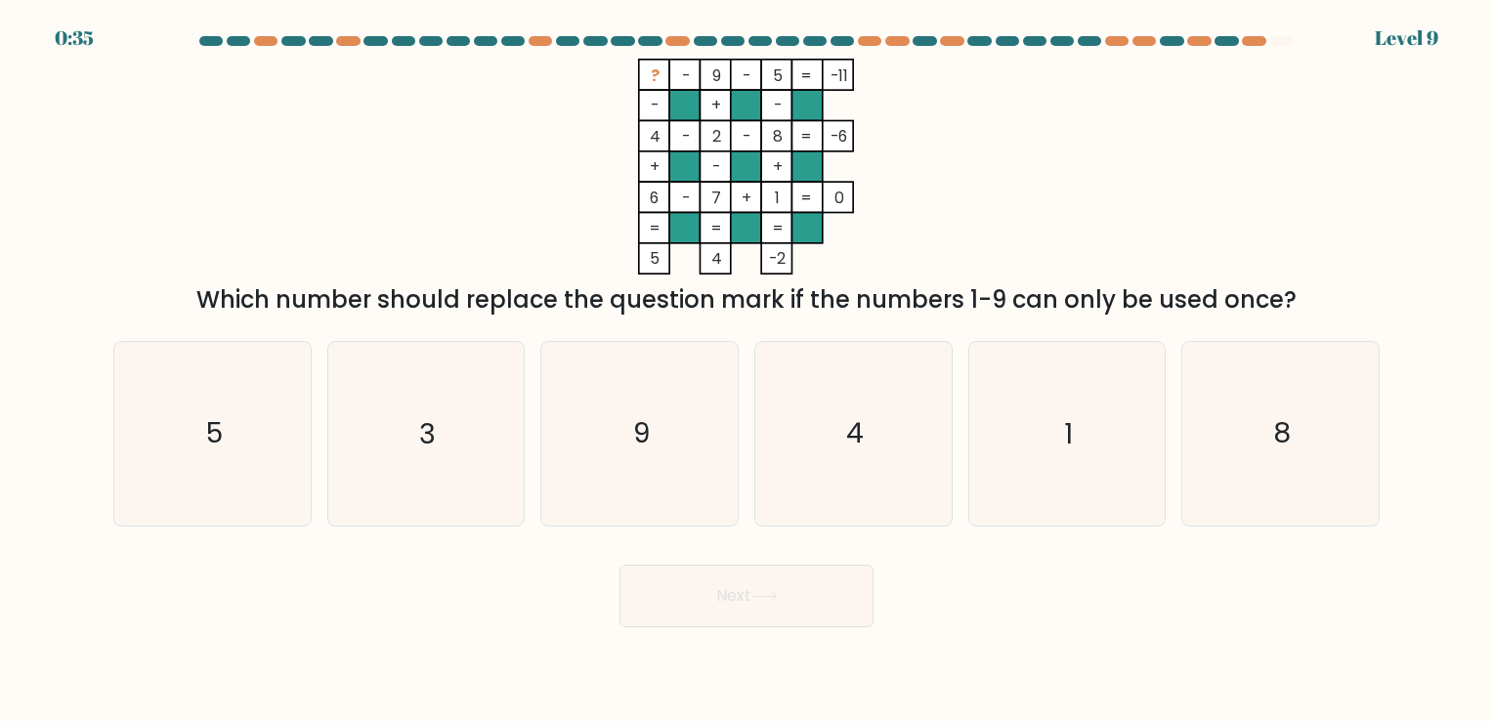
drag, startPoint x: 1358, startPoint y: 41, endPoint x: 1448, endPoint y: 44, distance: 89.9
click at [1448, 42] on form at bounding box center [746, 331] width 1493 height 591
click at [449, 442] on icon "3" at bounding box center [425, 433] width 183 height 183
click at [746, 370] on input "b. 3" at bounding box center [746, 365] width 1 height 10
radio input "true"
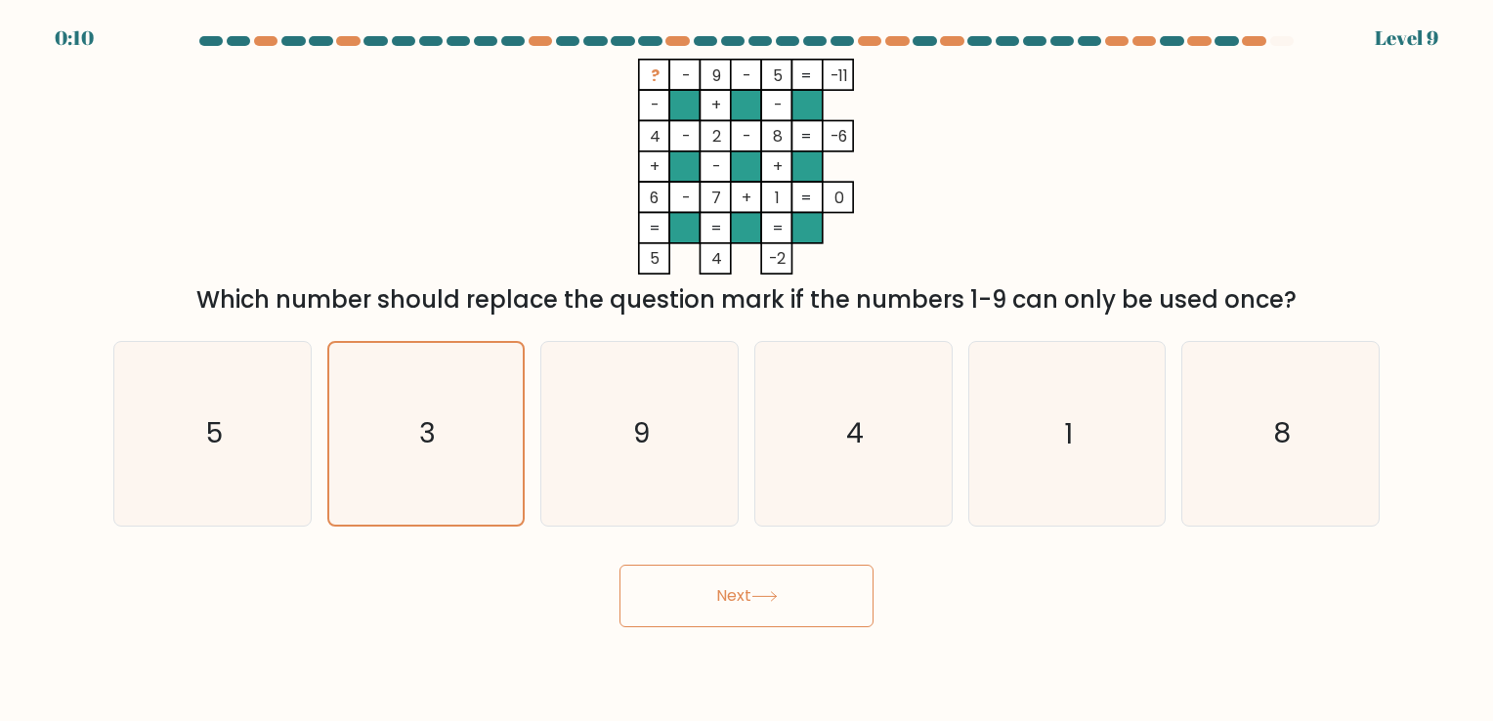
click at [719, 584] on button "Next" at bounding box center [746, 596] width 254 height 63
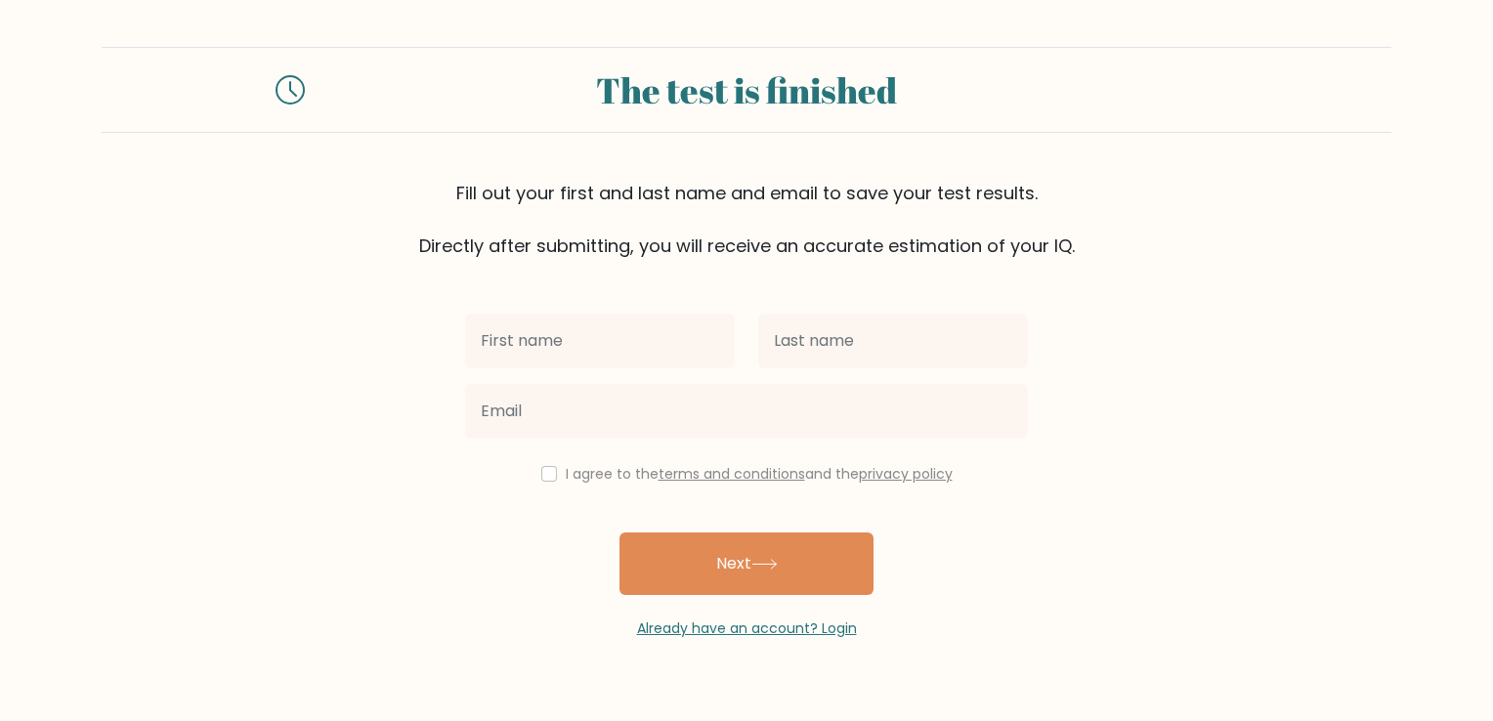
click at [569, 356] on input "text" at bounding box center [600, 341] width 270 height 55
click at [527, 332] on input "text" at bounding box center [600, 341] width 270 height 55
type input "[PERSON_NAME]"
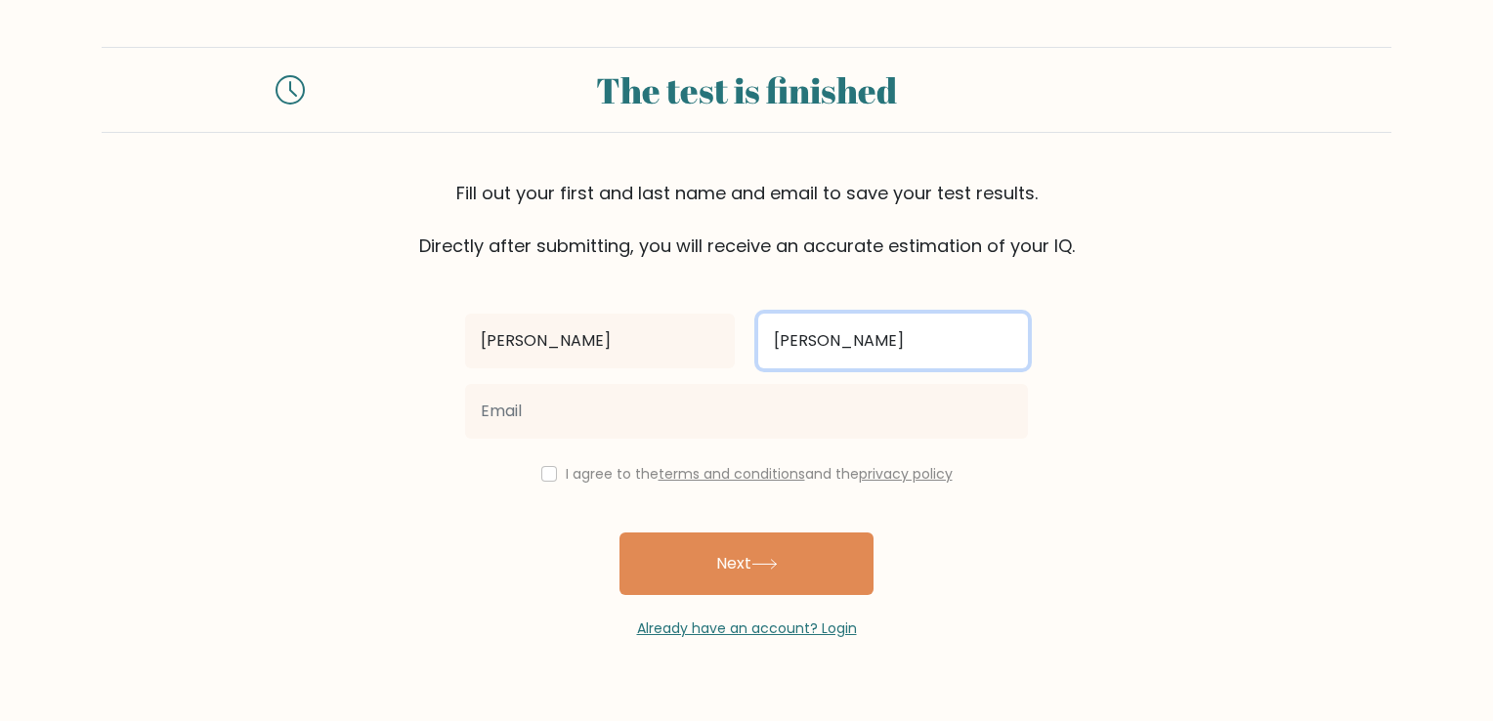
type input "[PERSON_NAME]"
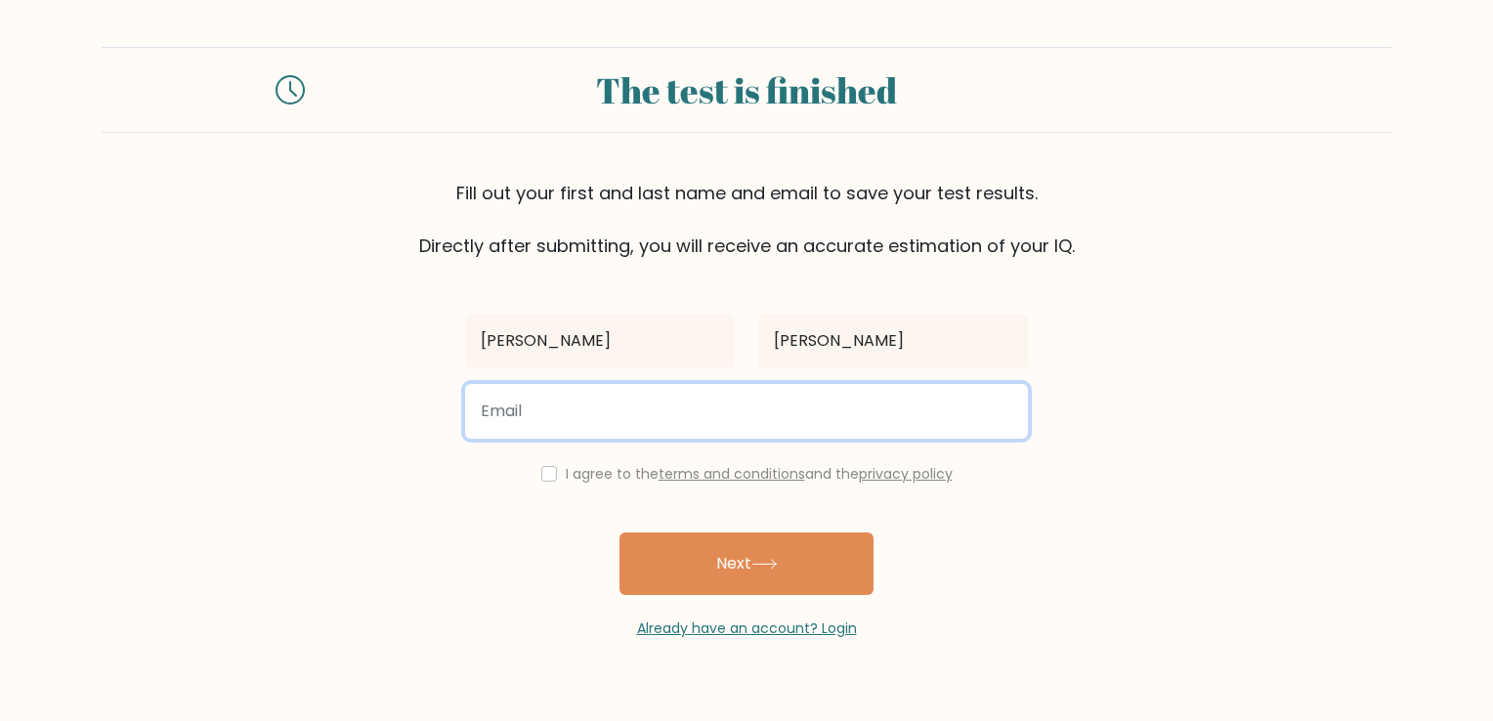
drag, startPoint x: 512, startPoint y: 426, endPoint x: 449, endPoint y: 393, distance: 70.8
click at [512, 426] on input "email" at bounding box center [746, 411] width 563 height 55
type input "lesniewskialex8787@gmail.com"
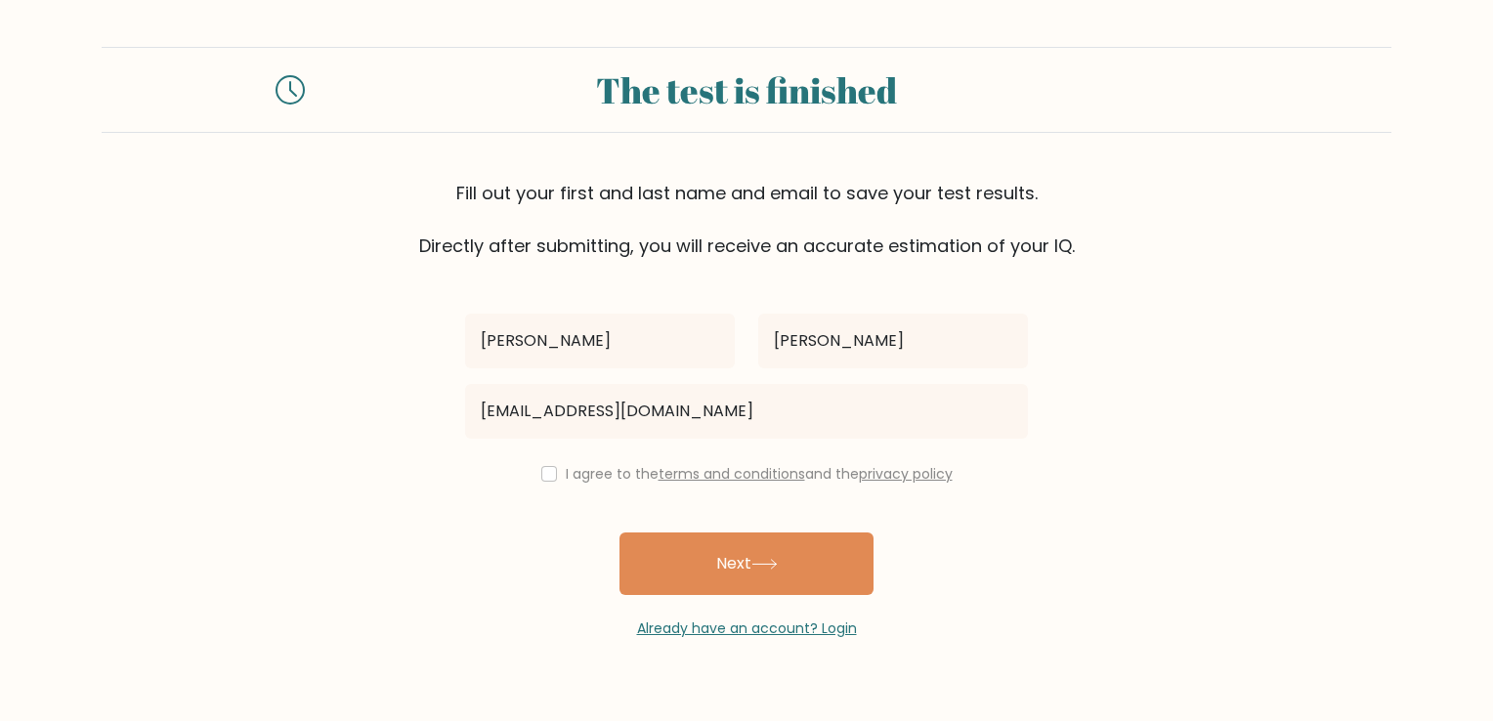
click at [615, 466] on label "I agree to the terms and conditions and the privacy policy" at bounding box center [759, 474] width 387 height 20
click at [545, 467] on input "checkbox" at bounding box center [549, 474] width 16 height 16
checkbox input "true"
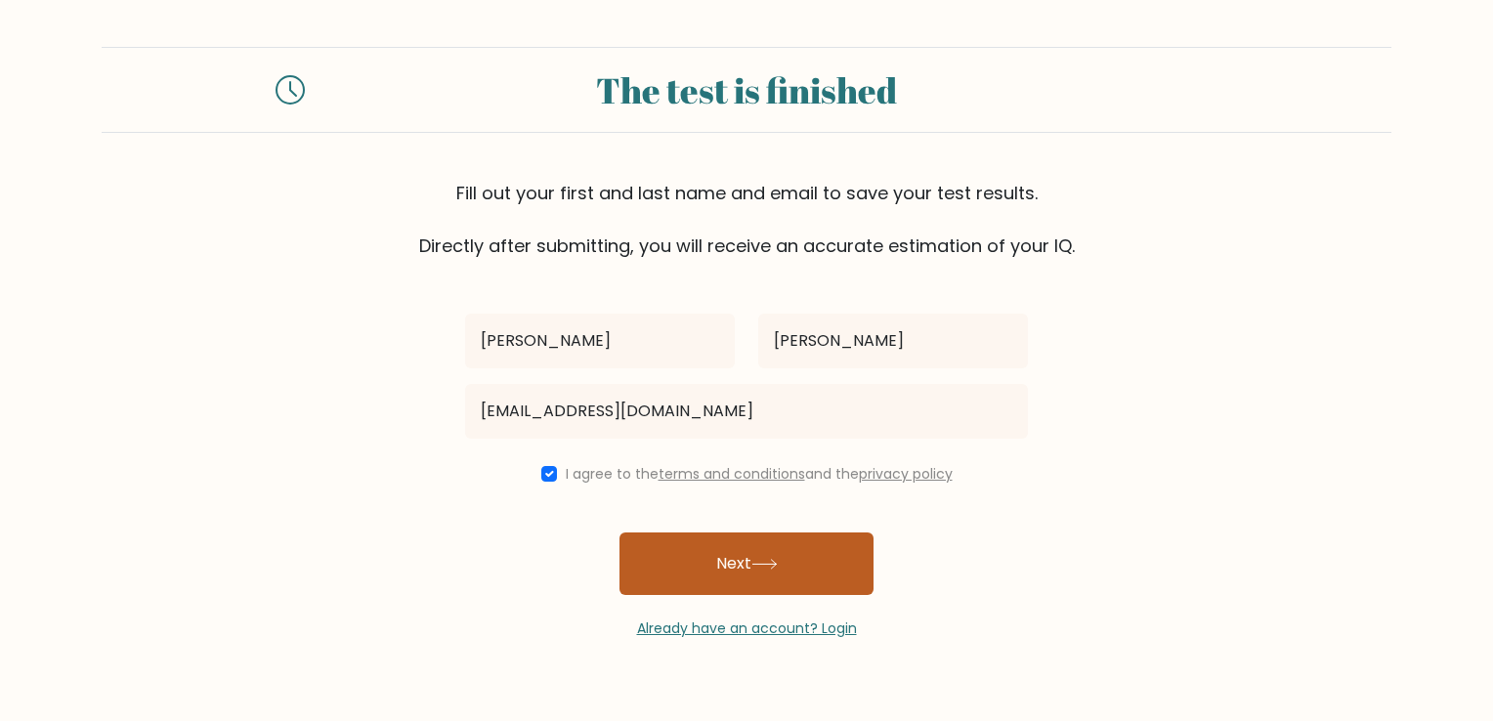
click at [730, 586] on button "Next" at bounding box center [746, 563] width 254 height 63
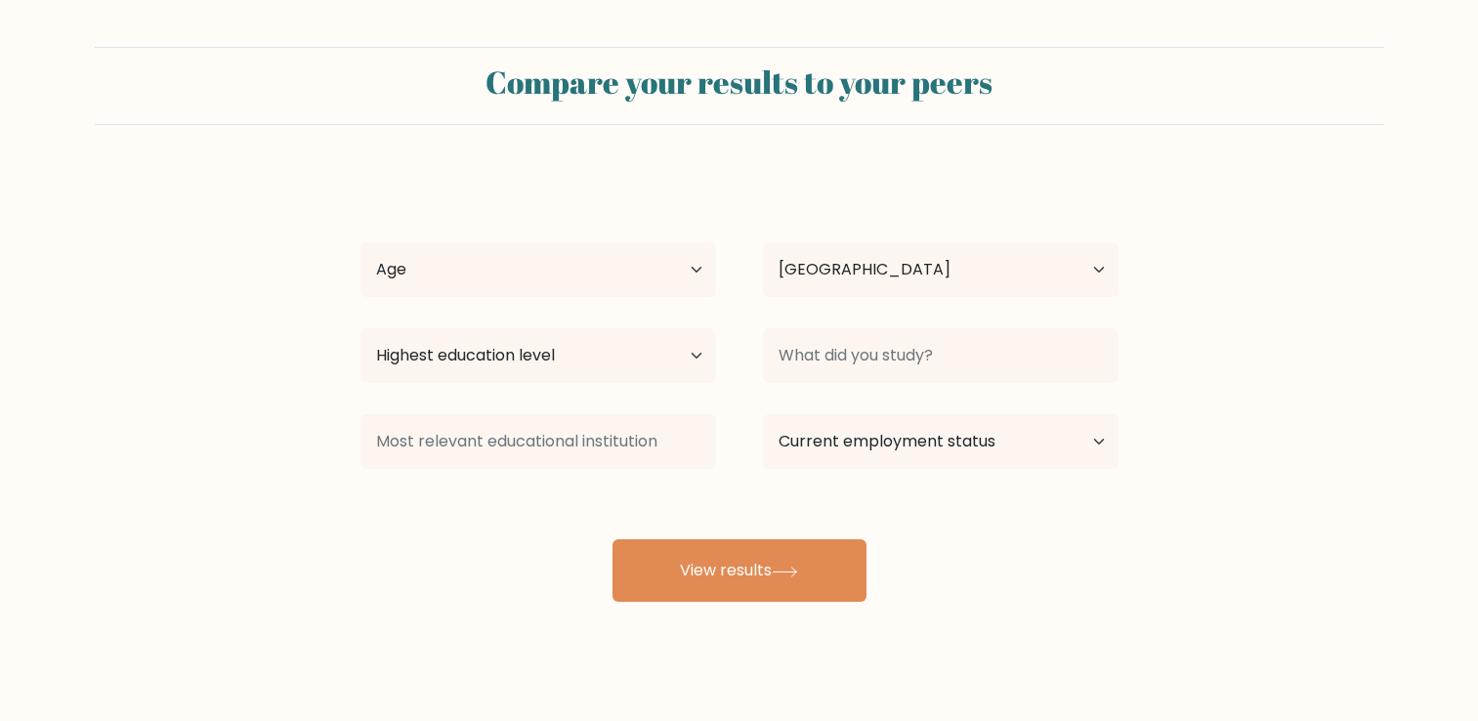
select select "CA"
drag, startPoint x: 629, startPoint y: 244, endPoint x: 633, endPoint y: 266, distance: 21.8
click at [629, 244] on select "Age Under [DEMOGRAPHIC_DATA] [DEMOGRAPHIC_DATA] [DEMOGRAPHIC_DATA] [DEMOGRAPHIC…" at bounding box center [538, 269] width 356 height 55
select select "35_44"
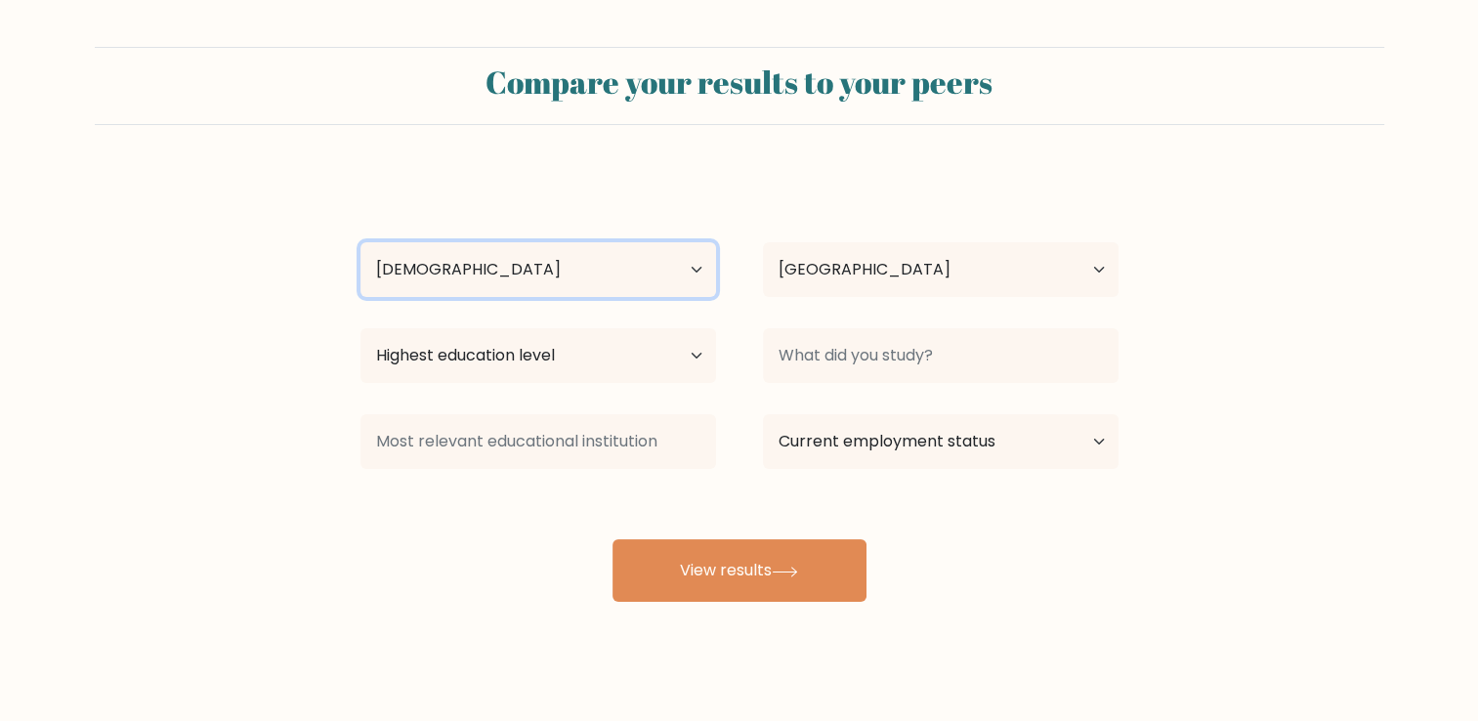
click at [360, 242] on select "Age Under [DEMOGRAPHIC_DATA] [DEMOGRAPHIC_DATA] [DEMOGRAPHIC_DATA] [DEMOGRAPHIC…" at bounding box center [538, 269] width 356 height 55
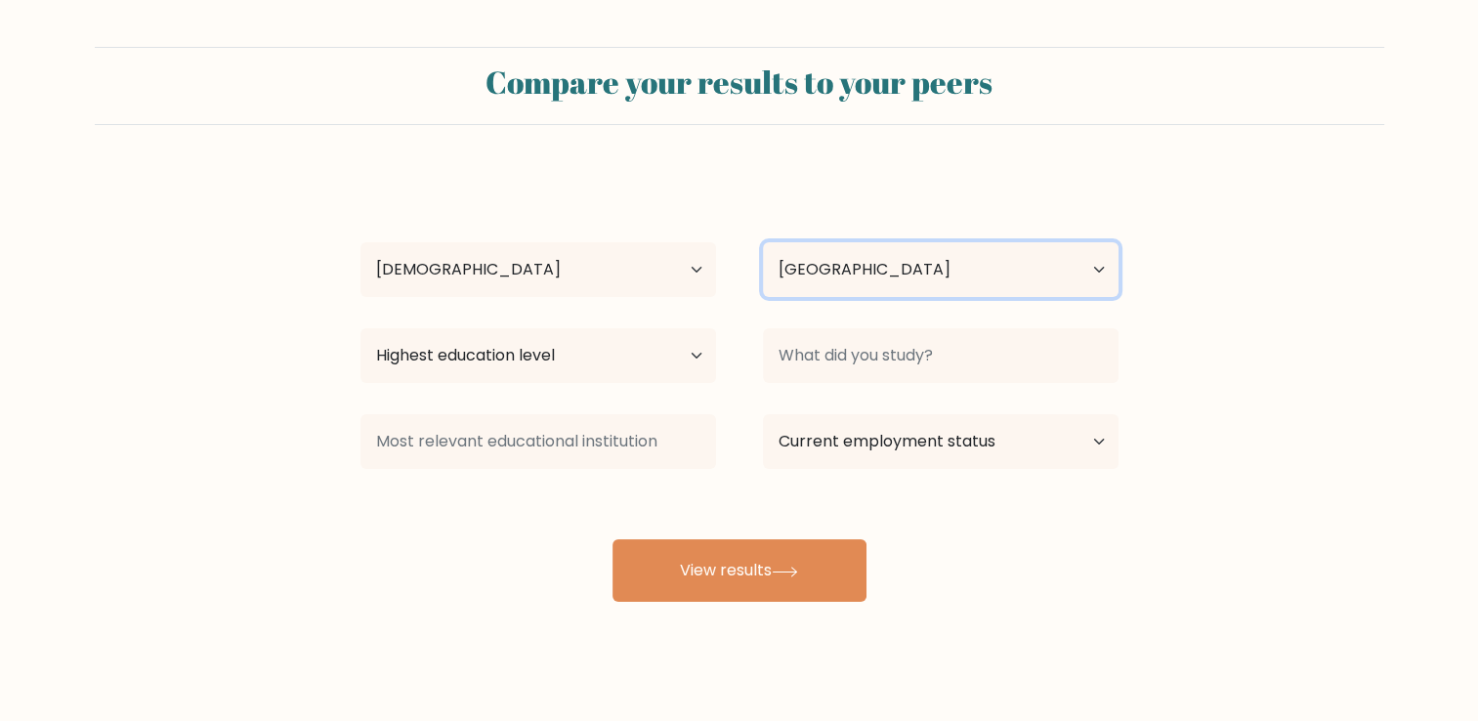
click at [844, 279] on select "Country [GEOGRAPHIC_DATA] [GEOGRAPHIC_DATA] [GEOGRAPHIC_DATA] [US_STATE] [GEOGR…" at bounding box center [941, 269] width 356 height 55
click at [825, 279] on select "Country [GEOGRAPHIC_DATA] [GEOGRAPHIC_DATA] [GEOGRAPHIC_DATA] [US_STATE] [GEOGR…" at bounding box center [941, 269] width 356 height 55
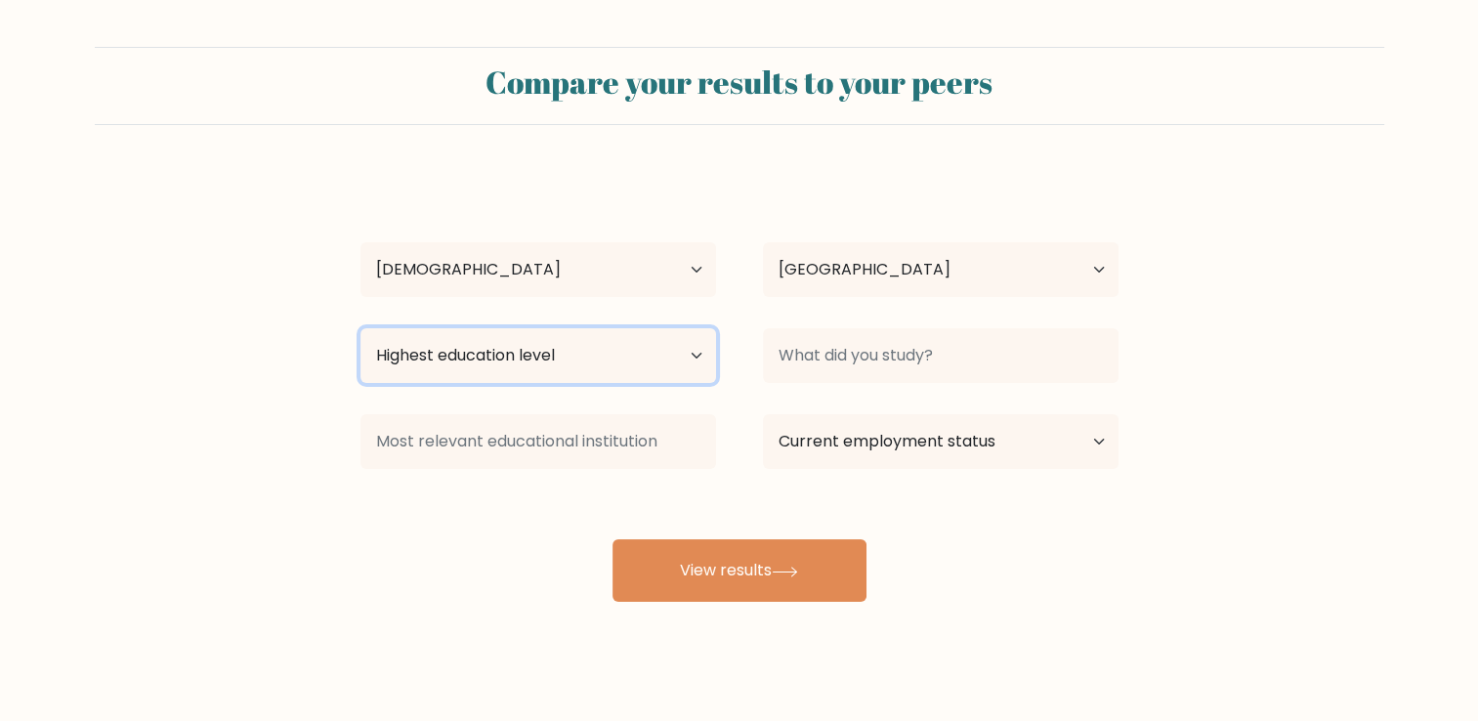
click at [489, 372] on select "Highest education level No schooling Primary Lower Secondary Upper Secondary Oc…" at bounding box center [538, 355] width 356 height 55
select select "occupation_specific"
click at [360, 328] on select "Highest education level No schooling Primary Lower Secondary Upper Secondary Oc…" at bounding box center [538, 355] width 356 height 55
click at [332, 505] on form "Compare your results to your peers [PERSON_NAME] Age Under [DEMOGRAPHIC_DATA] […" at bounding box center [739, 324] width 1478 height 555
click at [504, 373] on select "Highest education level No schooling Primary Lower Secondary Upper Secondary Oc…" at bounding box center [538, 355] width 356 height 55
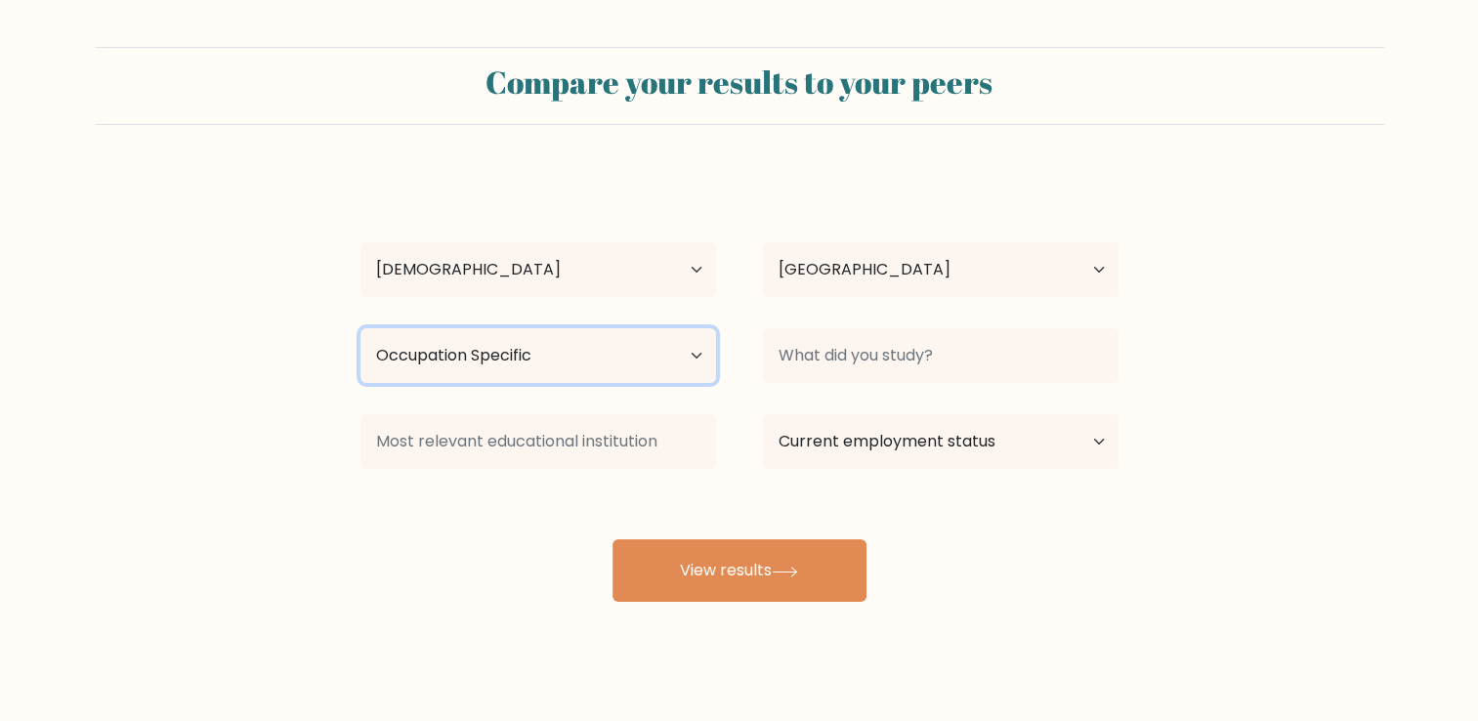
click at [360, 328] on select "Highest education level No schooling Primary Lower Secondary Upper Secondary Oc…" at bounding box center [538, 355] width 356 height 55
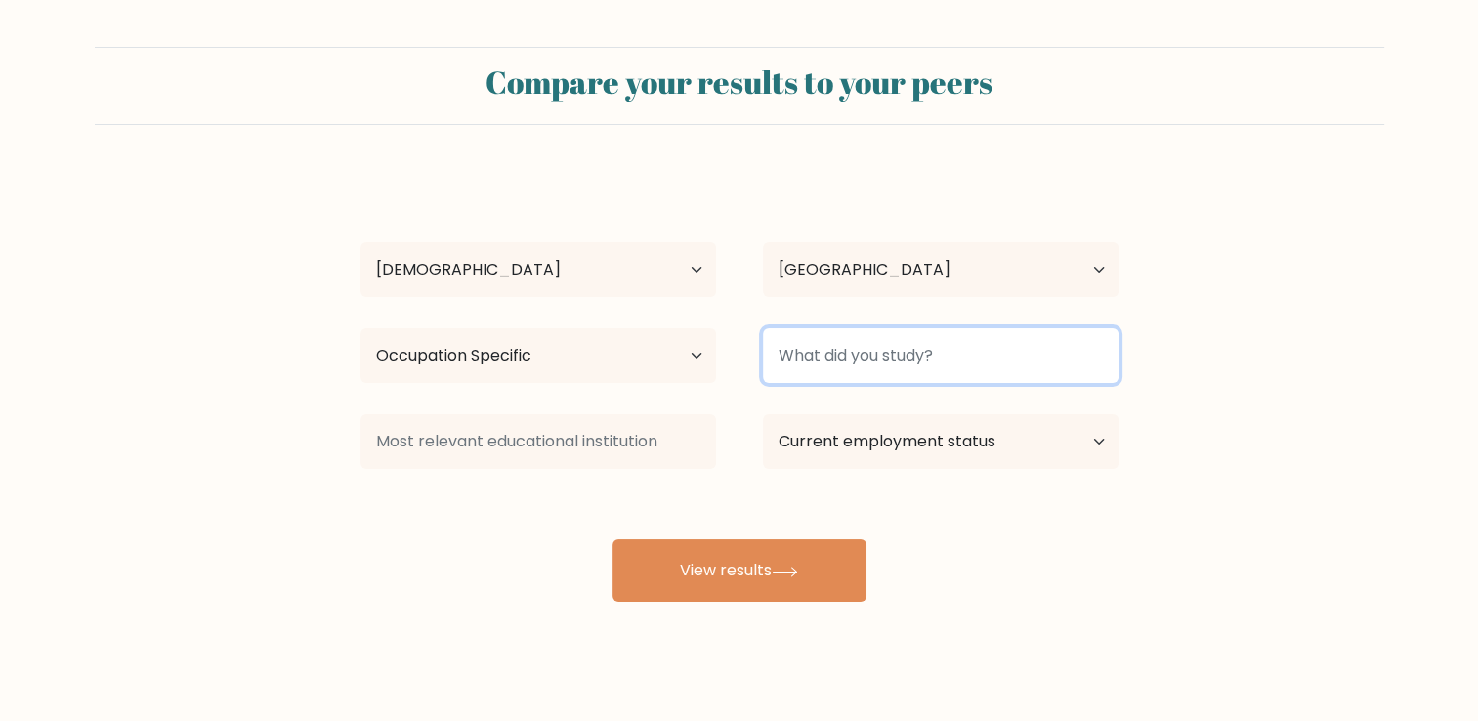
click at [907, 363] on input at bounding box center [941, 355] width 356 height 55
type input "c"
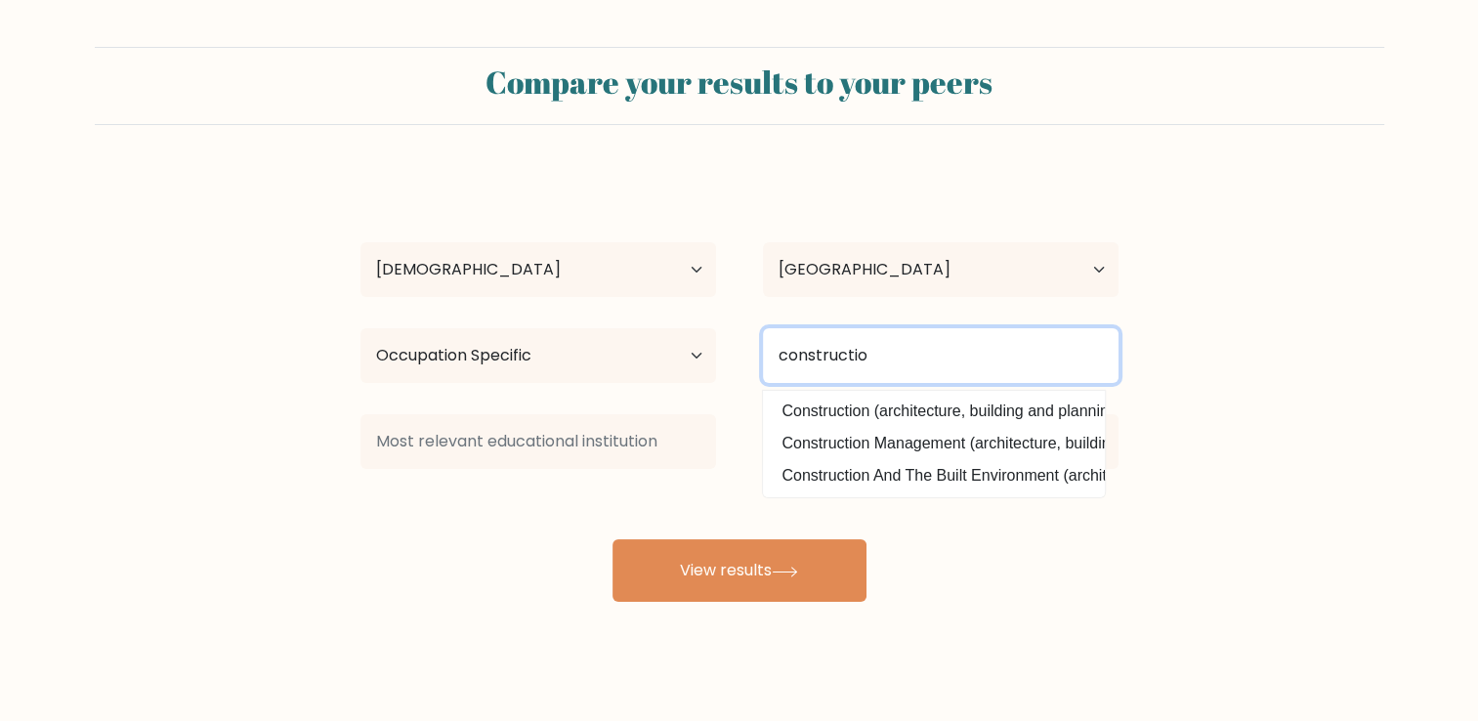
type input "construction"
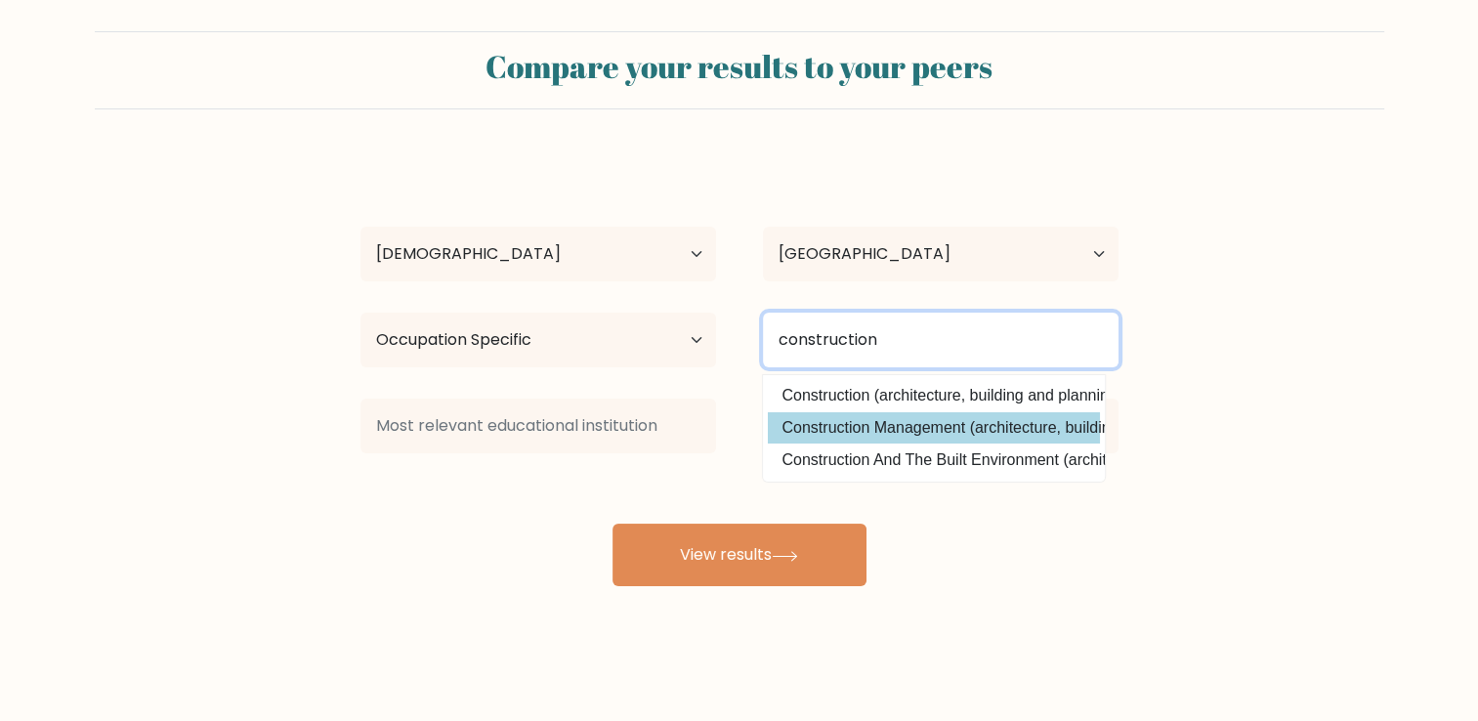
scroll to position [20, 0]
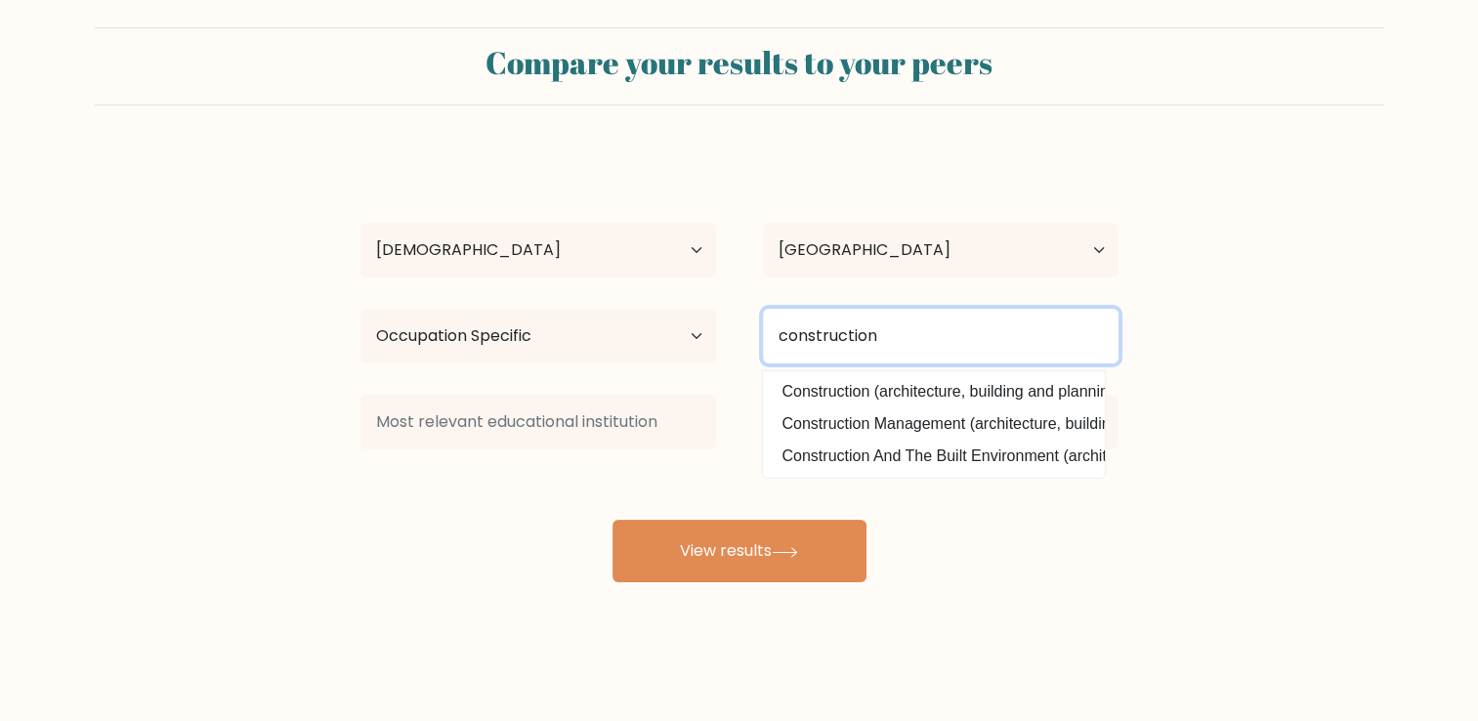
click at [930, 333] on input "construction" at bounding box center [941, 336] width 356 height 55
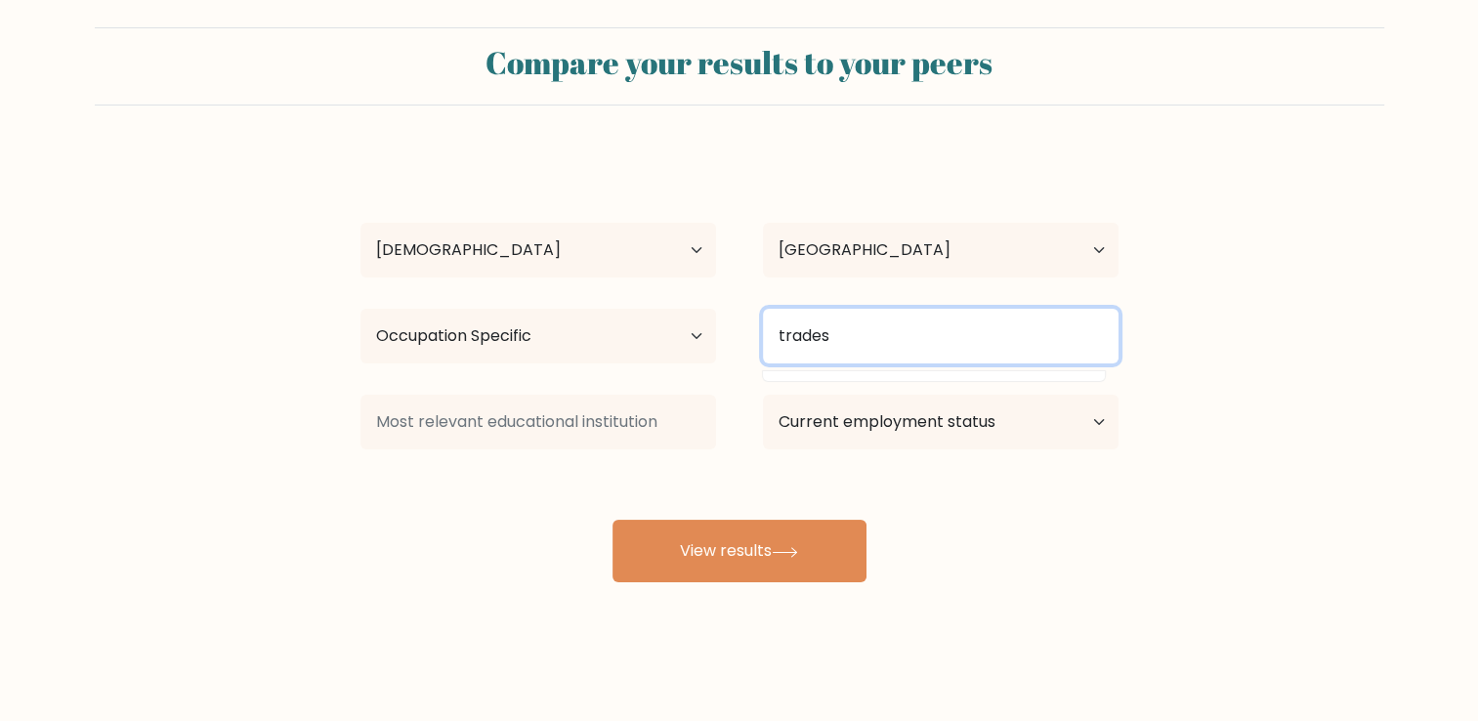
type input "trades"
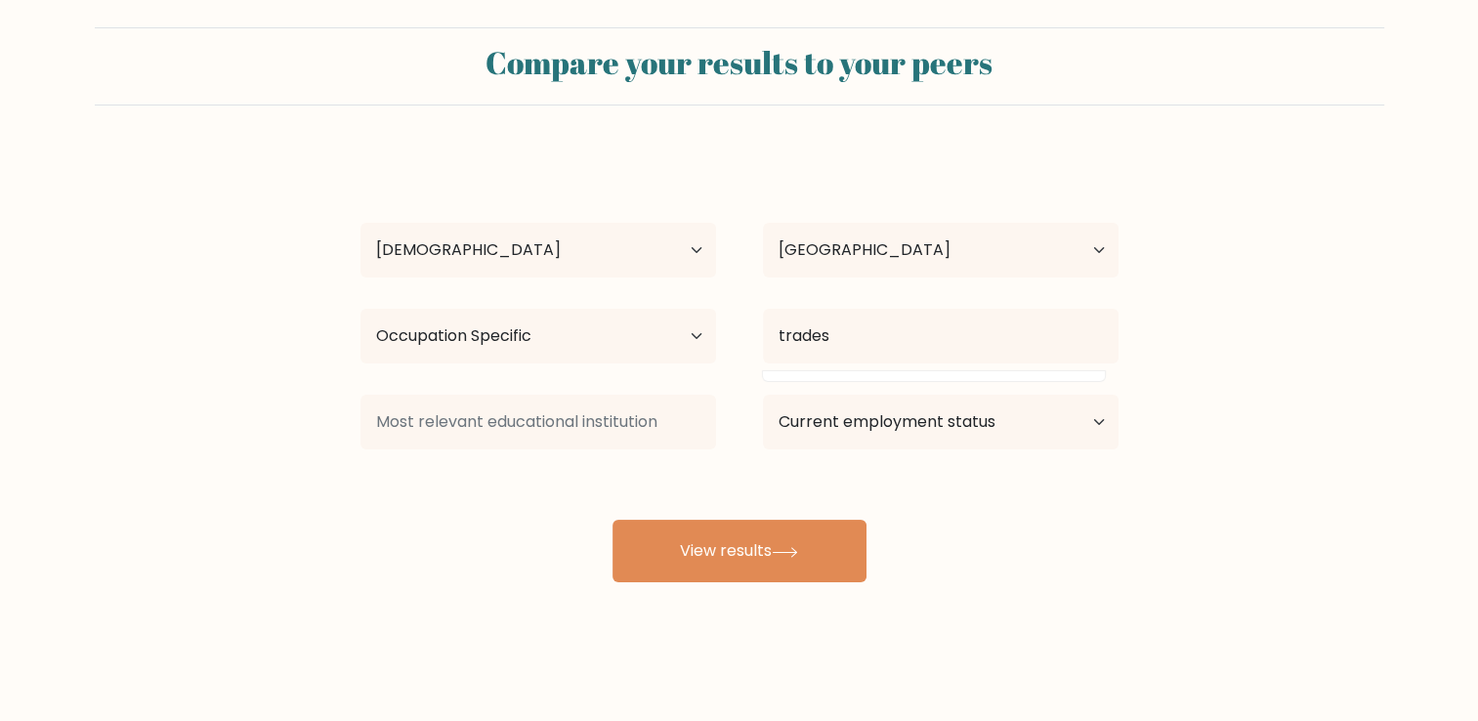
click at [1223, 404] on form "Compare your results to your peers alex lesniewski Age Under 18 years old 18-24…" at bounding box center [739, 304] width 1478 height 555
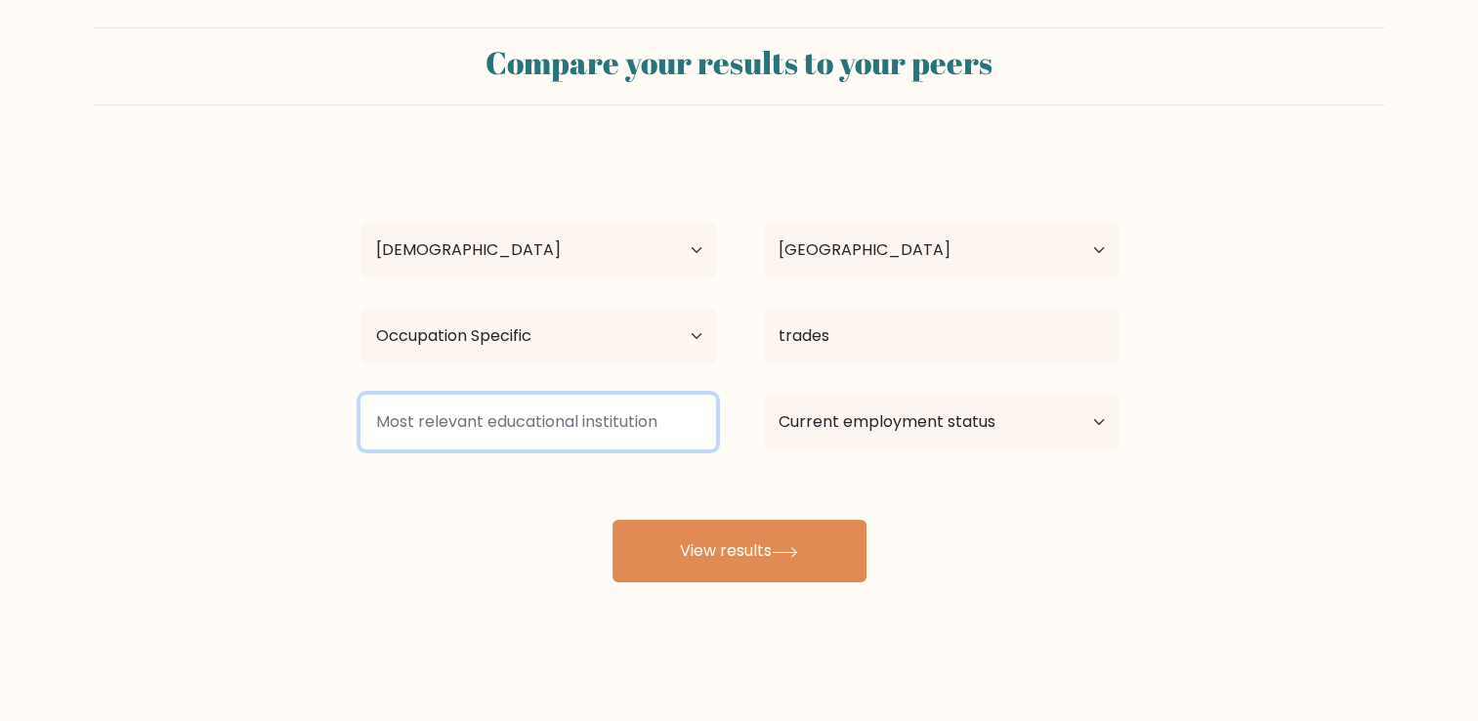
click at [568, 436] on input at bounding box center [538, 422] width 356 height 55
click at [449, 427] on input at bounding box center [538, 422] width 356 height 55
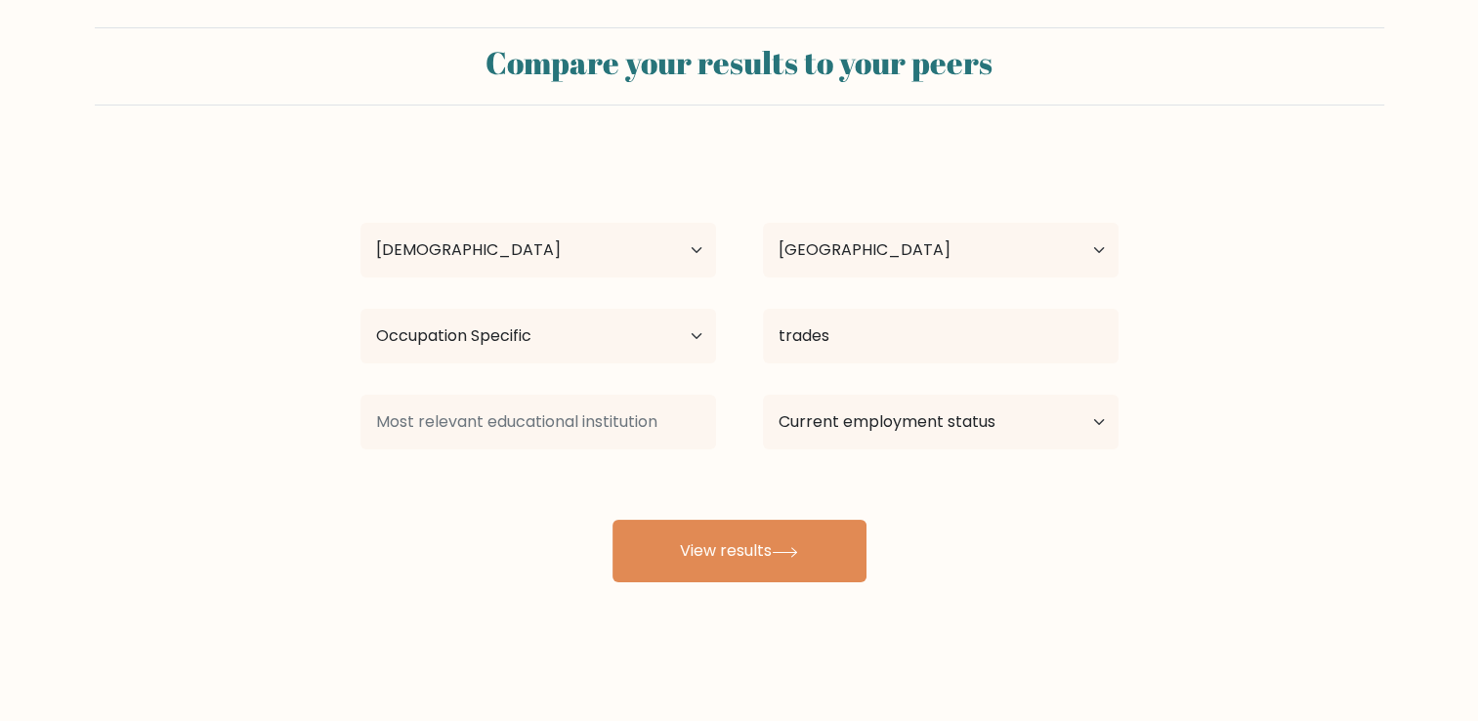
click at [995, 388] on div "Current employment status Employed Student Retired Other / prefer not to answer" at bounding box center [941, 422] width 402 height 70
drag, startPoint x: 995, startPoint y: 417, endPoint x: 993, endPoint y: 428, distance: 11.1
click at [995, 417] on select "Current employment status Employed Student Retired Other / prefer not to answer" at bounding box center [941, 422] width 356 height 55
select select "student"
click at [763, 395] on select "Current employment status Employed Student Retired Other / prefer not to answer" at bounding box center [941, 422] width 356 height 55
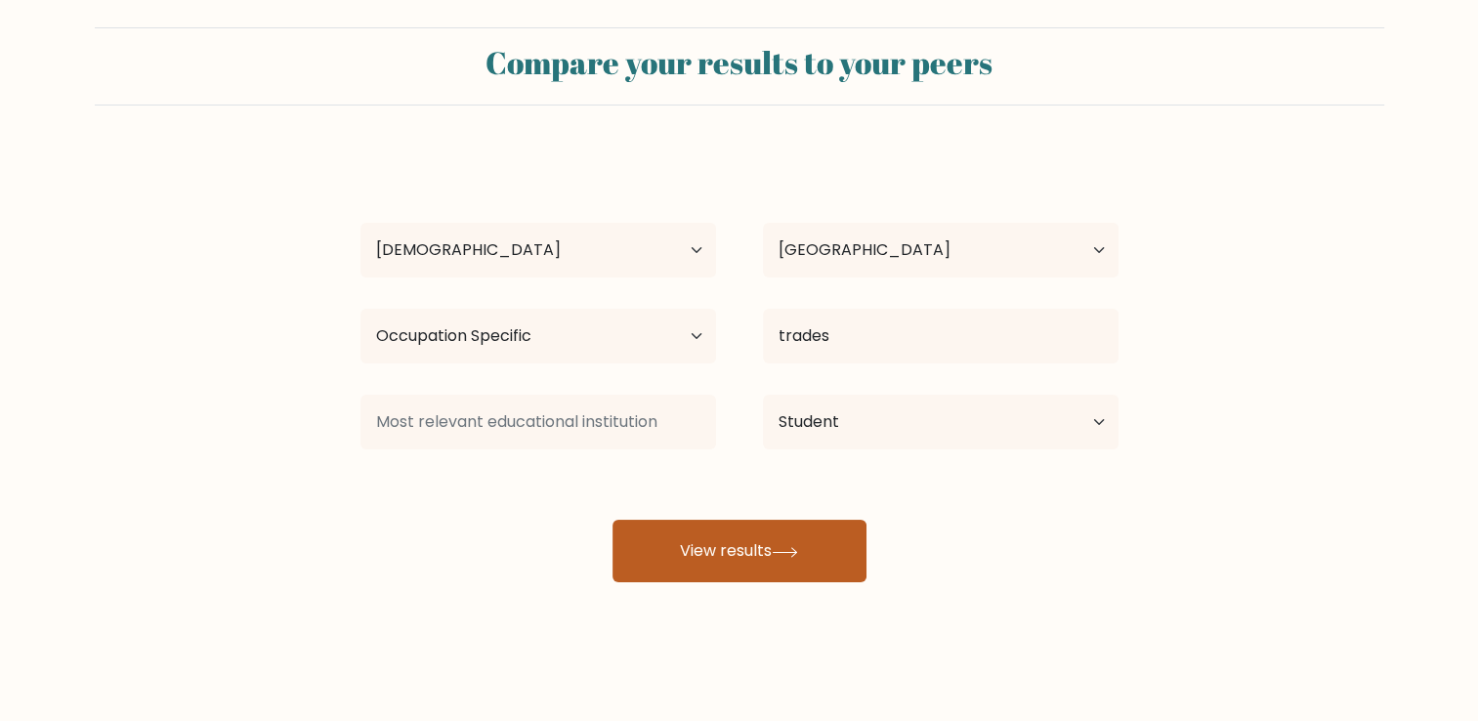
click at [761, 554] on button "View results" at bounding box center [740, 551] width 254 height 63
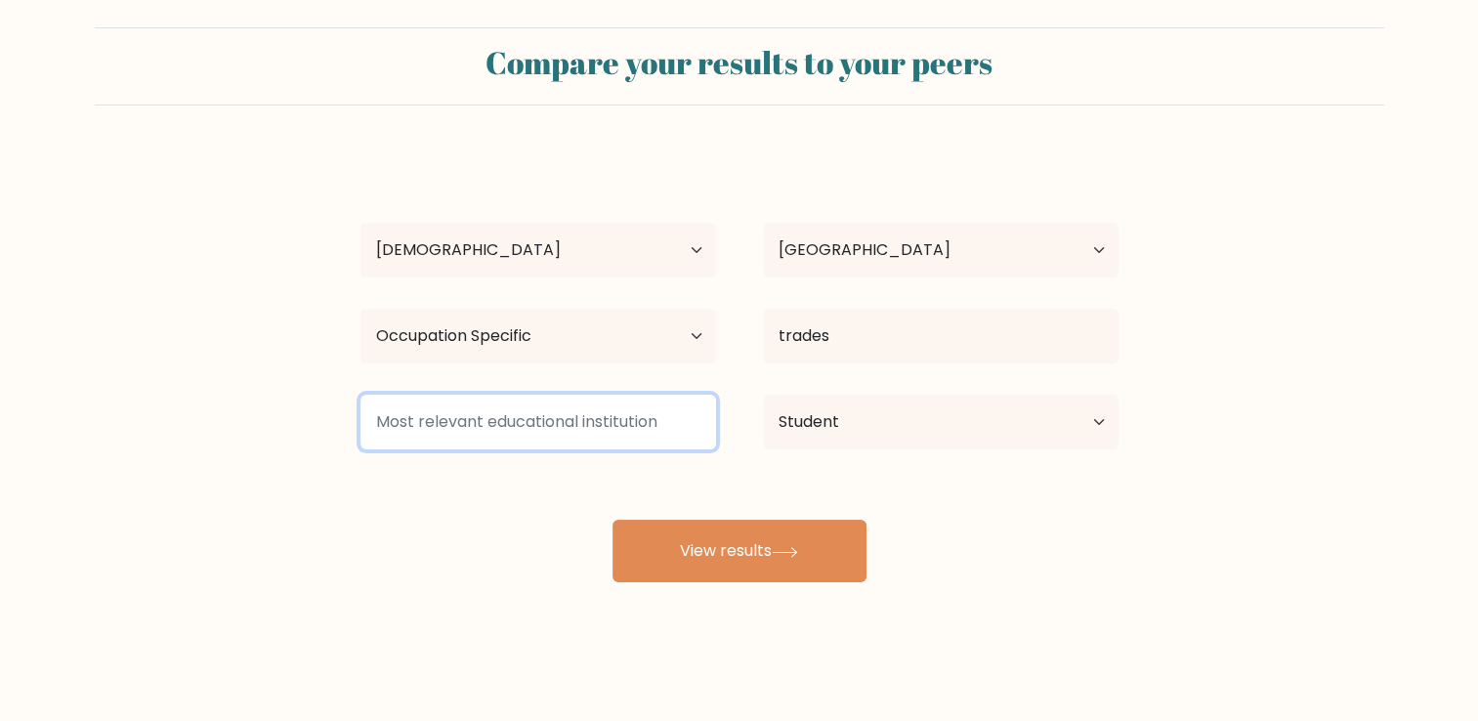
click at [414, 440] on input at bounding box center [538, 422] width 356 height 55
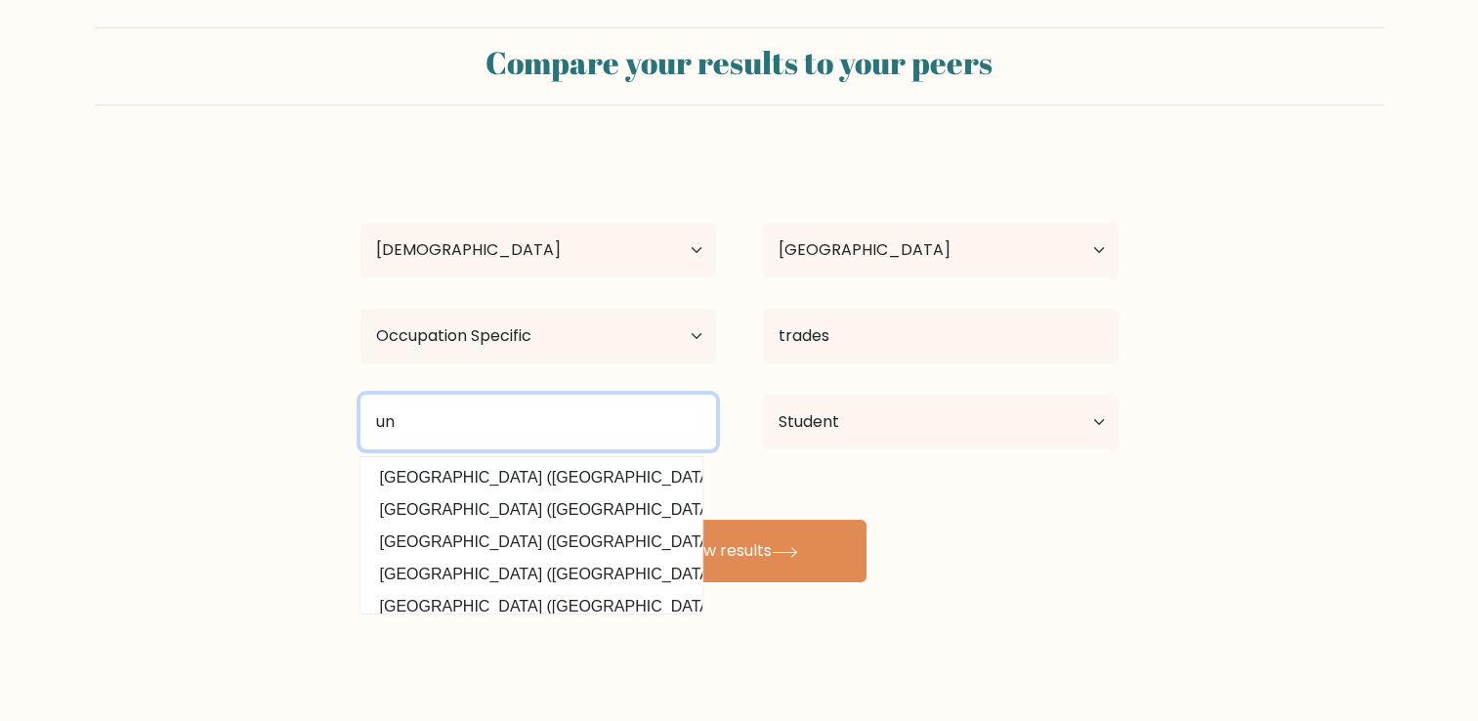
type input "u"
type input "h"
type input "none"
click at [613, 520] on button "View results" at bounding box center [740, 551] width 254 height 63
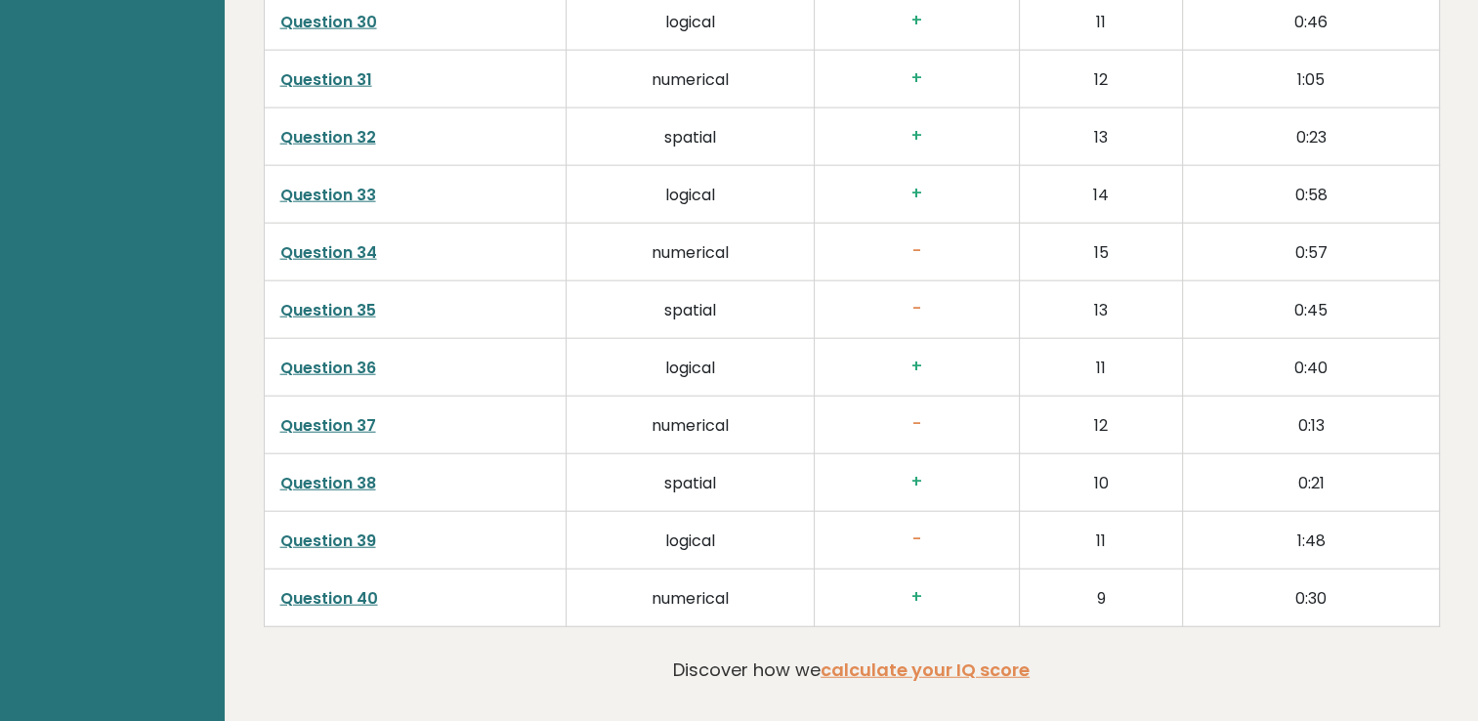
scroll to position [4975, 0]
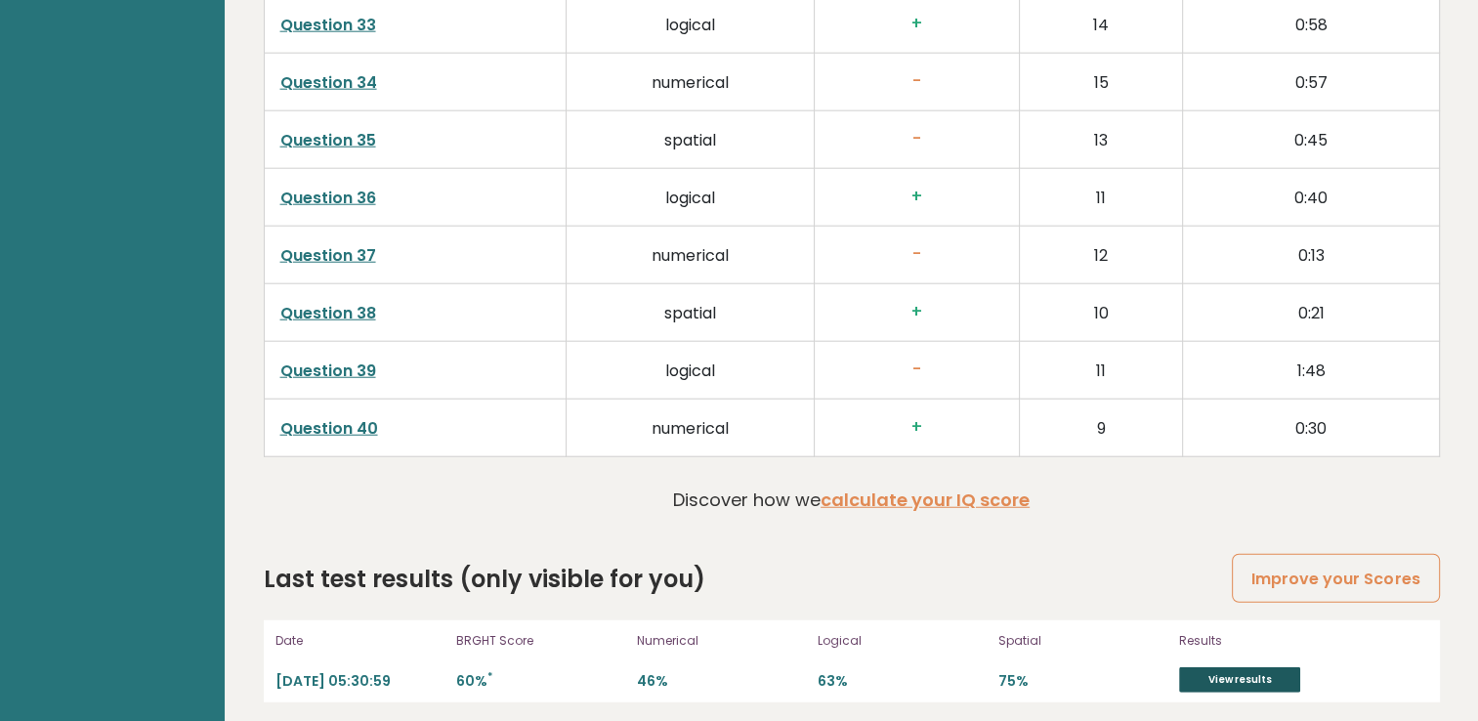
click at [1207, 677] on link "View results" at bounding box center [1239, 679] width 121 height 25
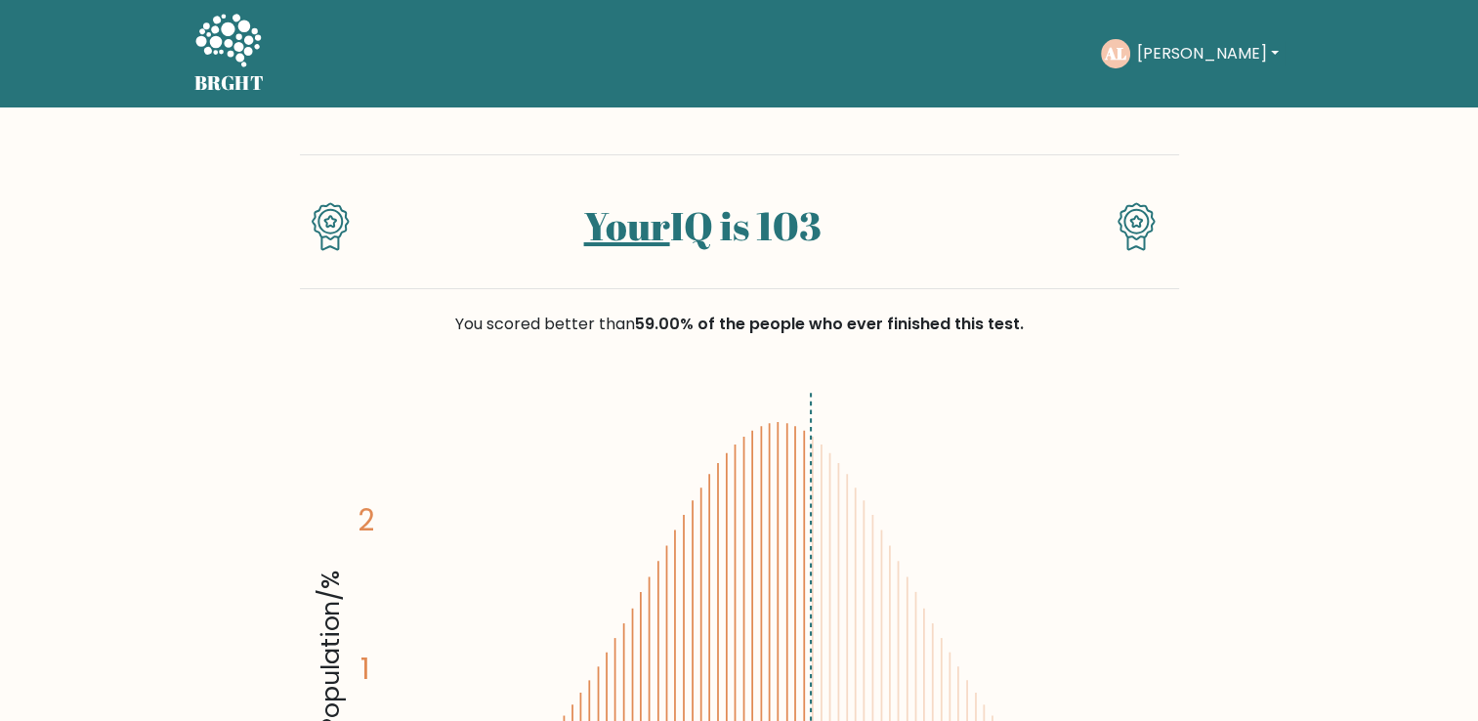
scroll to position [195, 0]
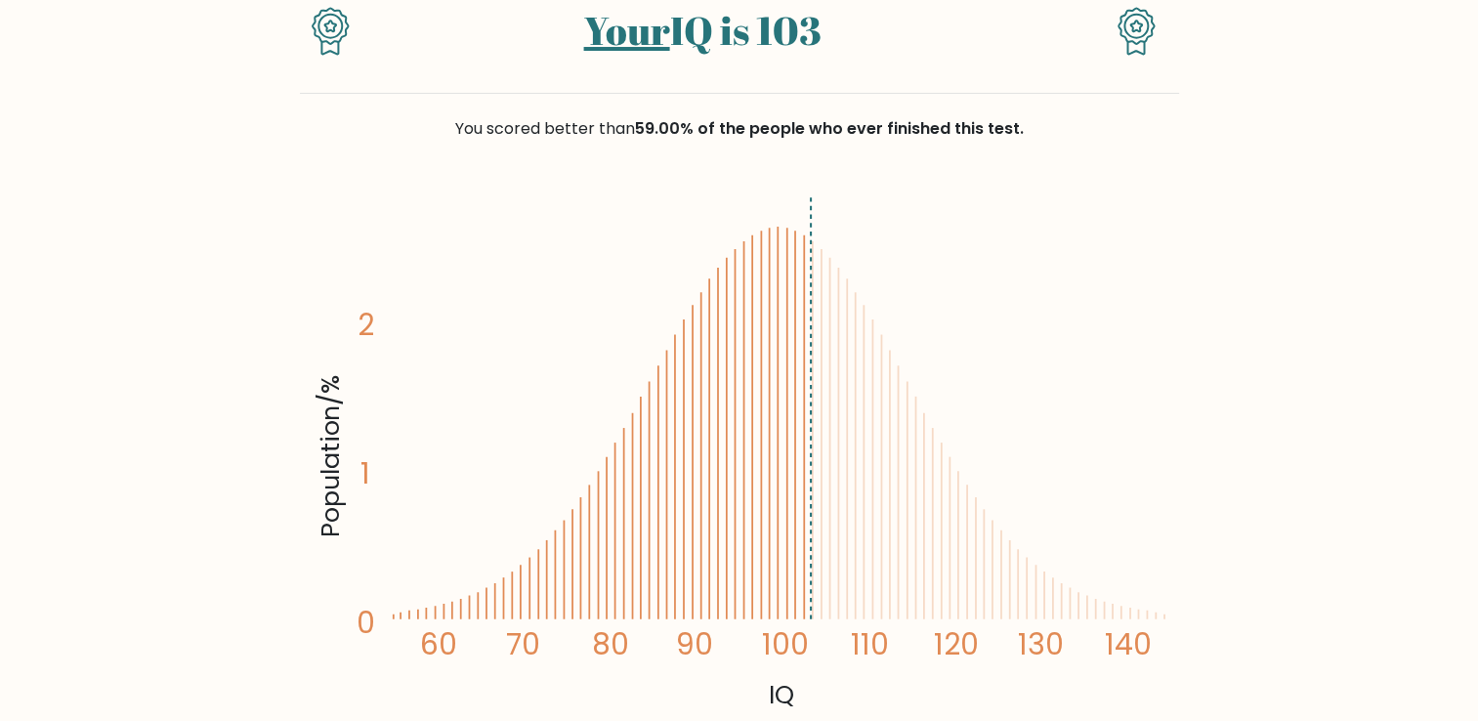
click at [545, 240] on icon "Population/% IQ 0 1 2 60 70 80 90 100 110 120 130 140" at bounding box center [740, 452] width 856 height 528
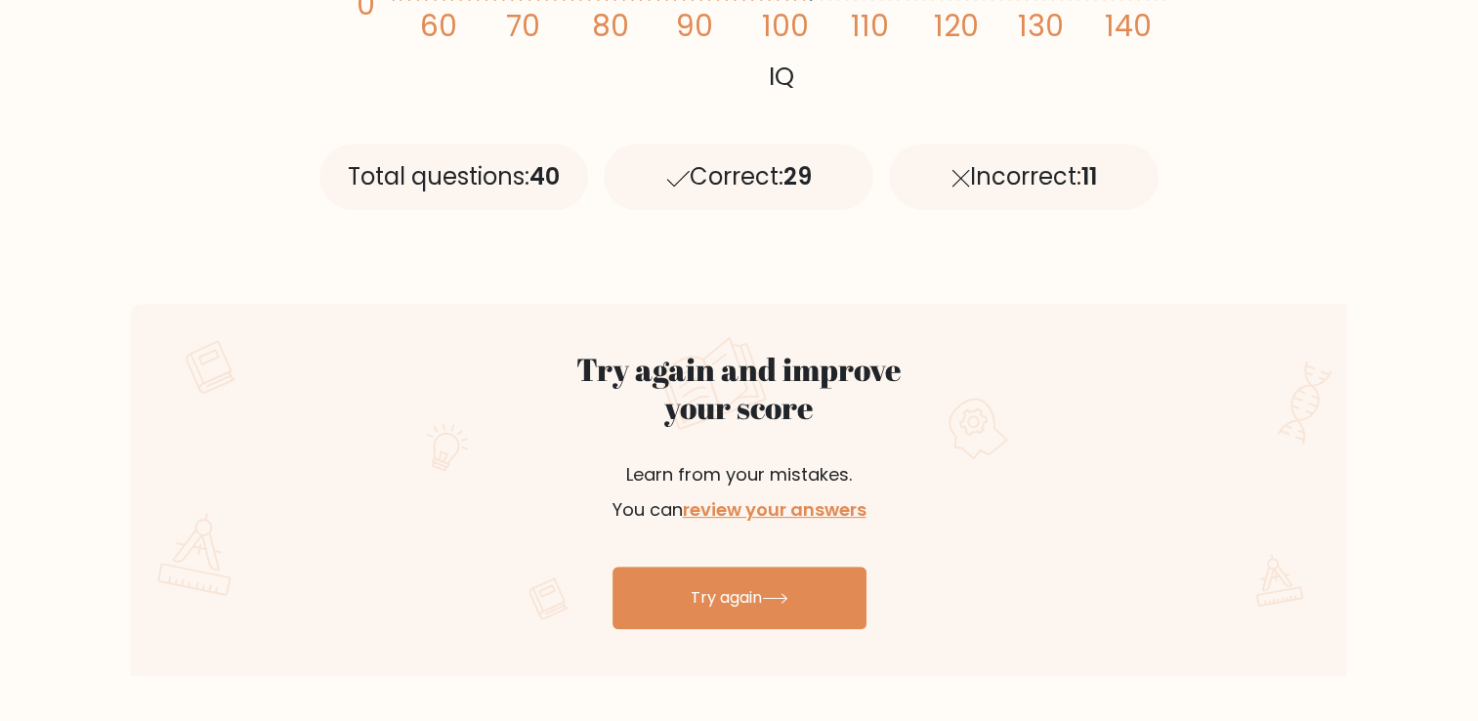
scroll to position [782, 0]
